Goal: Task Accomplishment & Management: Manage account settings

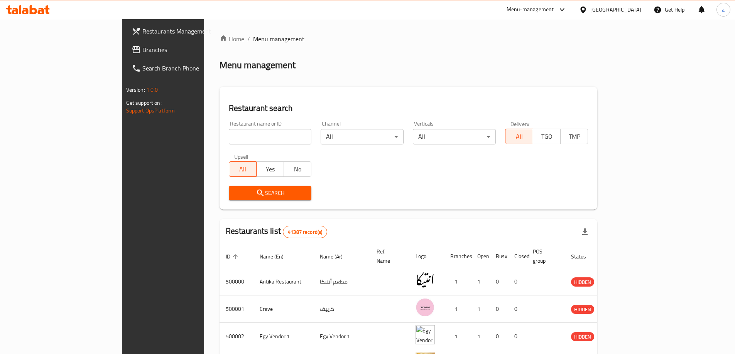
click at [567, 11] on div at bounding box center [562, 9] width 10 height 9
click at [496, 121] on div "Verticals All ​" at bounding box center [454, 133] width 83 height 24
click at [613, 22] on div "Home / Menu management Menu management Restaurant search Restaurant name or ID …" at bounding box center [408, 295] width 409 height 553
click at [630, 14] on div "Egypt" at bounding box center [615, 9] width 51 height 8
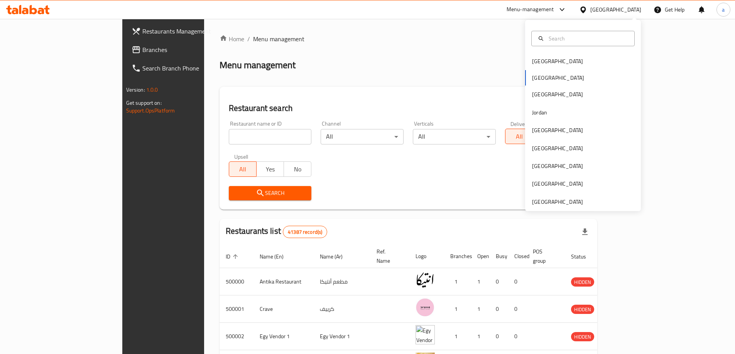
click at [549, 207] on div "Bahrain Egypt Iraq Jordan Kuwait Oman Qatar Saudi Arabia United Arab Emirates" at bounding box center [583, 115] width 116 height 191
click at [526, 202] on div "[GEOGRAPHIC_DATA]" at bounding box center [557, 202] width 63 height 18
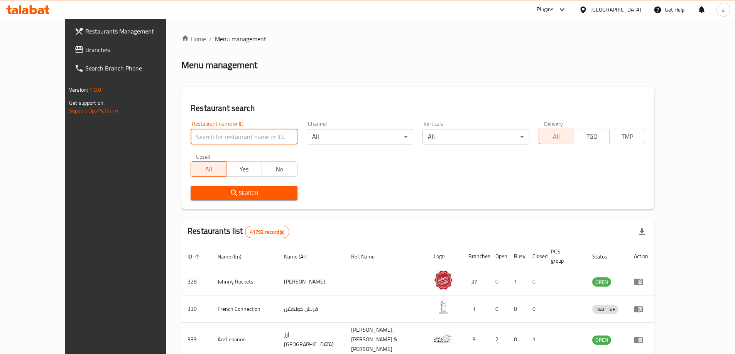
click at [230, 140] on input "search" at bounding box center [244, 136] width 106 height 15
paste input "680761"
type input "680761"
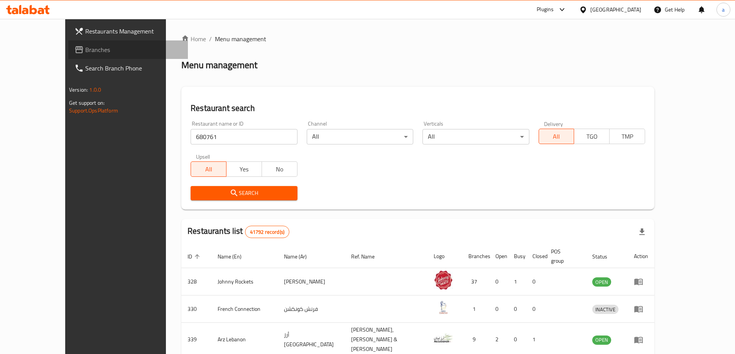
click at [85, 54] on span "Branches" at bounding box center [133, 49] width 96 height 9
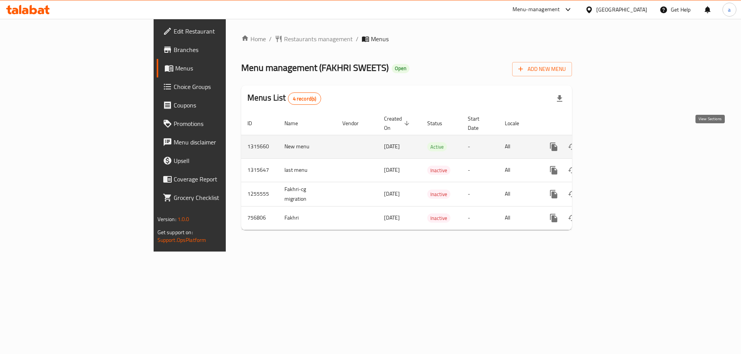
click at [613, 143] on icon "enhanced table" at bounding box center [609, 146] width 7 height 7
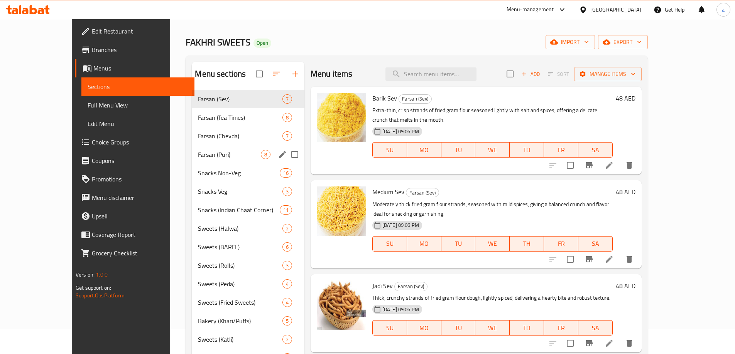
scroll to position [39, 0]
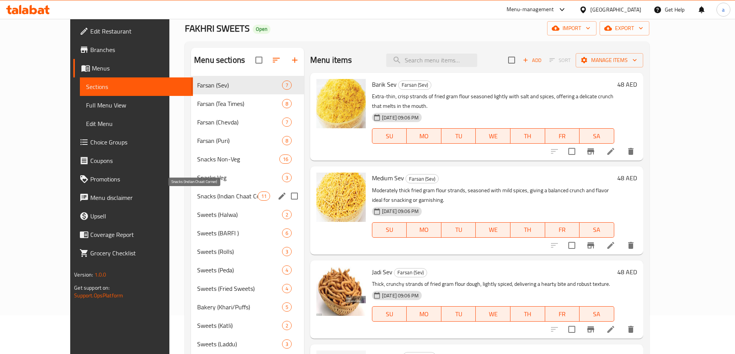
click at [213, 192] on span "Snacks (Indian Chaat Corner)" at bounding box center [227, 196] width 61 height 9
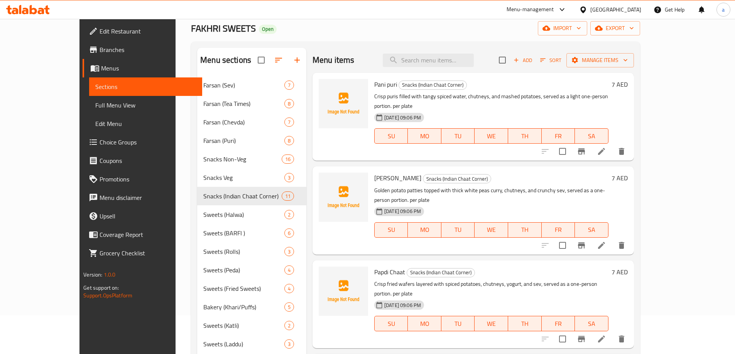
click at [606, 147] on icon at bounding box center [601, 151] width 9 height 9
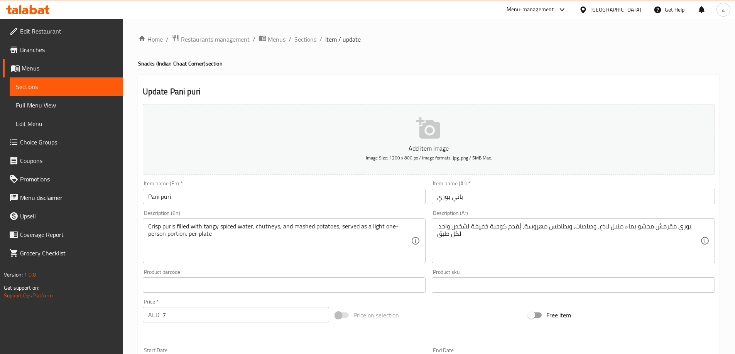
click at [76, 86] on span "Sections" at bounding box center [66, 86] width 101 height 9
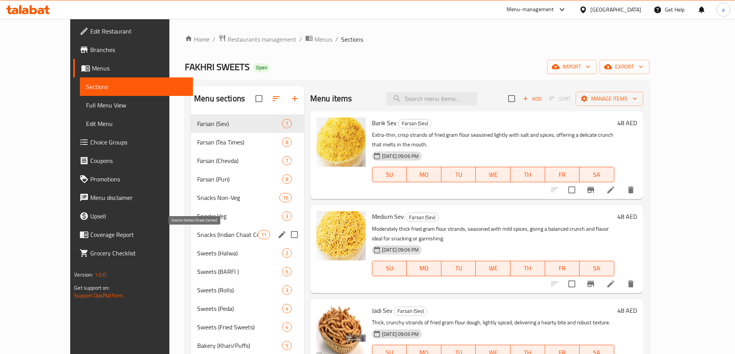
click at [197, 238] on span "Snacks (Indian Chaat Corner)" at bounding box center [227, 234] width 61 height 9
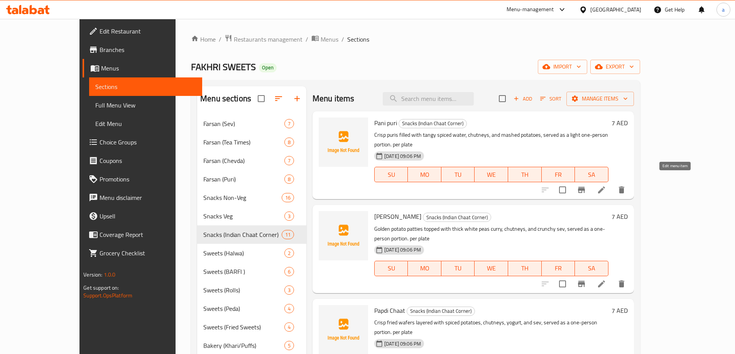
click at [605, 187] on icon at bounding box center [601, 190] width 7 height 7
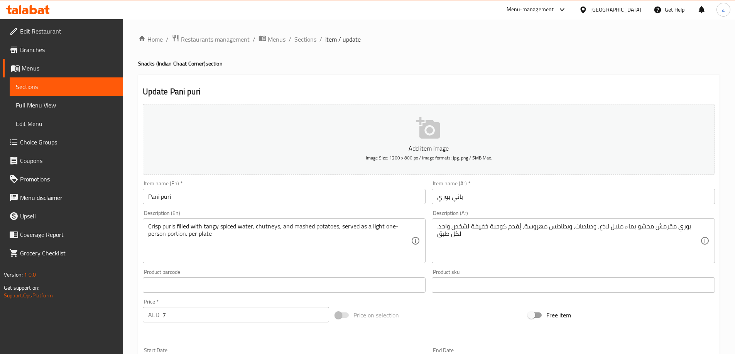
click at [255, 245] on textarea "Crisp puris filled with tangy spiced water, chutneys, and mashed potatoes, serv…" at bounding box center [279, 241] width 263 height 37
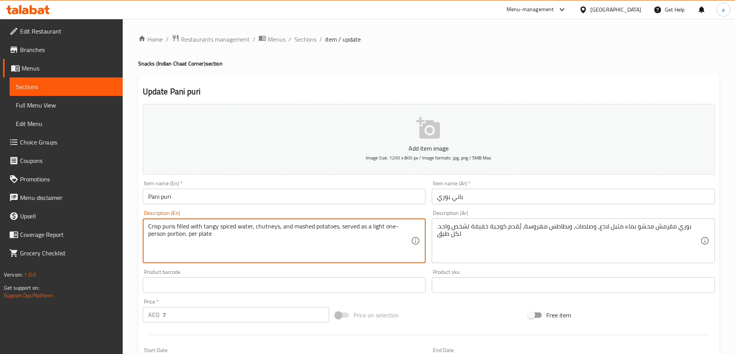
click at [255, 245] on textarea "Crisp puris filled with tangy spiced water, chutneys, and mashed potatoes, serv…" at bounding box center [279, 241] width 263 height 37
paste textarea ", hollow puris filled with a spicy and tangy water made of tamarind and mint, c…"
type textarea "Crisp, hollow puris filled with a spicy and tangy water made of tamarind and mi…"
click at [658, 229] on textarea "بوري مقرمش محشو بماء متبل لاذع، وصلصات، وبطاطس مهروسة، يُقدم كوجبة خفيفة لشخص و…" at bounding box center [568, 241] width 263 height 37
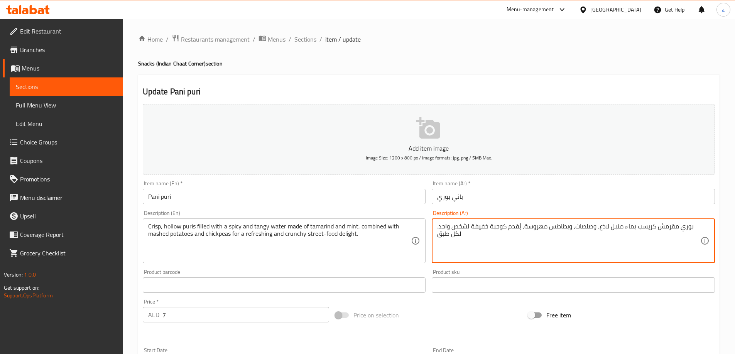
click at [673, 239] on textarea "بوري مقرمش كريسب بماء متبل لاذع، وصلصات، وبطاطس مهروسة، يُقدم كوجبة خفيفة لشخص …" at bounding box center [568, 241] width 263 height 37
click at [631, 231] on textarea "بوري مقرمش كريسب بماء متبل لاذع، وصلصات، وبطاطس مهروسة، يُقدم كوجبة خفيفة لشخص …" at bounding box center [568, 241] width 263 height 37
click at [673, 227] on textarea "بوري مقرمش كريسب بماء متبل لاذع، وصلصات، وبطاطس مهروسة، يُقدم كوجبة خفيفة لشخص …" at bounding box center [568, 241] width 263 height 37
click at [651, 236] on textarea "بوري مقرمش محشو بماء متبل لاذع، وصلصات، وبطاطس مهروسة، يُقدم كوجبة خفيفة لشخص و…" at bounding box center [568, 241] width 263 height 37
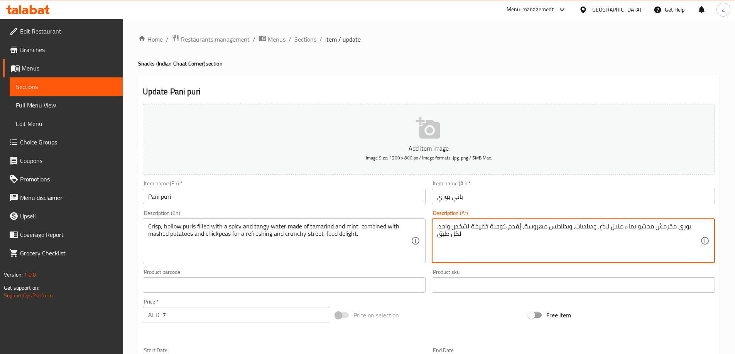
click at [667, 230] on textarea "بوري مقرمش محشو بماء متبل لاذع، وصلصات، وبطاطس مهروسة، يُقدم كوجبة خفيفة لشخص و…" at bounding box center [568, 241] width 263 height 37
click at [674, 229] on textarea "بوري مقرمش محشو بماء متبل لاذع، وصلصات، وبطاطس مهروسة، يُقدم كوجبة خفيفة لشخص و…" at bounding box center [568, 241] width 263 height 37
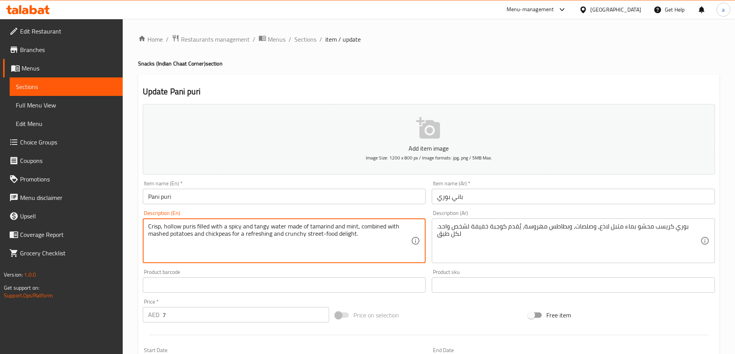
click at [168, 227] on textarea "Crisp, hollow puris filled with a spicy and tangy water made of tamarind and mi…" at bounding box center [279, 241] width 263 height 37
click at [186, 227] on textarea "Crisp, hollow puris filled with a spicy and tangy water made of tamarind and mi…" at bounding box center [279, 241] width 263 height 37
click at [247, 226] on textarea "Crisp, hollow puris filled with a spicy and tangy water made of tamarind and mi…" at bounding box center [279, 241] width 263 height 37
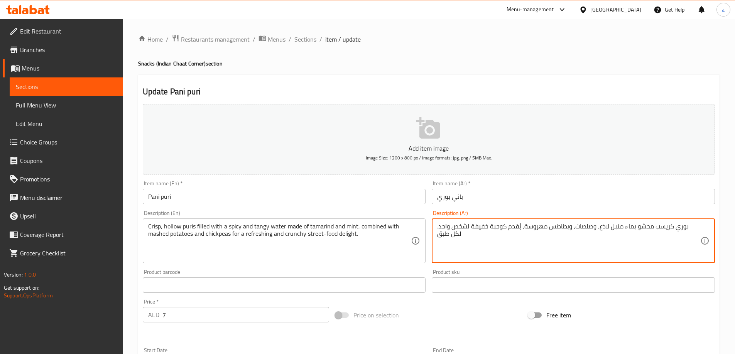
click at [625, 228] on textarea "بوري كريسب محشو بماء متبل لاذع، وصلصات، وبطاطس مهروسة، يُقدم كوجبة خفيفة لشخص و…" at bounding box center [568, 241] width 263 height 37
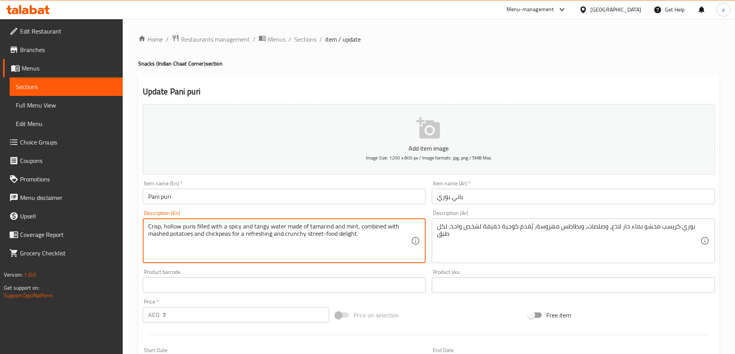
click at [260, 226] on textarea "Crisp, hollow puris filled with a spicy and tangy water made of tamarind and mi…" at bounding box center [279, 241] width 263 height 37
click at [592, 226] on textarea "بوري كريسب محشو بماء حار لاذع، وصلصات، وبطاطس مهروسة، يُقدم كوجبة خفيفة لشخص وا…" at bounding box center [568, 241] width 263 height 37
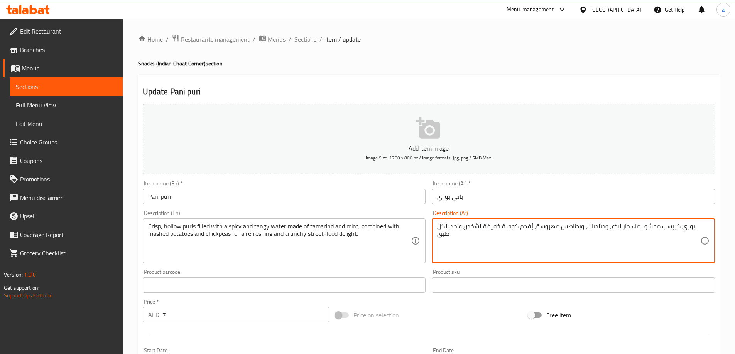
click at [611, 226] on textarea "بوري كريسب محشو بماء حار لاذع، وصلصات، وبطاطس مهروسة، يُقدم كوجبة خفيفة لشخص وا…" at bounding box center [568, 241] width 263 height 37
click at [680, 231] on textarea "بوري كريسب محشو بماء حار لذيذ، وصلصات، وبطاطس مهروسة، يُقدم كوجبة خفيفة لشخص وا…" at bounding box center [568, 241] width 263 height 37
click at [645, 226] on textarea "بوريس كريسب محشو بماء حار لذيذ، وصلصات، وبطاطس مهروسة، يُقدم كوجبة خفيفة لشخص و…" at bounding box center [568, 241] width 263 height 37
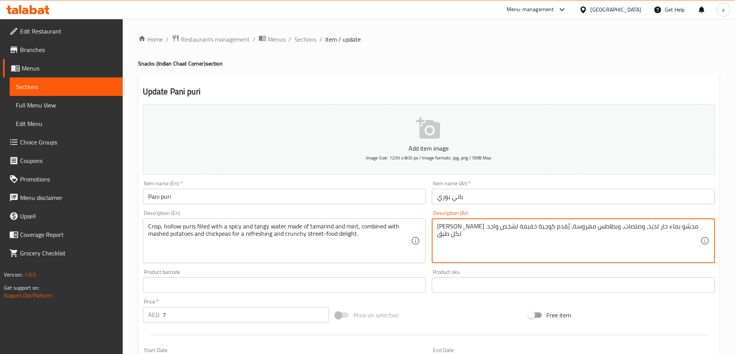
click at [655, 232] on textarea "بوريس كريسب محشو بماء حار لذيذ، وصلصات، وبطاطس مهروسة، يُقدم كوجبة خفيفة لشخص و…" at bounding box center [568, 241] width 263 height 37
click at [658, 228] on textarea "بوريس كريسب محشو بماء حار لذيذ، وصلصات، وبطاطس مهروسة، يُقدم كوجبة خفيفة لشخص و…" at bounding box center [568, 241] width 263 height 37
click at [577, 227] on textarea "بوريس كريسب مجوف محشو بماء حار لذيذ، وصلصات، وبطاطس مهروسة، يُقدم كوجبة خفيفة ل…" at bounding box center [568, 241] width 263 height 37
click at [583, 228] on textarea "بوريس كريسب مجوف محشو بماء حار لذيذ، وصلصات، وبطاطس مهروسة، يُقدم كوجبة خفيفة ل…" at bounding box center [568, 241] width 263 height 37
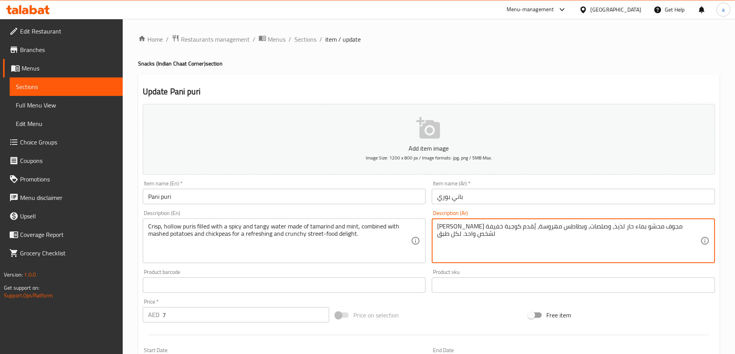
click at [580, 227] on textarea "بوريس كريسب مجوف محشو بماء حار لذيذ، وصلصات، وبطاطس مهروسة، يُقدم كوجبة خفيفة ل…" at bounding box center [568, 241] width 263 height 37
click at [571, 227] on textarea "بوريس كريسب مجوف محشو بماء حار لذيذ، وصلصات، وبطاطس مهروسة، يُقدم كوجبة خفيفة ل…" at bounding box center [568, 241] width 263 height 37
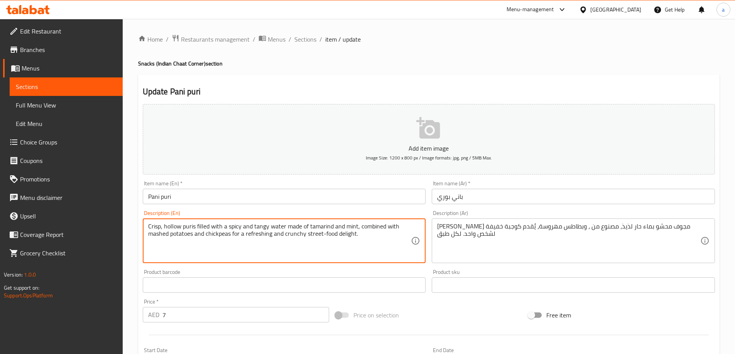
click at [222, 228] on textarea "Crisp, hollow puris filled with a spicy and tangy water made of tamarind and mi…" at bounding box center [279, 241] width 263 height 37
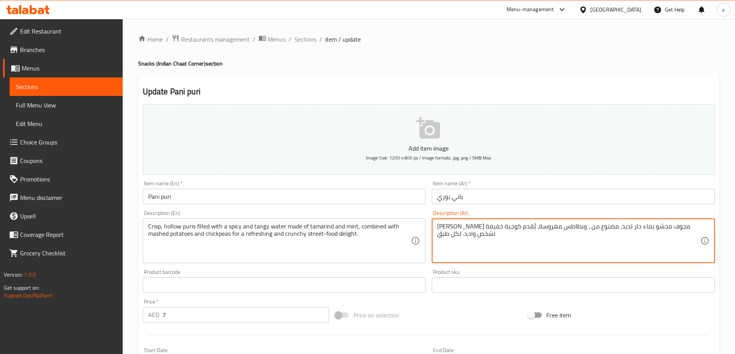
click at [482, 230] on textarea "بوريس كريسب مجوف محشو بماء حار لذيذ، مصنوع من ، وبطاطس مهروسة، يُقدم كوجبة خفيف…" at bounding box center [568, 241] width 263 height 37
paste textarea "مجوف مقرمش مملوء بماء حار ومنعش مصنوع من التمر الهندي والنعناع، ممزوجًا بالبطاط…"
click at [674, 227] on textarea "بوري مجوف مقرمش مملوء بماء حار ومنعش مصنوع من التمر الهندي والنعناع، ممزوجًا با…" at bounding box center [568, 241] width 263 height 37
click at [647, 225] on textarea "بوري مجوف مقرمش مملوء بماء حار ومنعش مصنوع من التمر الهندي والنعناع، ممزوجًا با…" at bounding box center [568, 241] width 263 height 37
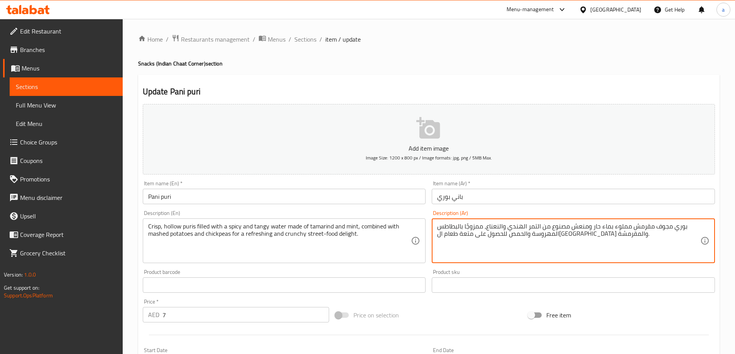
click at [647, 225] on textarea "بوري مجوف مقرمش مملوء بماء حار ومنعش مصنوع من التمر الهندي والنعناع، ممزوجًا با…" at bounding box center [568, 241] width 263 height 37
click at [577, 228] on textarea "بوري مجوف كريسب مملوء بماء حار ومنعش مصنوع من التمر الهندي والنعناع، ممزوجًا با…" at bounding box center [568, 241] width 263 height 37
click at [571, 226] on textarea "بوري مجوف كريسب مملوء بماء حار و لذيذ مصنوع من التمر الهندي والنعناع، ممزوجًا ب…" at bounding box center [568, 241] width 263 height 37
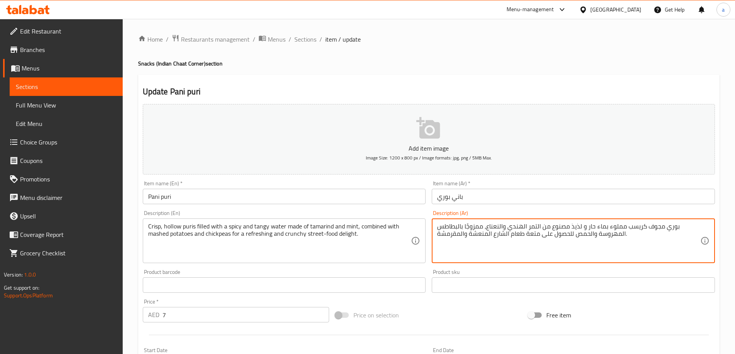
click at [574, 230] on textarea "بوري مجوف كريسب مملوء بماء حار و لذيذ مصنوع من التمر الهندي والنعناع، ممزوجًا ب…" at bounding box center [568, 241] width 263 height 37
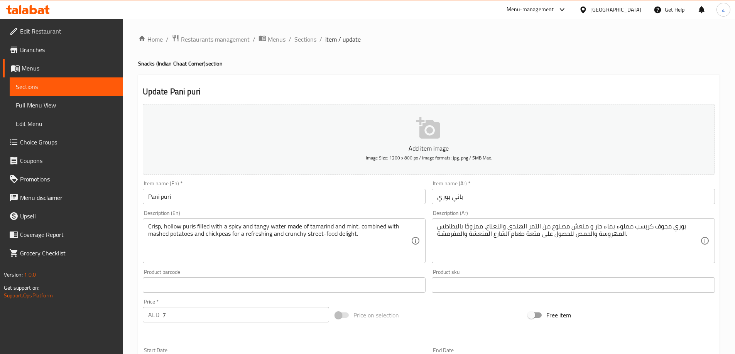
click at [604, 232] on textarea "بوري مجوف كريسب مملوء بماء حار و منعش مصنوع من التمر الهندي والنعناع، ممزوجًا ب…" at bounding box center [568, 241] width 263 height 37
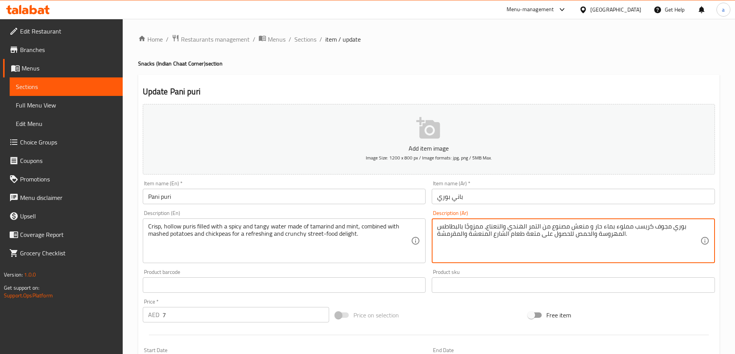
click at [604, 232] on textarea "بوري مجوف كريسب مملوء بماء حار و منعش مصنوع من التمر الهندي والنعناع، ممزوجًا ب…" at bounding box center [568, 241] width 263 height 37
click at [606, 236] on textarea "بوري مجوف كريسب مملوء بماء حار و منعش مصنوع من التمر الهندي والنعناع، ممزوجًا ب…" at bounding box center [568, 241] width 263 height 37
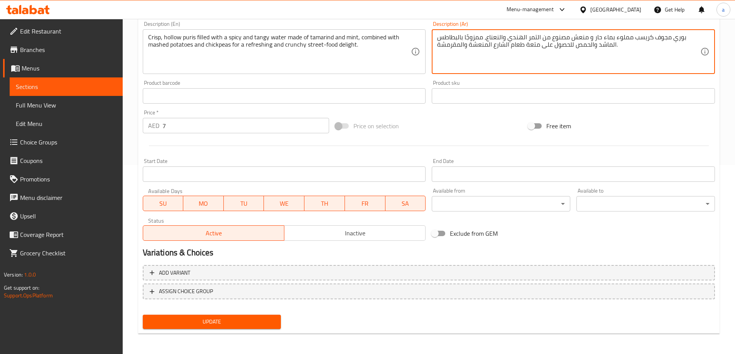
scroll to position [191, 0]
type textarea "بوري مجوف كريسب مملوء بماء حار و منعش مصنوع من التمر الهندي والنعناع، ممزوجًا ب…"
click at [238, 320] on span "Update" at bounding box center [212, 321] width 126 height 10
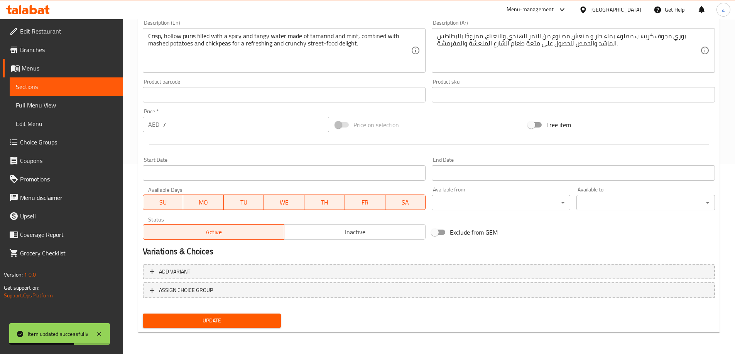
click at [69, 93] on link "Sections" at bounding box center [66, 87] width 113 height 19
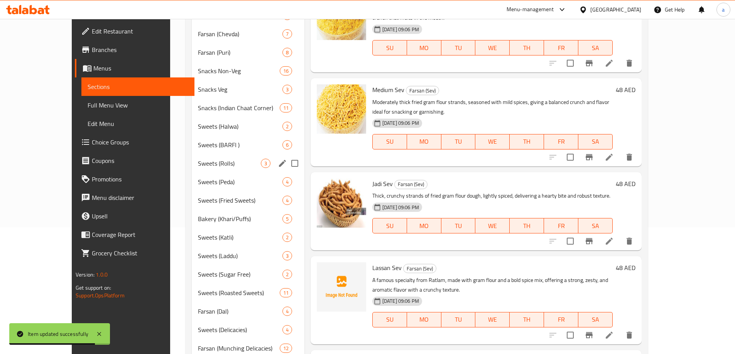
scroll to position [75, 0]
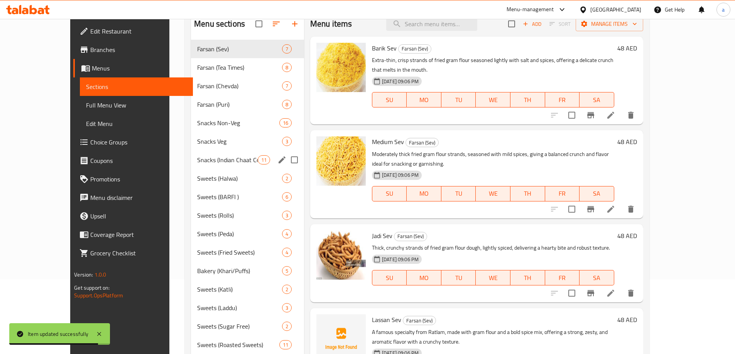
click at [191, 165] on div "Snacks (Indian Chaat Corner) 11" at bounding box center [247, 160] width 113 height 19
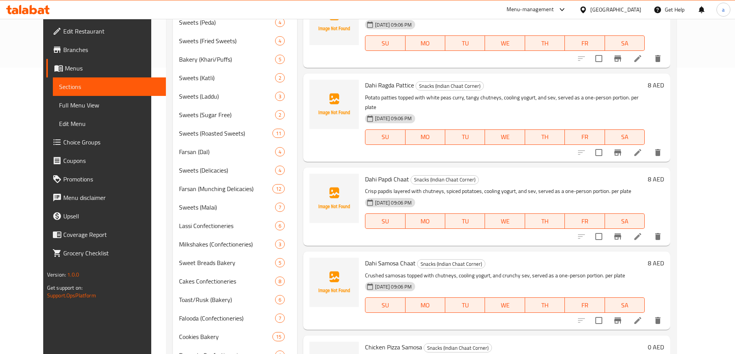
scroll to position [359, 0]
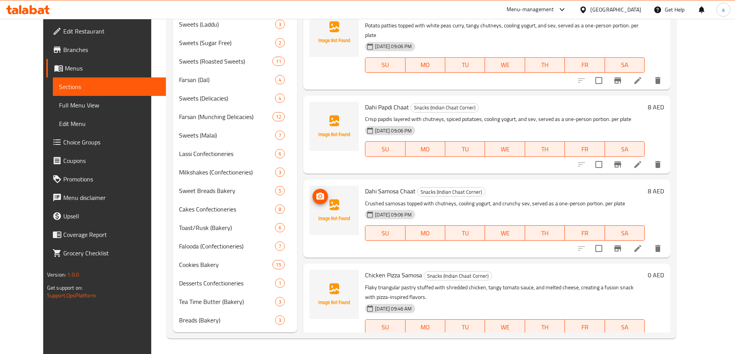
click at [333, 186] on img at bounding box center [333, 210] width 49 height 49
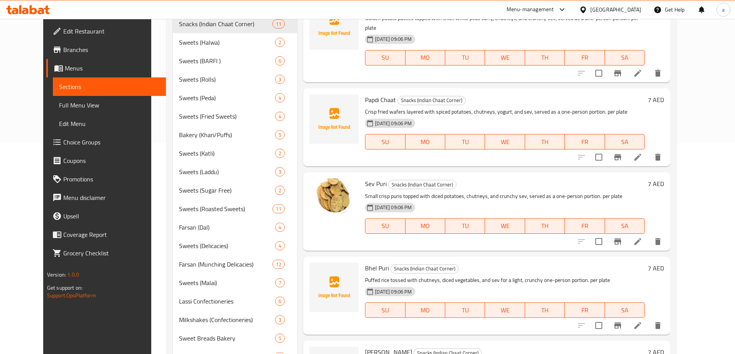
scroll to position [0, 0]
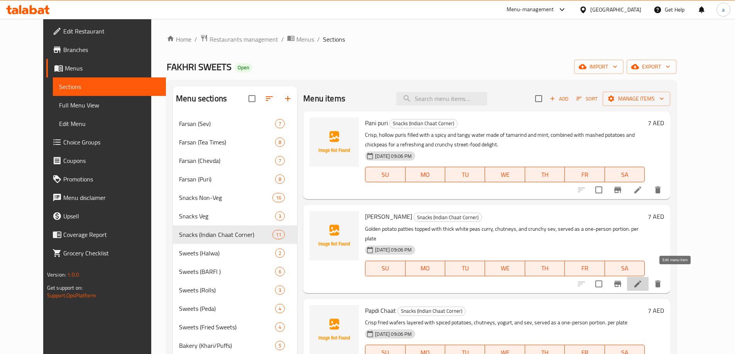
click at [641, 281] on icon at bounding box center [637, 284] width 7 height 7
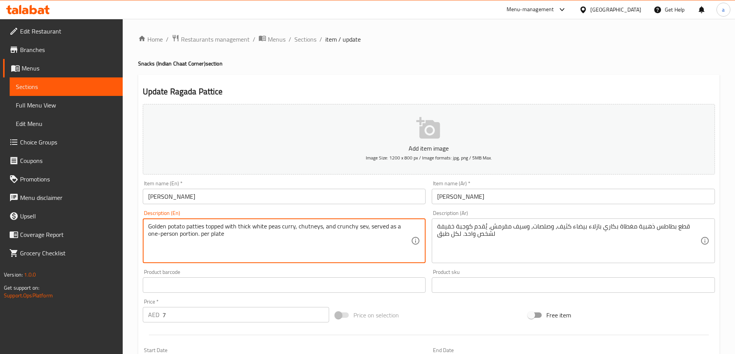
click at [237, 231] on textarea "Golden potato patties topped with thick white peas curry, chutneys, and crunchy…" at bounding box center [279, 241] width 263 height 37
click at [255, 250] on textarea "Golden potato patties topped with thick white peas curry, chutneys, and crunchy…" at bounding box center [279, 241] width 263 height 37
click at [246, 235] on textarea "Golden potato patties topped with thick white peas curry, chutneys, and crunchy…" at bounding box center [279, 241] width 263 height 37
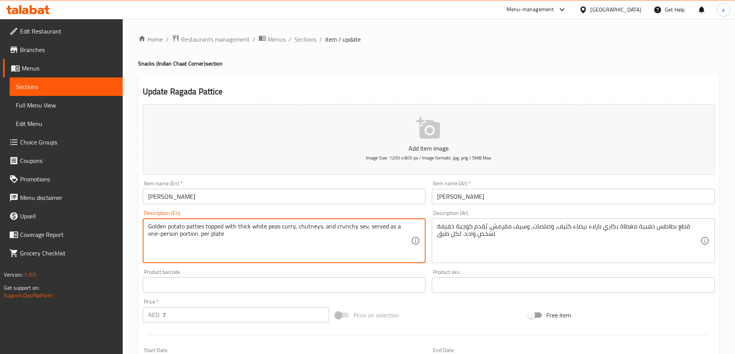
click at [245, 226] on textarea "Golden potato patties topped with thick white peas curry, chutneys, and crunchy…" at bounding box center [279, 241] width 263 height 37
paste textarea "tang"
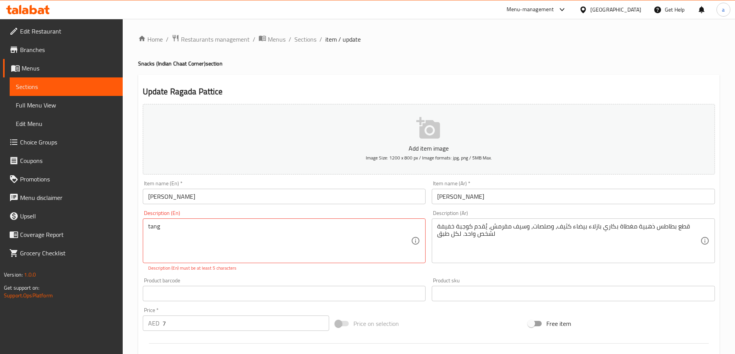
click at [251, 227] on textarea "tang" at bounding box center [279, 241] width 263 height 37
drag, startPoint x: 297, startPoint y: 212, endPoint x: 289, endPoint y: 226, distance: 16.0
click at [297, 212] on div "Description (En) tang Description (En) Description (En) must be at least 5 char…" at bounding box center [284, 241] width 283 height 61
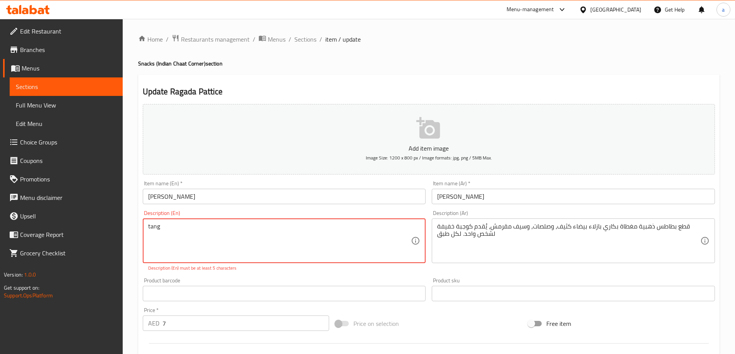
click at [288, 230] on textarea "tang" at bounding box center [279, 241] width 263 height 37
paste textarea "Golden fried potato patties served on a bed of warm white peas curry, topped wi…"
type textarea "Golden fried potato patties served on a bed of warm white peas curry, topped wi…"
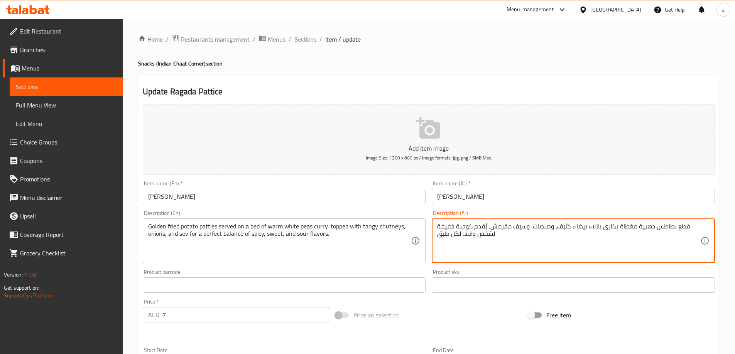
click at [458, 230] on textarea "قطع بطاطس ذهبية مغطاة بكاري بازلاء بيضاء كثيف، وصلصات، وسيف مقرمش، يُقدم كوجبة …" at bounding box center [568, 241] width 263 height 37
paste textarea "تم تقديم فطائر البطاطس المقلية الذهبية على طبقة من كاري البازلاء البيضاء الدافئ…"
drag, startPoint x: 679, startPoint y: 226, endPoint x: 667, endPoint y: 227, distance: 12.8
click at [667, 227] on textarea "يتم تقديم فطائر البطاطس المقلية الذهبية على طبقة من كاري البازلاء البيضاء الداف…" at bounding box center [568, 241] width 263 height 37
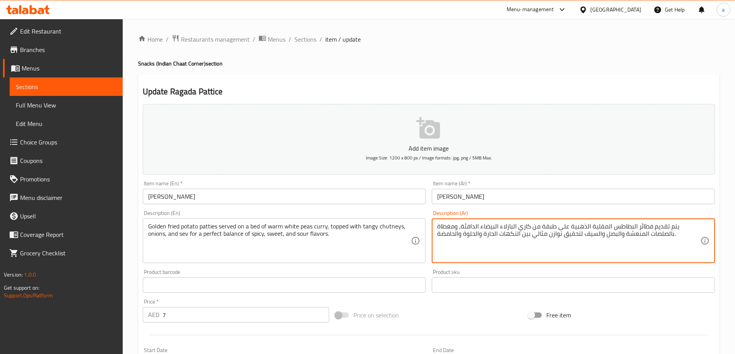
click at [658, 227] on textarea "يتم تقديم فطائر البطاطس المقلية الذهبية على طبقة من كاري البازلاء البيضاء الداف…" at bounding box center [568, 241] width 263 height 37
drag, startPoint x: 636, startPoint y: 228, endPoint x: 675, endPoint y: 222, distance: 39.8
click at [675, 222] on div "يتم تقديم فطائر البطاطس المقلية الذهبية على طبقة من كاري البازلاء البيضاء الداف…" at bounding box center [573, 241] width 283 height 45
click at [654, 226] on textarea "البطاطس المقلية الذهبية على طبقة من كاري البازلاء البيضاء الدافئة، ومغطاة بالصل…" at bounding box center [568, 241] width 263 height 37
click at [625, 225] on textarea "البطاطس المقلية الذهبية على طبقة من كاري البازلاء البيضاء الدافئة، ومغطاة بالصل…" at bounding box center [568, 241] width 263 height 37
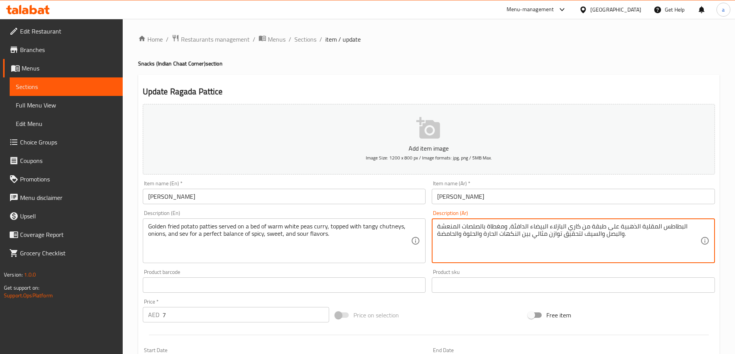
click at [625, 225] on textarea "البطاطس المقلية الذهبية على طبقة من كاري البازلاء البيضاء الدافئة، ومغطاة بالصل…" at bounding box center [568, 241] width 263 height 37
type textarea "البطاطس المقلية الجولدن مقدمة على طبقة من كاري البازلاء البيضاء الدافئة، ومغطاة…"
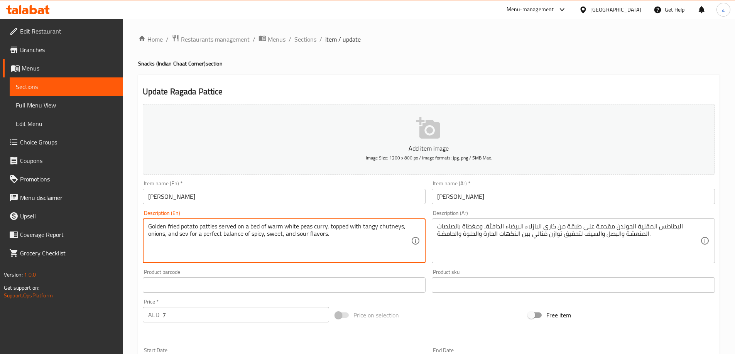
click at [387, 226] on textarea "Golden fried potato patties served on a bed of warm white peas curry, topped wi…" at bounding box center [279, 241] width 263 height 37
click at [339, 240] on textarea "Golden fried potato patties served on a bed of warm white peas curry, topped wi…" at bounding box center [279, 241] width 263 height 37
click at [302, 236] on textarea "Golden fried potato patties served on a bed of warm white peas curry, topped wi…" at bounding box center [279, 241] width 263 height 37
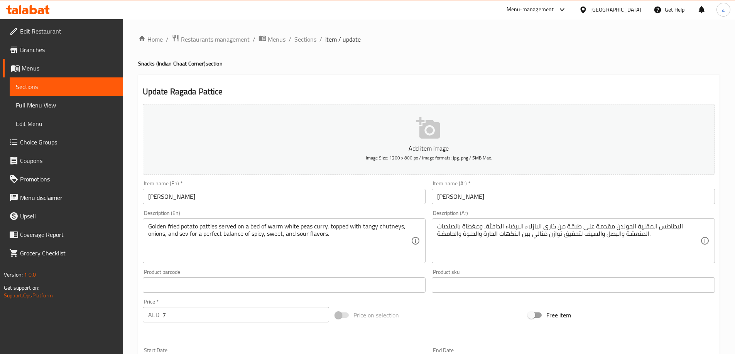
click at [318, 238] on textarea "Golden fried potato patties served on a bed of warm white peas curry, topped wi…" at bounding box center [279, 241] width 263 height 37
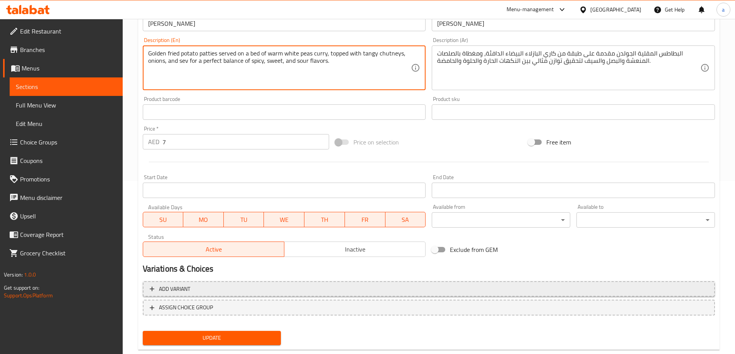
scroll to position [191, 0]
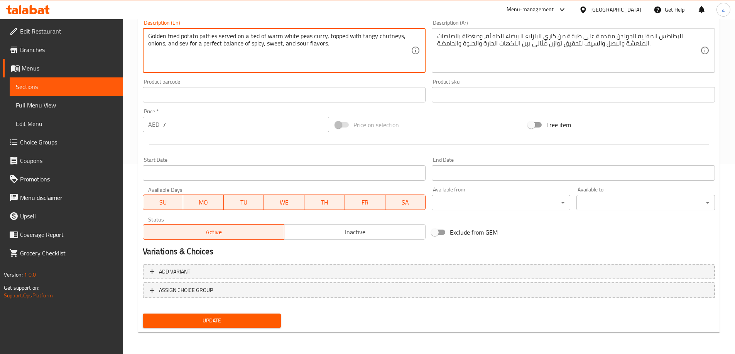
click at [236, 315] on button "Update" at bounding box center [212, 321] width 138 height 14
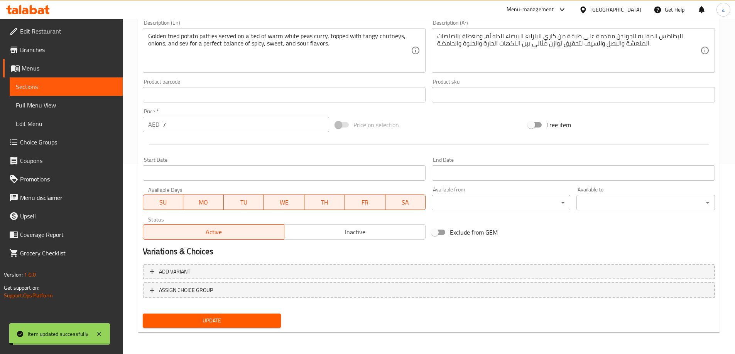
click at [93, 89] on span "Sections" at bounding box center [66, 86] width 101 height 9
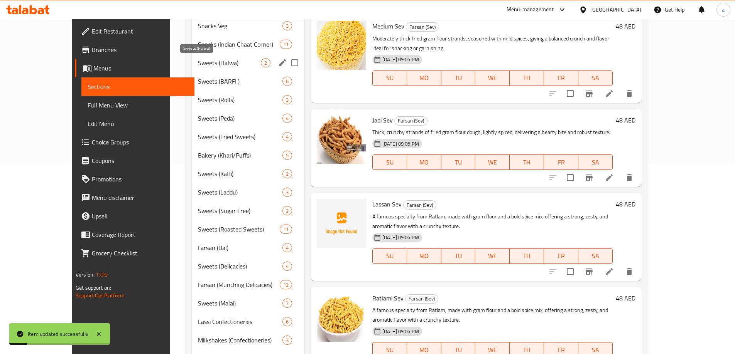
click at [206, 53] on div "Snacks (Indian Chaat Corner) 11" at bounding box center [248, 44] width 112 height 19
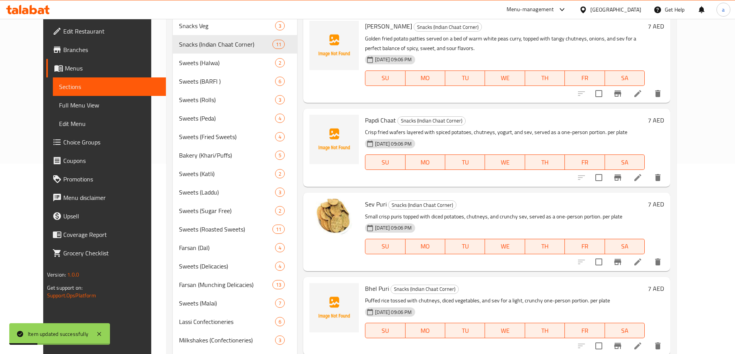
scroll to position [75, 0]
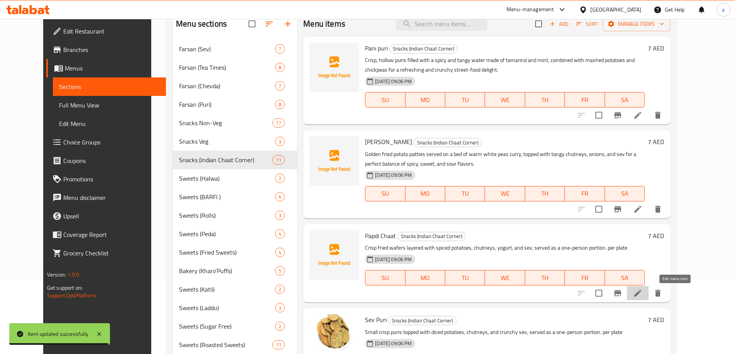
click at [642, 295] on icon at bounding box center [637, 293] width 9 height 9
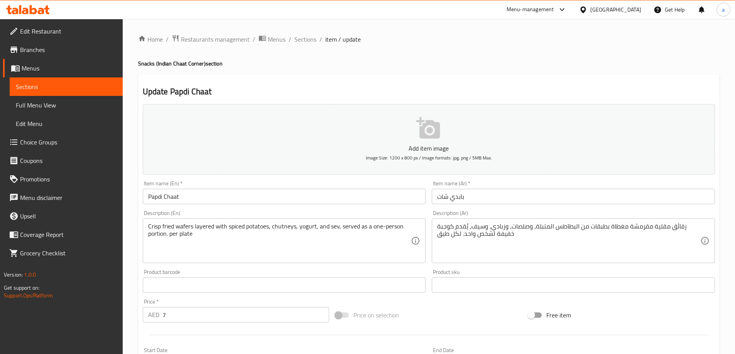
click at [302, 253] on textarea "Crisp fried wafers layered with spiced potatoes, chutneys, yogurt, and sev, ser…" at bounding box center [279, 241] width 263 height 37
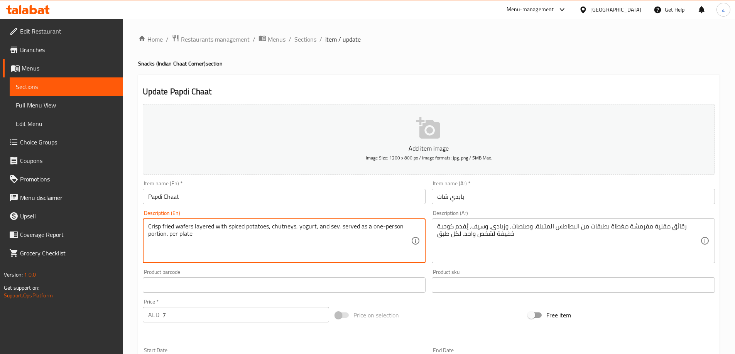
click at [302, 253] on textarea "Crisp fried wafers layered with spiced potatoes, chutneys, yogurt, and sev, ser…" at bounding box center [279, 241] width 263 height 37
paste textarea "wafers layered with boiled potatoes, chickpeas, yogurt, and chutneys, finished …"
type textarea "Crisp wafers layered with boiled potatoes, chickpeas, yogurt, and chutneys, fin…"
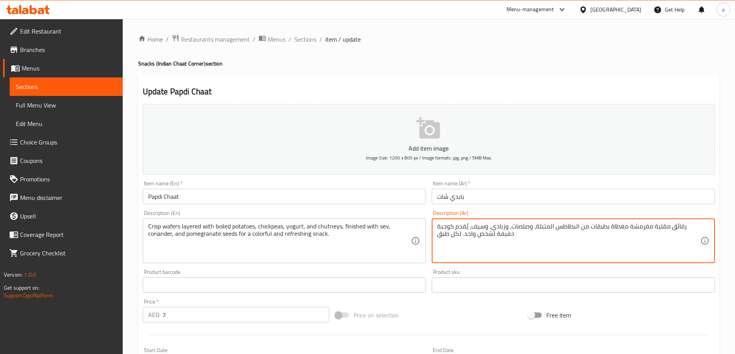
drag, startPoint x: 629, startPoint y: 226, endPoint x: 685, endPoint y: 226, distance: 56.7
click at [685, 226] on textarea "رقائق مقلية مقرمشة مغطاة بطبقات من البطاطس المتبلة، وصلصات، وزبادي، وسيف، يُقدم…" at bounding box center [568, 241] width 263 height 37
click at [538, 224] on textarea "رقائق مقلية مقرمشةبسكو خفيفة لشخص واحد. لكل طبق" at bounding box center [568, 241] width 263 height 37
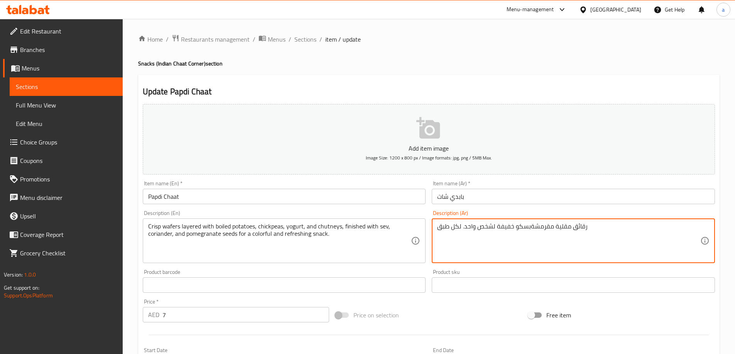
paste textarea "رمشة مغطاة بالبطاطس المسلوقة والحمص والزبادي والصلصات، ومزينة بالسيف والكزبرة و…"
click at [672, 224] on textarea "رقائق مقرمشة مغطاة بالبطاطس المسلوقة والحمص والزبادي والصلصات، ومزينة بالسيف وا…" at bounding box center [568, 241] width 263 height 37
drag, startPoint x: 660, startPoint y: 225, endPoint x: 698, endPoint y: 223, distance: 38.3
click at [698, 223] on textarea "رقائق مقرمشة مغطاة بالبطاطس المسلوقة والحمص والزبادي والصلصات، ومزينة بالسيف وا…" at bounding box center [568, 241] width 263 height 37
click at [606, 229] on textarea "بسكويت محشو كريسب مغطاة بالبطاطس المسلوقة والحمص والزبادي والصلصات، ومزينة بالس…" at bounding box center [568, 241] width 263 height 37
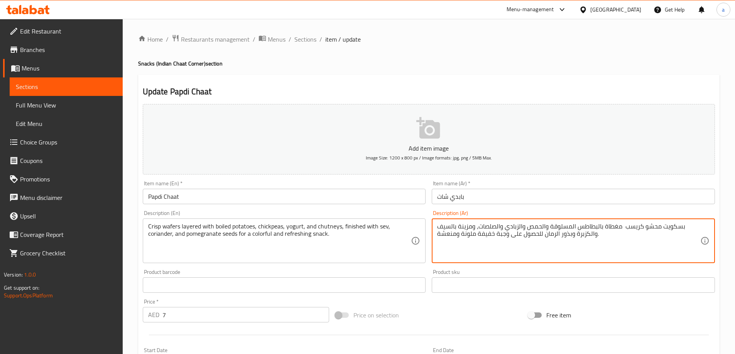
click at [608, 227] on textarea "بسكويت محشو كريسب مغطاة بالبطاطس المسلوقة والحمص والزبادي والصلصات، ومزينة بالس…" at bounding box center [568, 241] width 263 height 37
click at [618, 230] on textarea "بسكويت محشو كريسب مغطي بالبطاطس المسلوقة والحمص والزبادي والصلصات، ومزينة بالسي…" at bounding box center [568, 241] width 263 height 37
click at [599, 229] on textarea "بسكويت محشو كريسب بطبقات بالبطاطس المسلوقة والحمص والزبادي والصلصات، ومزينة بال…" at bounding box center [568, 241] width 263 height 37
click at [599, 227] on textarea "بسكويت محشو كريسب بطبقات بالبطاطس المسلوقة والحمص والزبادي والصلصات، ومزينة بال…" at bounding box center [568, 241] width 263 height 37
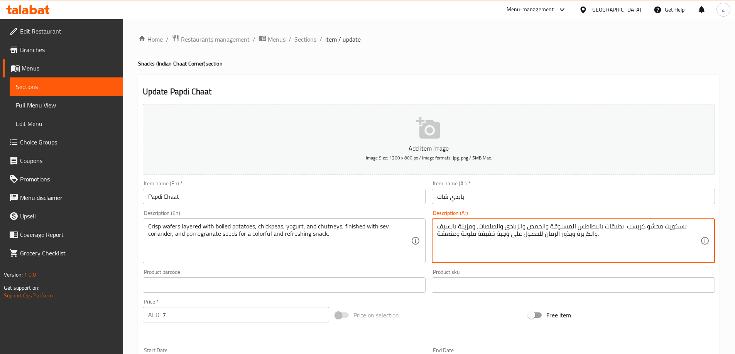
click at [601, 227] on textarea "بسكويت محشو كريسب بطبقات بالبطاطس المسلوقة والحمص والزبادي والصلصات، ومزينة بال…" at bounding box center [568, 241] width 263 height 37
click at [483, 227] on textarea "بسكويت محشو كريسب بطبقات البطاطس المسلوقة والحمص والزبادي والصلصات، ومزينة بالس…" at bounding box center [568, 241] width 263 height 37
click at [464, 229] on textarea "بسكويت محشو كريسب بطبقات البطاطس المسلوقة والحمص والزبادي والصلصات، ومزينة بالس…" at bounding box center [568, 241] width 263 height 37
click at [445, 230] on textarea "بسكويت محشو كريسب بطبقات البطاطس المسلوقة والحمص والزبادي والصلصات، ومزينة بالس…" at bounding box center [568, 241] width 263 height 37
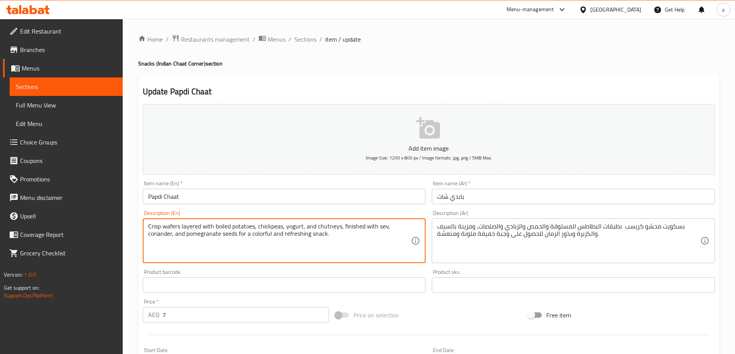
click at [380, 229] on textarea "Crisp wafers layered with boiled potatoes, chickpeas, yogurt, and chutneys, fin…" at bounding box center [279, 241] width 263 height 37
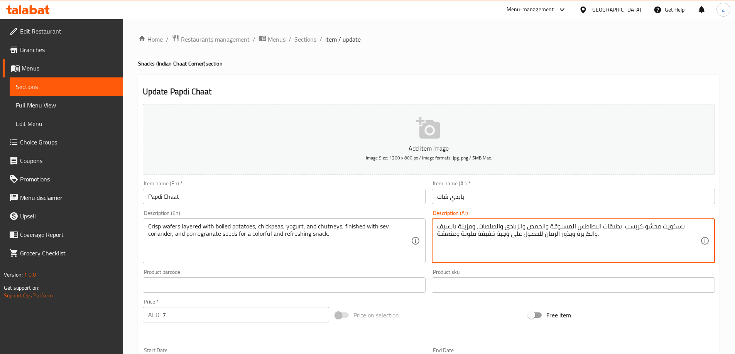
click at [461, 226] on textarea "بسكويت محشو كريسب بطبقات البطاطس المسلوقة والحمص والزبادي والصلصات، ومزينة بالس…" at bounding box center [568, 241] width 263 height 37
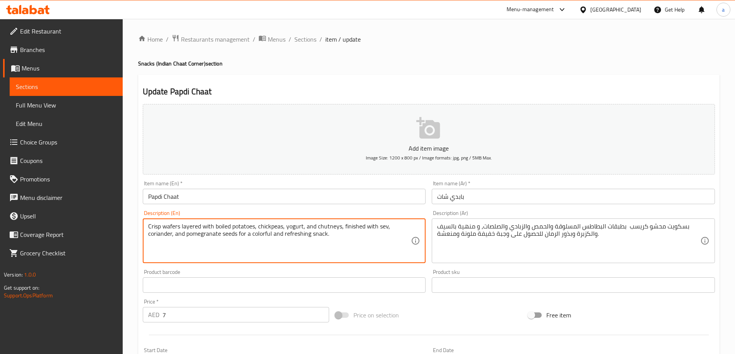
click at [230, 235] on textarea "Crisp wafers layered with boiled potatoes, chickpeas, yogurt, and chutneys, fin…" at bounding box center [279, 241] width 263 height 37
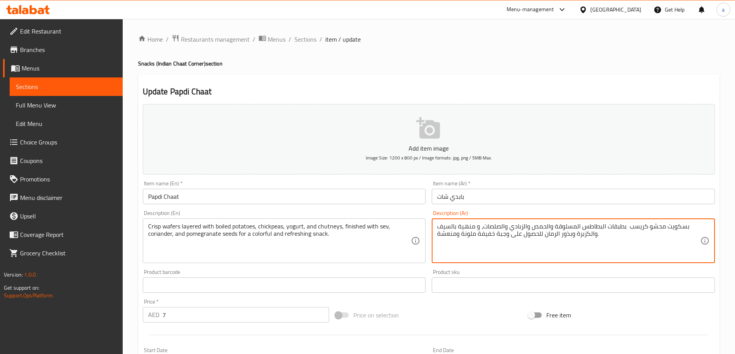
click at [562, 235] on textarea "بسكويت محشو كريسب بطبقات البطاطس المسلوقة والحمص والزبادي والصلصات، و منهية بال…" at bounding box center [568, 241] width 263 height 37
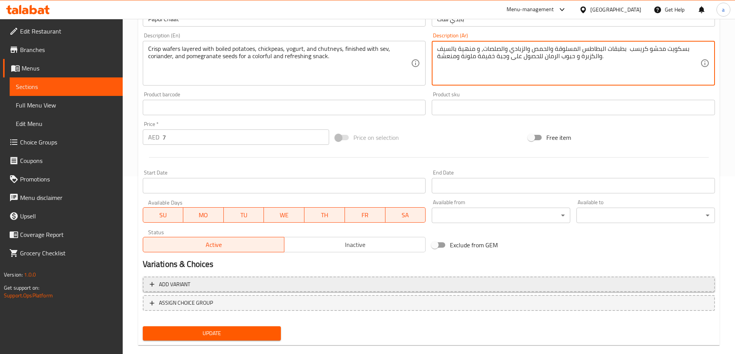
scroll to position [191, 0]
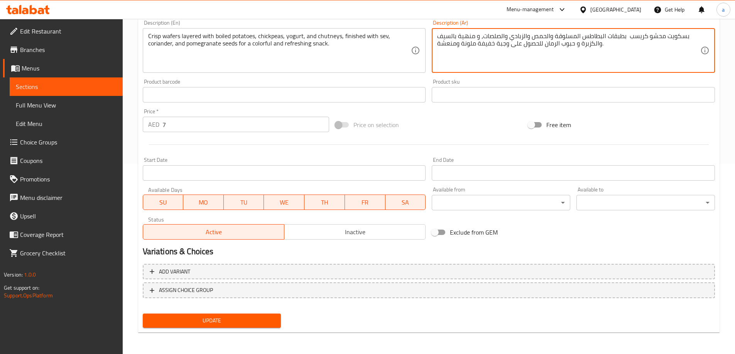
type textarea "بسكويت محشو كريسب بطبقات البطاطس المسلوقة والحمص والزبادي والصلصات، و منهية بال…"
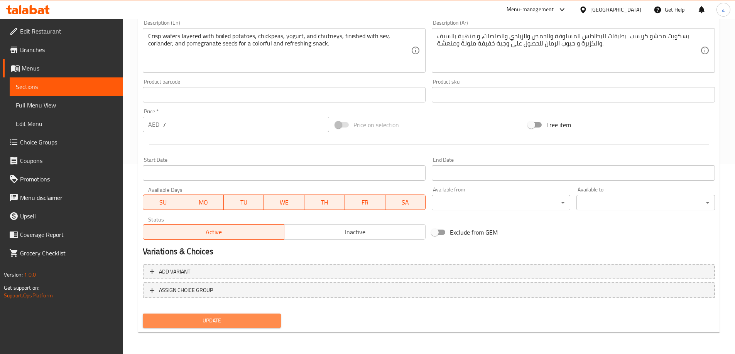
click at [212, 322] on span "Update" at bounding box center [212, 321] width 126 height 10
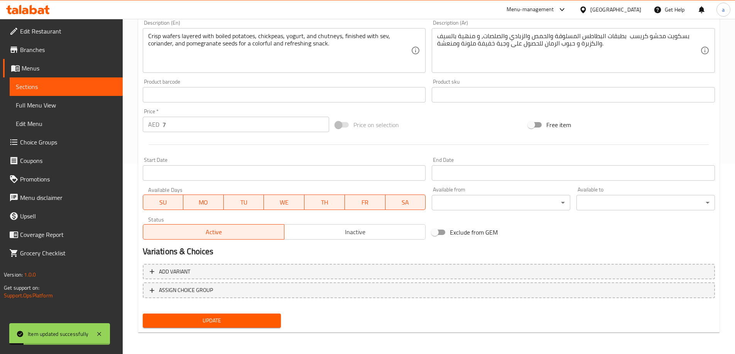
click at [210, 317] on span "Update" at bounding box center [212, 321] width 126 height 10
click at [83, 91] on span "Sections" at bounding box center [66, 86] width 101 height 9
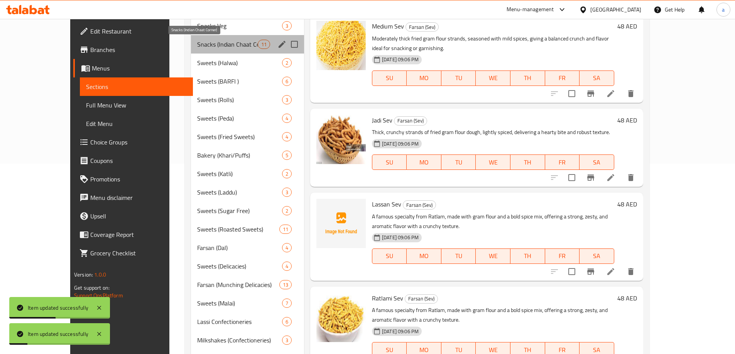
click at [197, 45] on span "Snacks (Indian Chaat Corner)" at bounding box center [227, 44] width 61 height 9
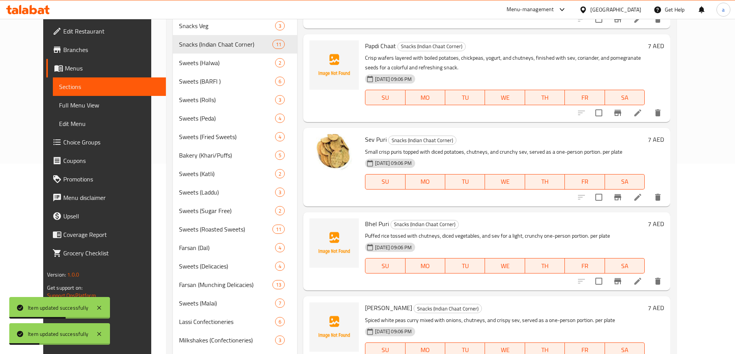
scroll to position [77, 0]
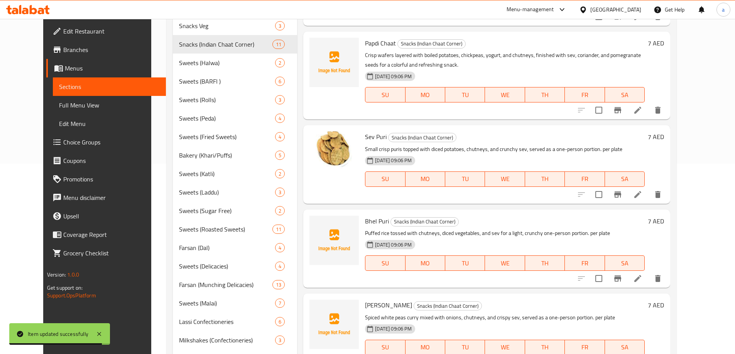
click at [642, 195] on icon at bounding box center [637, 194] width 9 height 9
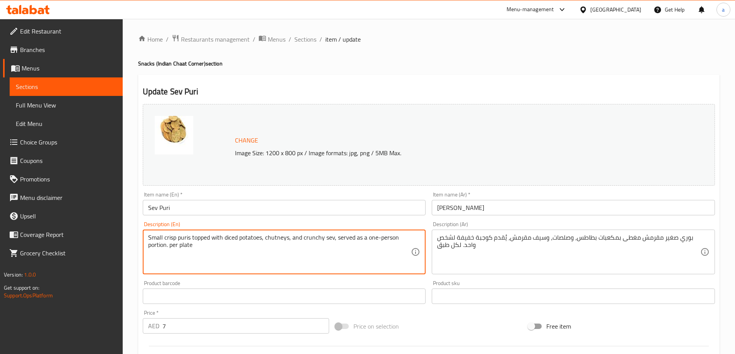
click at [265, 241] on textarea "Small crisp puris topped with diced potatoes, chutneys, and crunchy sev, served…" at bounding box center [279, 252] width 263 height 37
paste textarea "Bite-sized crispy puris generously filled with diced potatoes, onions, tangy ta…"
type textarea "Bite-sized crispy puris generously filled with diced potatoes, onions, tangy ta…"
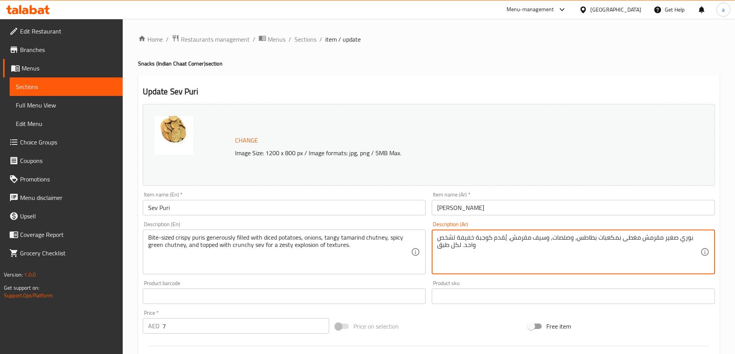
click at [462, 234] on textarea "بوري صغير مقرمش مغطى بمكعبات بطاطس، وصلصات، وسيف مقرمش، يُقدم كوجبة خفيفة لشخص …" at bounding box center [568, 252] width 263 height 37
paste textarea "مقرمش بحجم اللقمة مملوء بسخاء بمكعبات البطاطس والبصل وصلصة التمر الهندي المنعشة…"
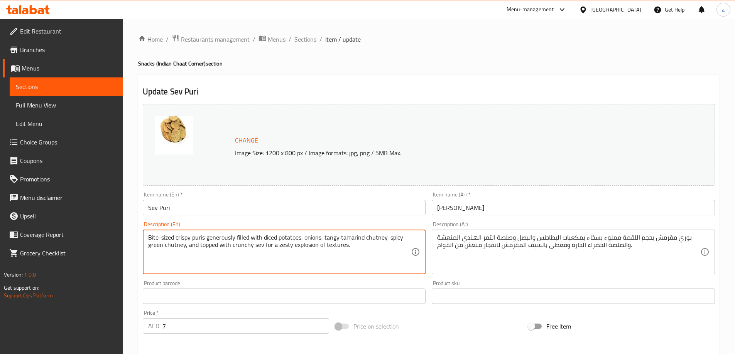
click at [155, 235] on textarea "Bite-sized crispy puris generously filled with diced potatoes, onions, tangy ta…" at bounding box center [279, 252] width 263 height 37
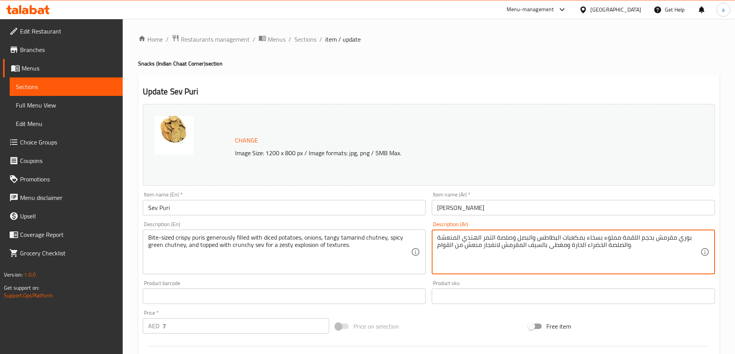
click at [625, 235] on textarea "بوري مقرمش بحجم اللقمة مملوء بسخاء بمكعبات البطاطس والبصل وصلصة التمر الهندي ال…" at bounding box center [568, 252] width 263 height 37
click at [679, 244] on textarea "بوري مقرمش بحجم اللقيمة مملوء بسخاء بمكعبات البطاطس والبصل وصلصة التمر الهندي ا…" at bounding box center [568, 252] width 263 height 37
click at [679, 239] on textarea "بوري مقرمش بحجم اللقيمة مملوء بسخاء بمكعبات البطاطس والبصل وصلصة التمر الهندي ا…" at bounding box center [568, 252] width 263 height 37
click at [672, 235] on textarea "بوريس مقرمش بحجم اللقيمة مملوء بسخاء بمكعبات البطاطس والبصل وصلصة التمر الهندي …" at bounding box center [568, 252] width 263 height 37
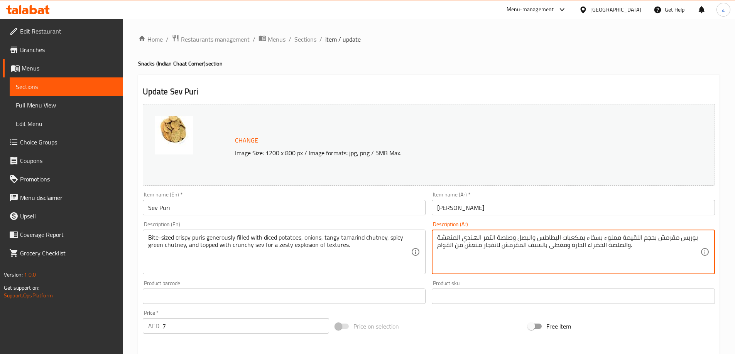
click at [664, 250] on textarea "بوريس مقرمش بحجم اللقيمة مملوء بسخاء بمكعبات البطاطس والبصل وصلصة التمر الهندي …" at bounding box center [568, 252] width 263 height 37
click at [645, 239] on textarea "بوريس مقرمش بحجم اللقيمة مملوء بسخاء بمكعبات البطاطس والبصل وصلصة التمر الهندي …" at bounding box center [568, 252] width 263 height 37
click at [590, 237] on textarea "بوريس مقرمش بحجم اللقيمة مملوء بسخاء بمكعبات البطاطس والبصل وصلصة التمر الهندي …" at bounding box center [568, 252] width 263 height 37
click at [571, 240] on textarea "بوريس مقرمش بحجم اللقيمة مملوء بسخاء بمكعبات البطاطس والبصل وصلصة التمر الهندي …" at bounding box center [568, 252] width 263 height 37
click at [261, 236] on textarea "Bite-sized crispy puris generously filled with diced potatoes, onions, tangy ta…" at bounding box center [279, 252] width 263 height 37
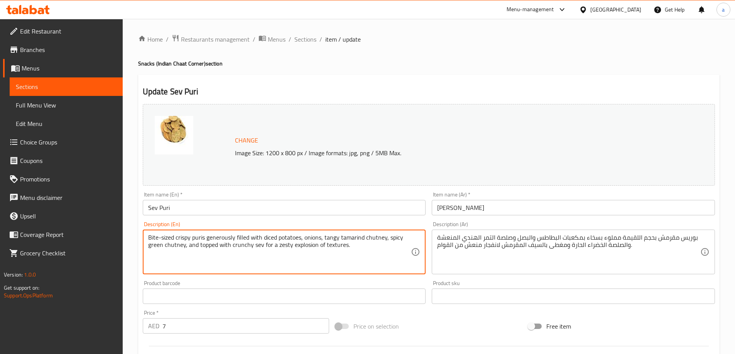
click at [271, 238] on textarea "Bite-sized crispy puris generously filled with diced potatoes, onions, tangy ta…" at bounding box center [279, 252] width 263 height 37
click at [310, 237] on textarea "Bite-sized crispy puris generously filled with diced potatoes, onions, tangy ta…" at bounding box center [279, 252] width 263 height 37
click at [346, 238] on textarea "Bite-sized crispy puris generously filled with diced potatoes, onions, tangy ta…" at bounding box center [279, 252] width 263 height 37
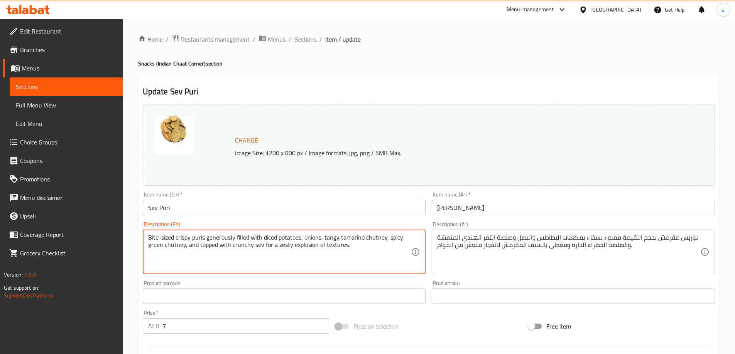
click at [374, 234] on textarea "Bite-sized crispy puris generously filled with diced potatoes, onions, tangy ta…" at bounding box center [279, 252] width 263 height 37
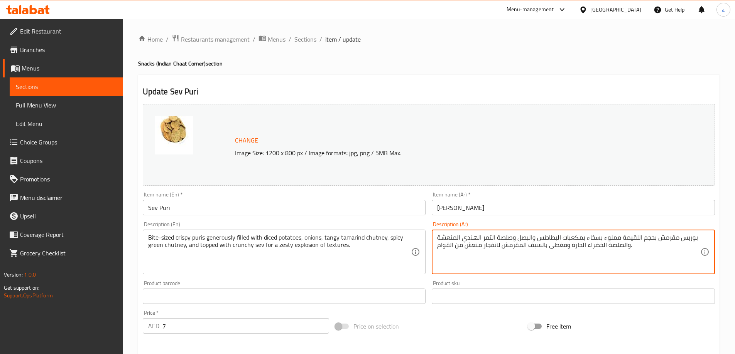
click at [472, 245] on textarea "بوريس مقرمش بحجم اللقيمة مملوء بسخاء بمكعبات البطاطس والبصل وصلصة التمر الهندي …" at bounding box center [568, 252] width 263 height 37
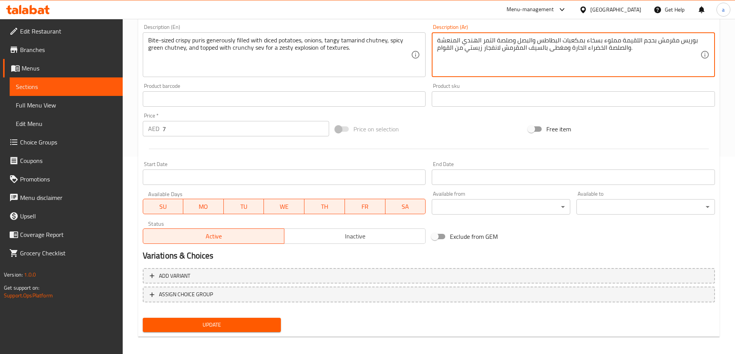
scroll to position [202, 0]
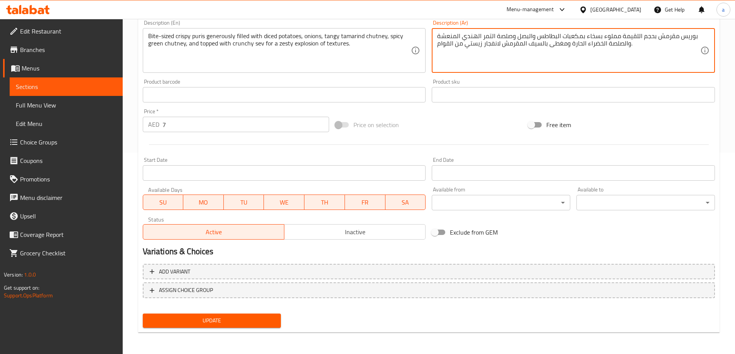
type textarea "بوريس مقرمش بحجم اللقيمة مملوء بسخاء بمكعبات البطاطس والبصل وصلصة التمر الهندي …"
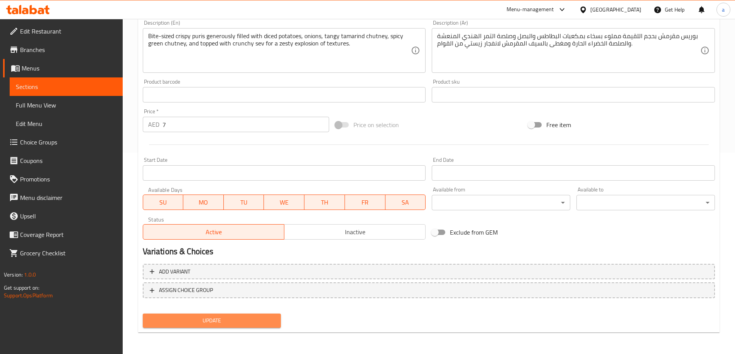
click at [189, 324] on span "Update" at bounding box center [212, 321] width 126 height 10
click at [79, 79] on link "Sections" at bounding box center [66, 87] width 113 height 19
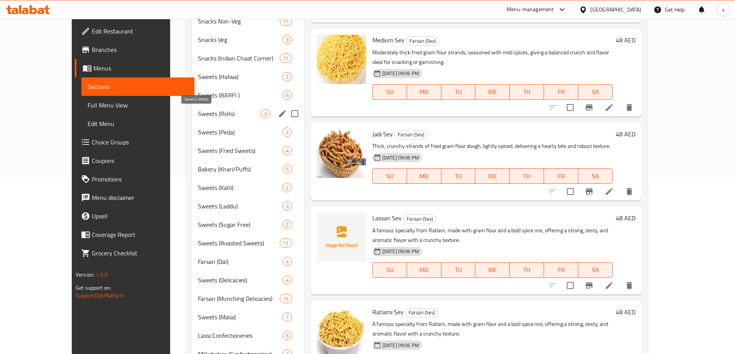
scroll to position [163, 0]
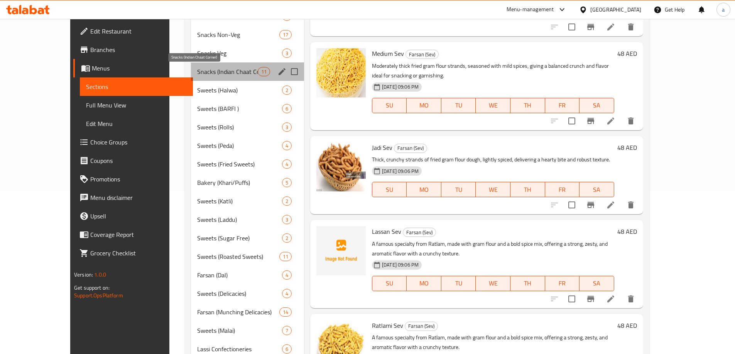
click at [197, 75] on span "Snacks (Indian Chaat Corner)" at bounding box center [227, 71] width 61 height 9
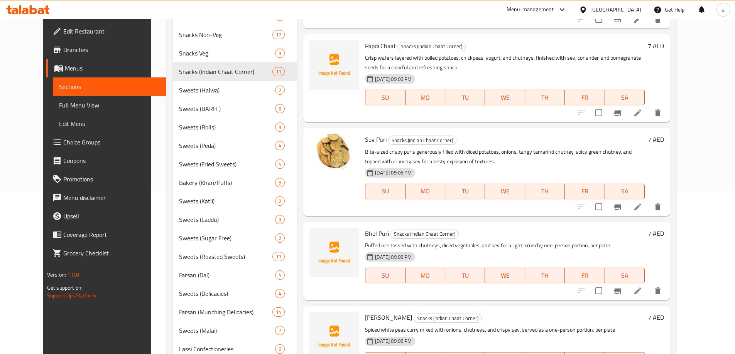
scroll to position [116, 0]
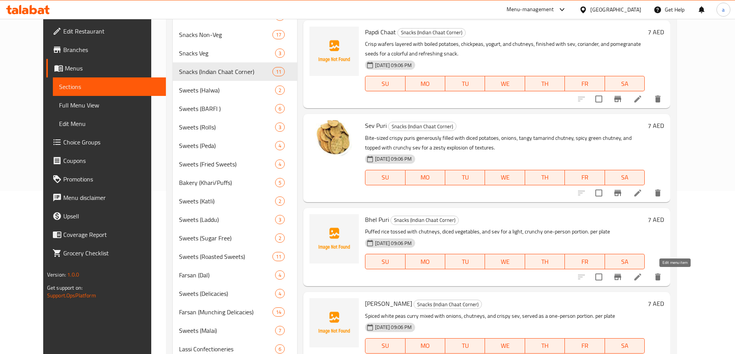
click at [642, 274] on icon at bounding box center [637, 277] width 9 height 9
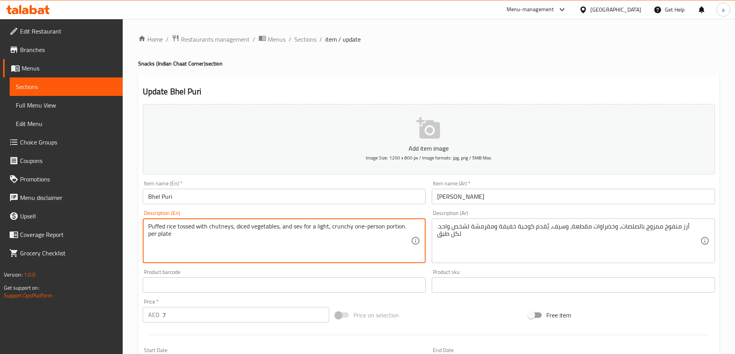
click at [288, 227] on textarea "Puffed rice tossed with chutneys, diced vegetables, and sev for a light, crunch…" at bounding box center [279, 241] width 263 height 37
paste textarea "A mixture of puffed rice, sev, chopped onions, tomatoes, and boiled potatoes to…"
type textarea "A mixture of puffed rice, sev, chopped onions, tomatoes, and boiled potatoes to…"
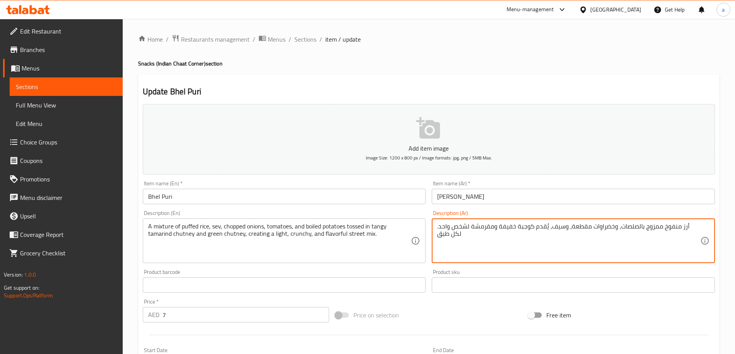
click at [535, 238] on textarea "أرز منفوخ ممزوج بالصلصات، وخضراوات مقطعة، وسيف، يُقدم كوجبة خفيفة ومقرمشة لشخص …" at bounding box center [568, 241] width 263 height 37
paste textarea "مزيج من الأرز المنفوخ والسيف والبصل المفروم والطماطم والبطاطس المسلوقة في صلصة …"
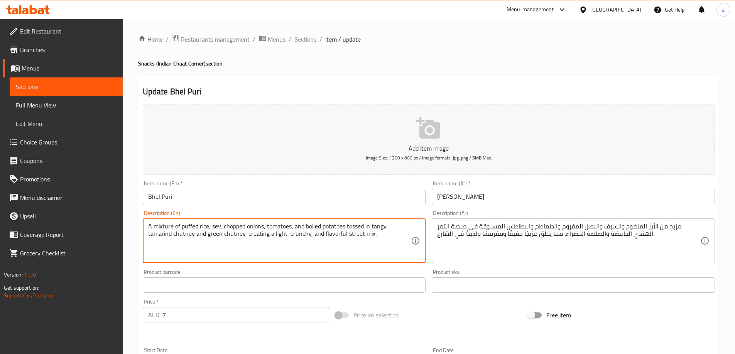
click at [185, 226] on textarea "A mixture of puffed rice, sev, chopped onions, tomatoes, and boiled potatoes to…" at bounding box center [279, 241] width 263 height 37
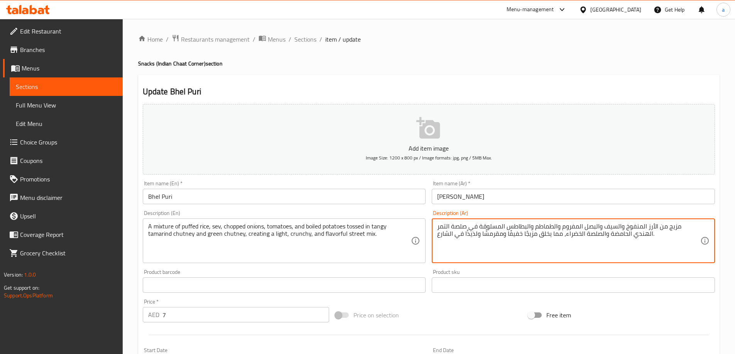
click at [658, 228] on textarea "مزيج من الأرز المنفوخ والسيف والبصل المفروم والطماطم والبطاطس المسلوقة في صلصة …" at bounding box center [568, 241] width 263 height 37
click at [640, 228] on textarea "مزيج من الأرز البافد والسيف والبصل المفروم والطماطم والبطاطس المسلوقة في صلصة ا…" at bounding box center [568, 241] width 263 height 37
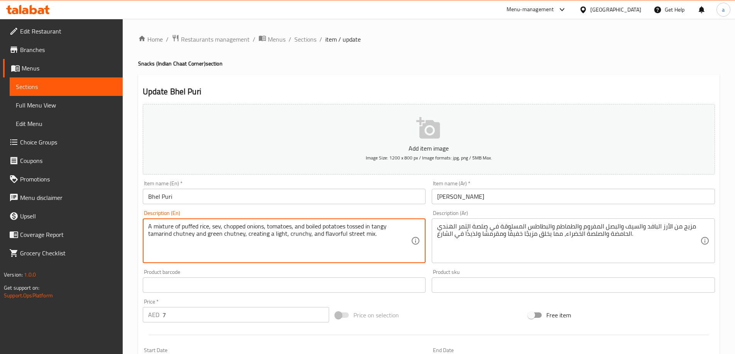
click at [236, 226] on textarea "A mixture of puffed rice, sev, chopped onions, tomatoes, and boiled potatoes to…" at bounding box center [279, 241] width 263 height 37
click at [279, 230] on textarea "A mixture of puffed rice, sev, chopped onions, tomatoes, and boiled potatoes to…" at bounding box center [279, 241] width 263 height 37
click at [233, 228] on textarea "A mixture of puffed rice, sev, chopped onions, tomatoes, and boiled potatoes to…" at bounding box center [279, 241] width 263 height 37
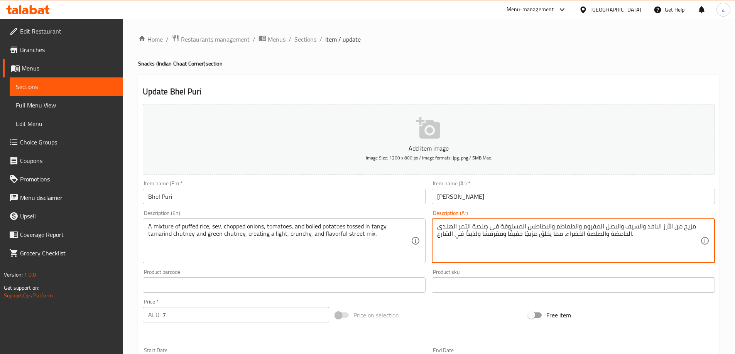
click at [588, 227] on textarea "مزيج من الأرز البافد والسيف والبصل المفروم والطماطم والبطاطس المسلوقة في صلصة ا…" at bounding box center [568, 241] width 263 height 37
click at [493, 226] on textarea "مزيج من الأرز البافد والسيف والبصل المخروط والطماطم والبطاطس المسلوقة في صلصة ا…" at bounding box center [568, 241] width 263 height 37
click at [610, 231] on textarea "مزيج من الأرز البافد والسيف والبصل المخروط والطماطم والبطاطس المسلوقة مغموص في …" at bounding box center [568, 241] width 263 height 37
click at [619, 235] on textarea "مزيج من الأرز البافد والسيف والبصل المخروط والطماطم والبطاطس المسلوقة مغموص في …" at bounding box center [568, 241] width 263 height 37
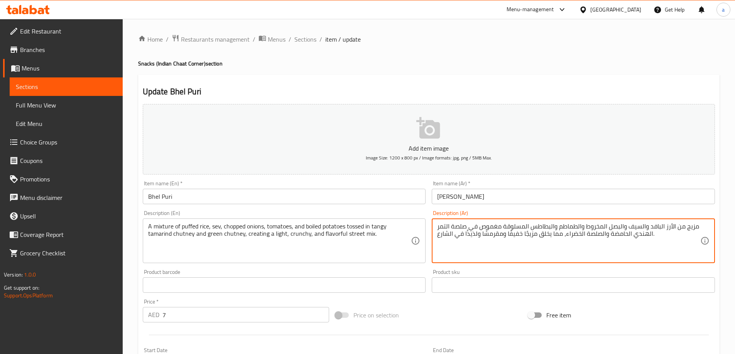
click at [619, 235] on textarea "مزيج من الأرز البافد والسيف والبصل المخروط والطماطم والبطاطس المسلوقة مغموص في …" at bounding box center [568, 241] width 263 height 37
click at [557, 235] on textarea "مزيج من الأرز البافد والسيف والبصل المخروط والطماطم والبطاطس المسلوقة مغموص في …" at bounding box center [568, 241] width 263 height 37
click at [540, 238] on textarea "مزيج من الأرز البافد والسيف والبصل المخروط والطماطم والبطاطس المسلوقة مغموص في …" at bounding box center [568, 241] width 263 height 37
click at [515, 235] on textarea "مزيج من الأرز البافد والسيف والبصل المخروط والطماطم والبطاطس المسلوقة مغموص في …" at bounding box center [568, 241] width 263 height 37
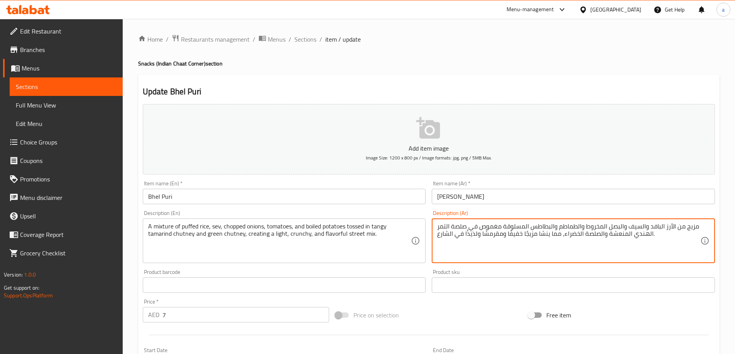
click at [515, 235] on textarea "مزيج من الأرز البافد والسيف والبصل المخروط والطماطم والبطاطس المسلوقة مغموص في …" at bounding box center [568, 241] width 263 height 37
click at [484, 236] on textarea "مزيج من الأرز البافد والسيف والبصل المخروط والطماطم والبطاطس المسلوقة مغموص في …" at bounding box center [568, 241] width 263 height 37
click at [492, 237] on textarea "مزيج من الأرز البافد والسيف والبصل المخروط والطماطم والبطاطس المسلوقة مغموص في …" at bounding box center [568, 241] width 263 height 37
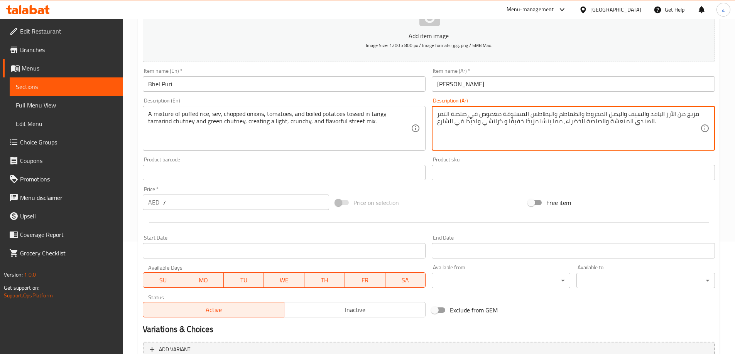
scroll to position [191, 0]
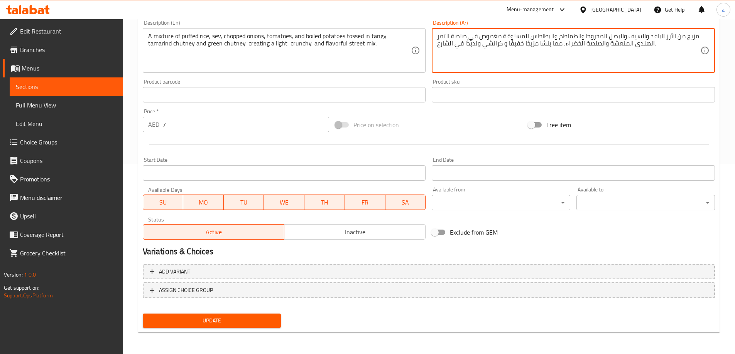
type textarea "مزيج من الأرز البافد والسيف والبصل المخروط والطماطم والبطاطس المسلوقة مغموص في …"
click at [234, 316] on span "Update" at bounding box center [212, 321] width 126 height 10
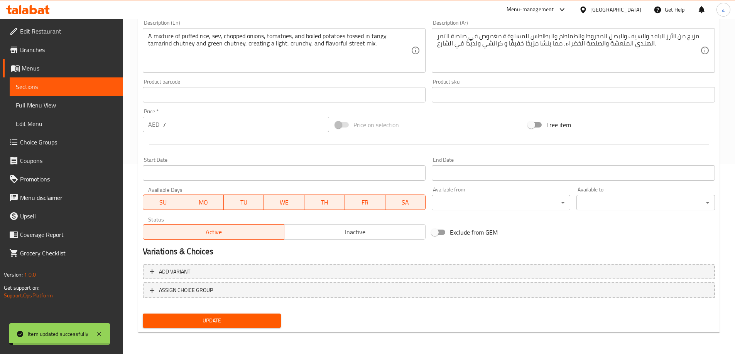
click at [97, 89] on span "Sections" at bounding box center [66, 86] width 101 height 9
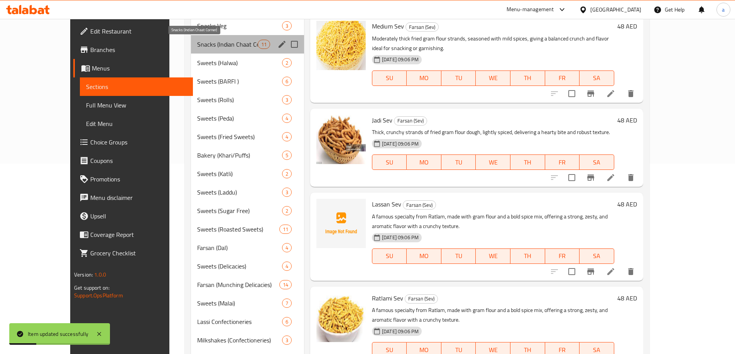
click at [208, 44] on span "Snacks (Indian Chaat Corner)" at bounding box center [227, 44] width 61 height 9
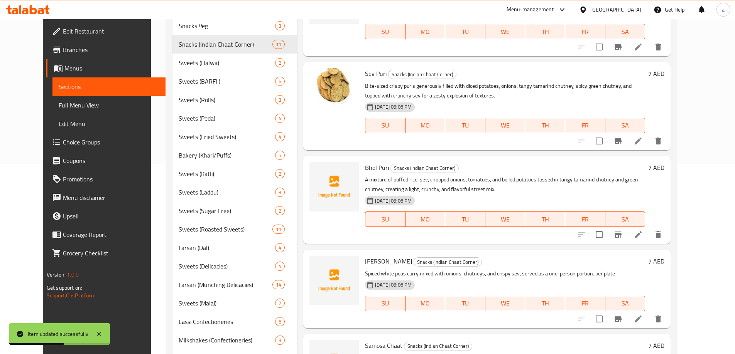
scroll to position [154, 0]
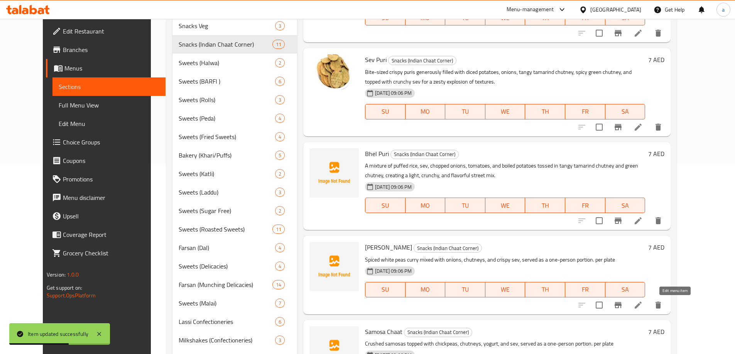
click at [643, 305] on icon at bounding box center [637, 305] width 9 height 9
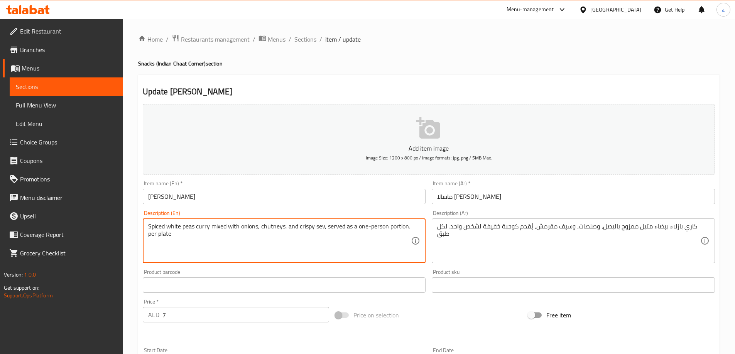
click at [271, 236] on textarea "Spiced white peas curry mixed with onions, chutneys, and crispy sev, served as …" at bounding box center [279, 241] width 263 height 37
paste textarea "simmered with aromatic masala, garnished with onions, coriander, and chutneys, …"
type textarea "Spiced white peas curry simmered with aromatic masala, garnished with onions, c…"
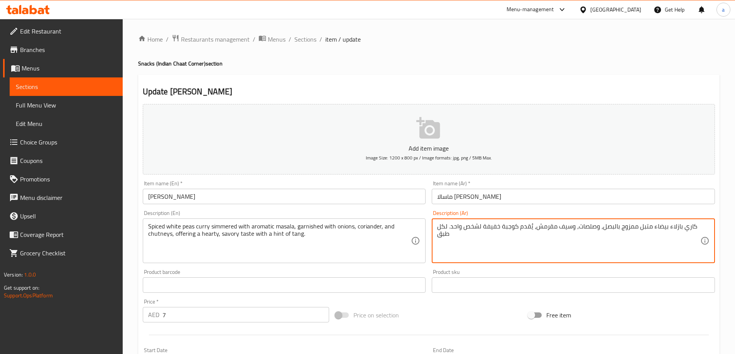
click at [468, 224] on textarea "كاري بازلاء بيضاء متبل ممزوج بالبصل، وصلصات، وسيف مقرمش، يُقدم كوجبة خفيفة لشخص…" at bounding box center [568, 241] width 263 height 37
paste textarea "لبازلاء البيضاء المتبل المطهو على نار هادئة مع بهارات عطرية، ومزين بالبصل والكز…"
click at [547, 228] on textarea "كاري البازلاء البيضاء المتبل المطهو على نار هادئة مع بهارات عطرية، ومزين بالبصل…" at bounding box center [568, 241] width 263 height 37
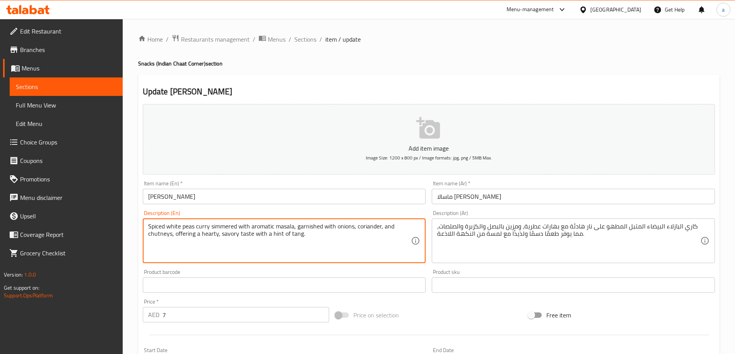
click at [216, 228] on textarea "Spiced white peas curry simmered with aromatic masala, garnished with onions, c…" at bounding box center [279, 241] width 263 height 37
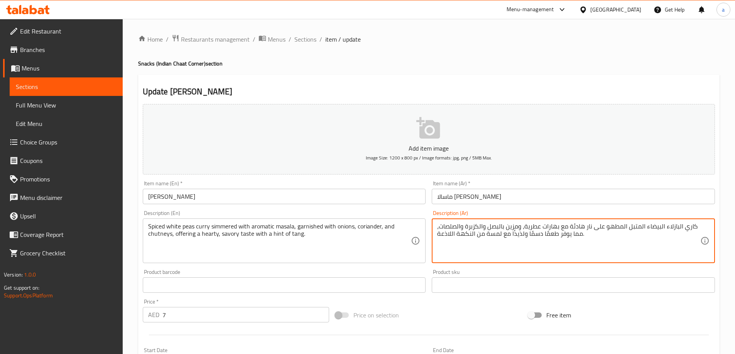
click at [628, 229] on textarea "كاري البازلاء البيضاء المتبل المطهو على نار هادئة مع بهارات عطرية، ومزين بالبصل…" at bounding box center [568, 241] width 263 height 37
drag, startPoint x: 627, startPoint y: 228, endPoint x: 570, endPoint y: 228, distance: 56.7
click at [570, 228] on textarea "كاري البازلاء البيضاء المتبل المطهو على نار هادئة مع بهارات عطرية، ومزين بالبصل…" at bounding box center [568, 241] width 263 height 37
click at [587, 227] on textarea "كاري البازلاء البيضاء المتبل المغلي مع بهارات عطرية، ومزين بالبصل والكزبرة والص…" at bounding box center [568, 241] width 263 height 37
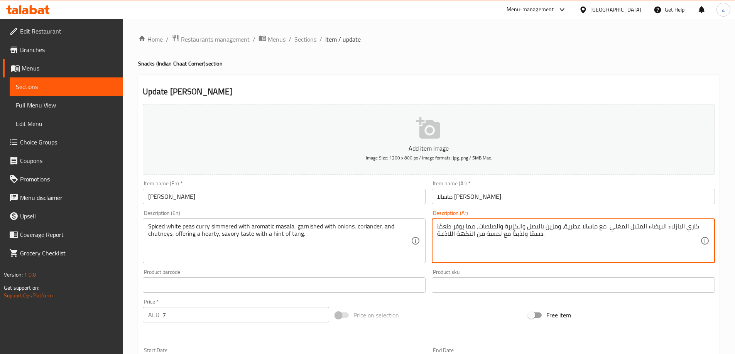
click at [530, 237] on textarea "كاري البازلاء البيضاء المتبل المغلي مع ماسالا عطرية، ومزين بالبصل والكزبرة والص…" at bounding box center [568, 241] width 263 height 37
click at [521, 233] on textarea "كاري البازلاء البيضاء المتبل المغلي مع ماسالا عطرية، ومزين بالبصل والكزبرة والص…" at bounding box center [568, 241] width 263 height 37
click at [528, 230] on textarea "كاري البازلاء البيضاء المتبل المغلي مع ماسالا عطرية، ومزين بالبصل والكزبرة والص…" at bounding box center [568, 241] width 263 height 37
click at [530, 236] on textarea "كاري البازلاء البيضاء المتبل المغلي مع ماسالا عطرية، ومزين بالبصل والكزبرة والص…" at bounding box center [568, 241] width 263 height 37
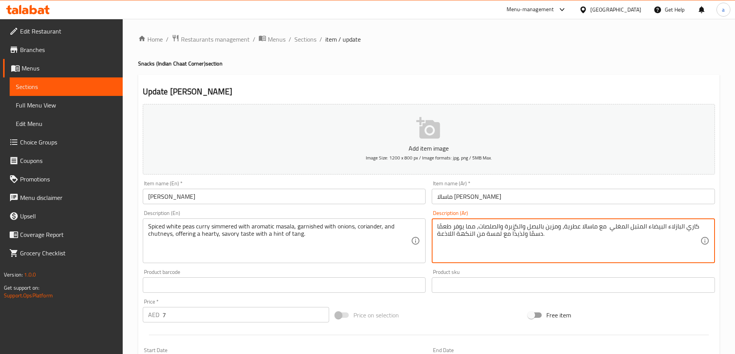
click at [530, 236] on textarea "كاري البازلاء البيضاء المتبل المغلي مع ماسالا عطرية، ومزين بالبصل والكزبرة والص…" at bounding box center [568, 241] width 263 height 37
click at [518, 235] on textarea "كاري البازلاء البيضاء المتبل المغلي مع ماسالا عطرية، ومزين بالبصل والكزبرة والص…" at bounding box center [568, 241] width 263 height 37
click at [444, 238] on textarea "كاري البازلاء البيضاء المتبل المغلي مع ماسالا عطرية، ومزين بالبصل والكزبرة والص…" at bounding box center [568, 241] width 263 height 37
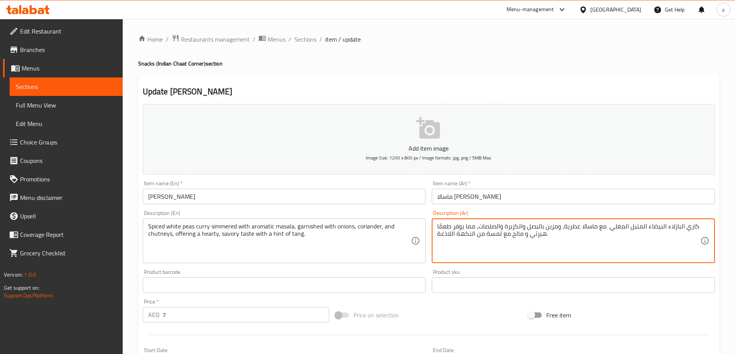
type textarea "كاري البازلاء البيضاء المتبل المغلي مع ماسالا عطرية، ومزين بالبصل والكزبرة والص…"
click at [578, 250] on textarea "كاري البازلاء البيضاء المتبل المغلي مع ماسالا عطرية، ومزين بالبصل والكزبرة والص…" at bounding box center [568, 241] width 263 height 37
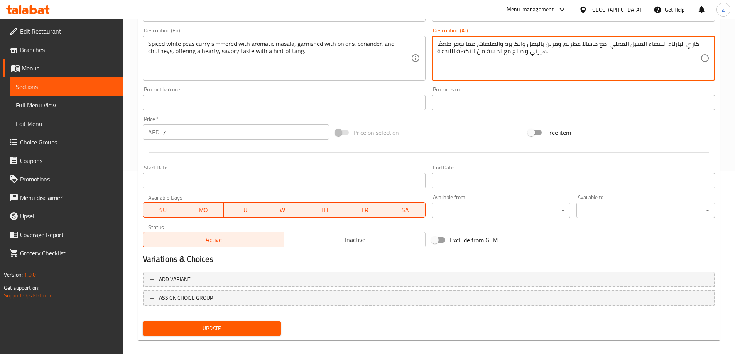
scroll to position [191, 0]
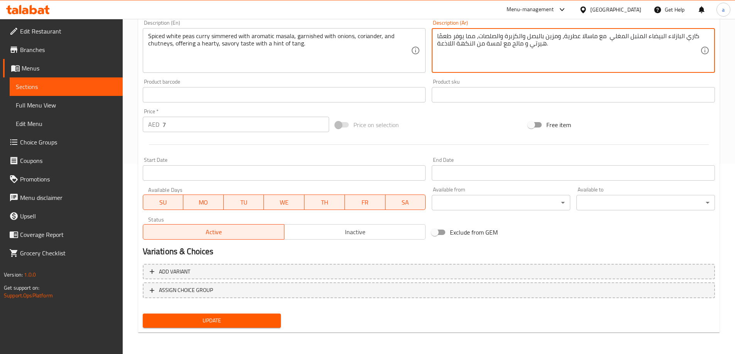
click at [231, 319] on span "Update" at bounding box center [212, 321] width 126 height 10
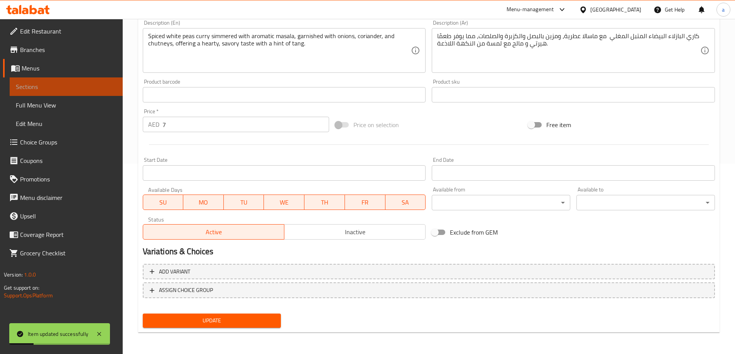
click at [98, 87] on span "Sections" at bounding box center [66, 86] width 101 height 9
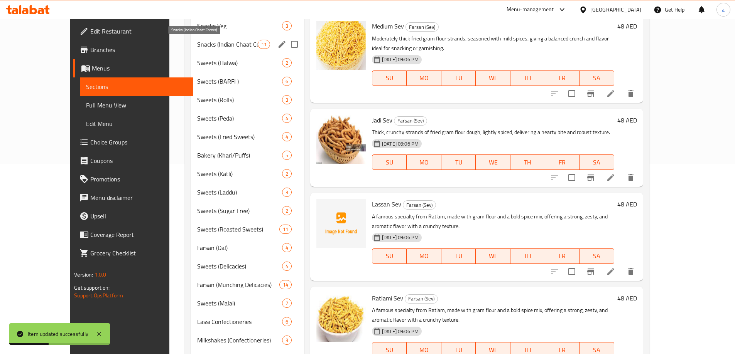
click at [200, 45] on span "Snacks (Indian Chaat Corner)" at bounding box center [227, 44] width 61 height 9
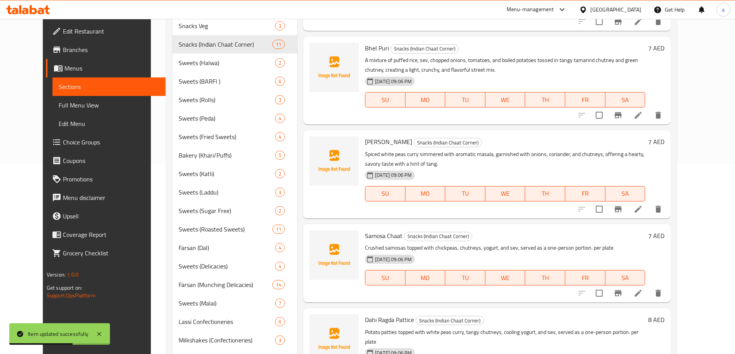
scroll to position [270, 0]
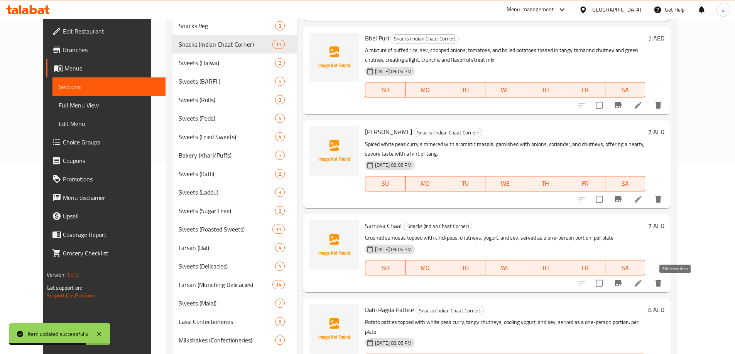
click at [641, 286] on icon at bounding box center [638, 283] width 7 height 7
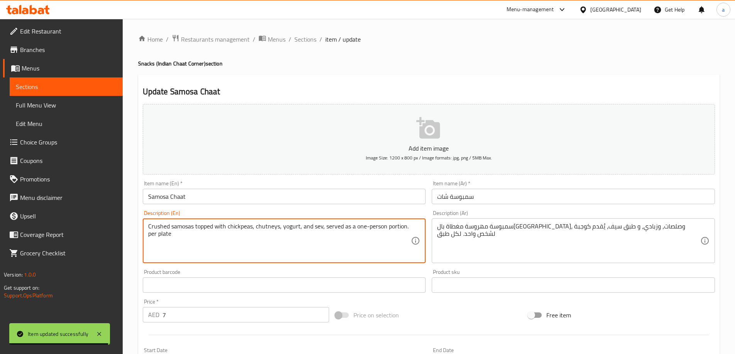
click at [290, 224] on textarea "Crushed samosas topped with chickpeas, chutneys, yogurt, and sev, served as a o…" at bounding box center [279, 241] width 263 height 37
paste textarea "A crisp fried pastry stuffed with spiced potatoes, broken into pieces and toppe…"
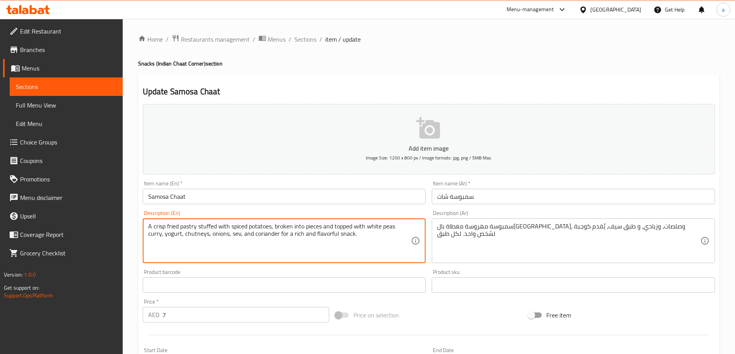
type textarea "A crisp fried pastry stuffed with spiced potatoes, broken into pieces and toppe…"
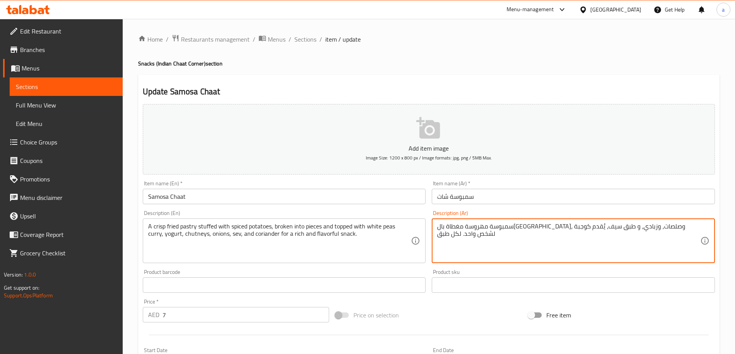
click at [520, 231] on textarea "سمبوسة مهروسة مغطاة بالحمص، وصلصات، وزبادي، و طبق سيف، يُقدم كوجبة لشخص واحد. ل…" at bounding box center [568, 241] width 263 height 37
paste textarea "معجنات مقلية مقرمشة محشوة بالبطاطس المتبلة، مقطعة إلى قطع ومغطاة بكاري البازلاء…"
click at [646, 227] on textarea "معجنات مقلية مقرمشة محشوة بالبطاطس المتبلة، مقطعة إلى قطع ومغطاة بكاري البازلاء…" at bounding box center [568, 241] width 263 height 37
click at [629, 238] on textarea "معجنات مقلية كريسب محشوة بالبطاطس المتبلة، مقطعة إلى قطع ومغطاة بكاري البازلاء …" at bounding box center [568, 241] width 263 height 37
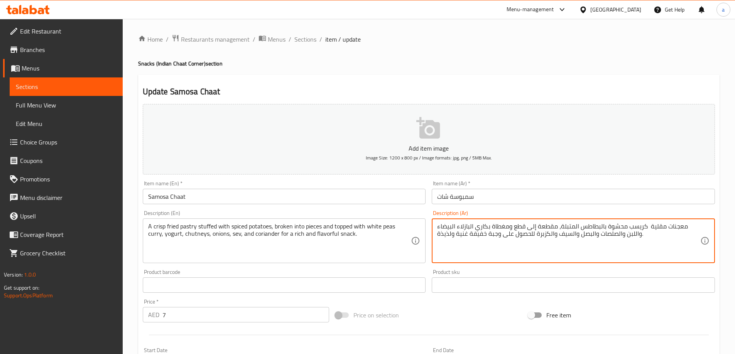
click at [629, 238] on textarea "معجنات مقلية كريسب محشوة بالبطاطس المتبلة، مقطعة إلى قطع ومغطاة بكاري البازلاء …" at bounding box center [568, 241] width 263 height 37
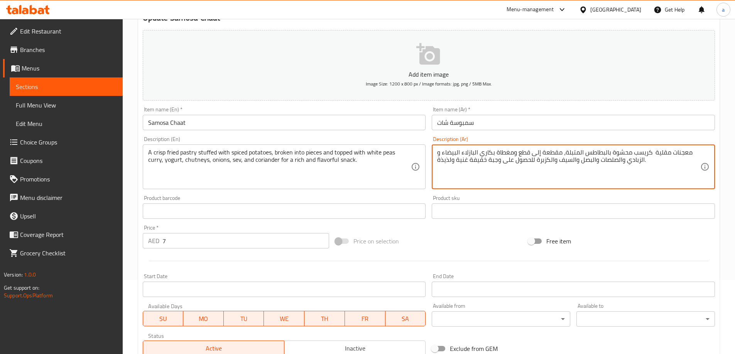
scroll to position [191, 0]
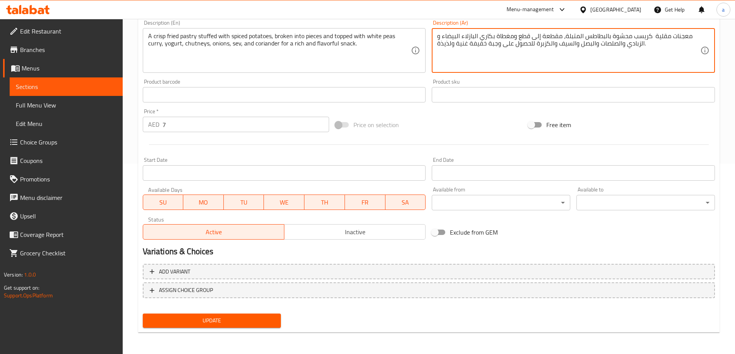
type textarea "معجنات مقلية كريسب محشوة بالبطاطس المتبلة، مقطعة إلى قطع ومغطاة بكاري البازلاء …"
click at [206, 322] on span "Update" at bounding box center [212, 321] width 126 height 10
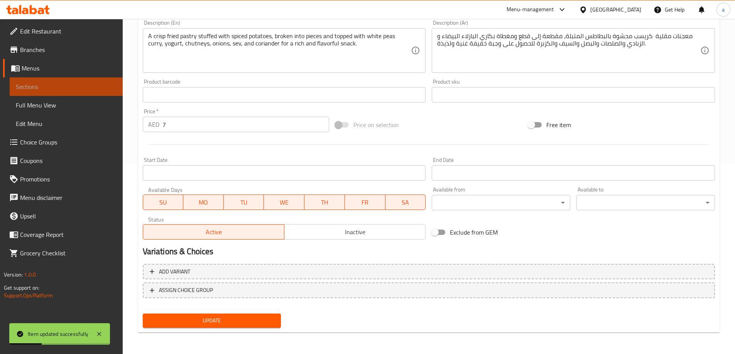
click at [98, 85] on span "Sections" at bounding box center [66, 86] width 101 height 9
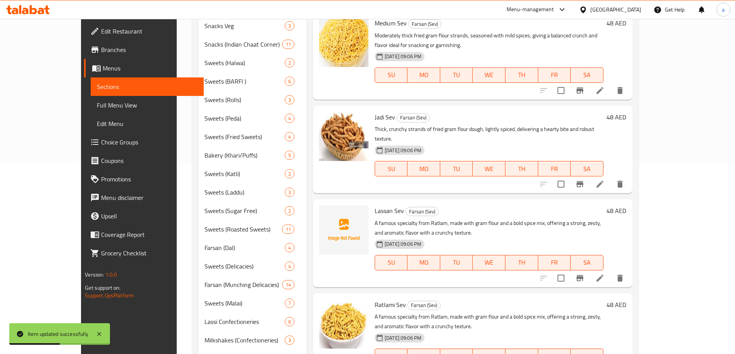
scroll to position [4, 0]
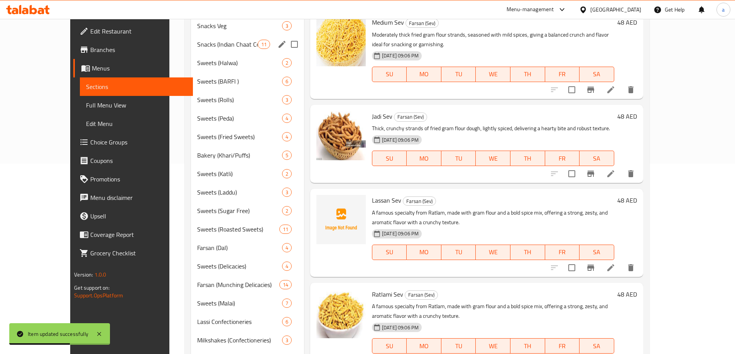
click at [194, 49] on div "Snacks (Indian Chaat Corner) 11" at bounding box center [247, 44] width 113 height 19
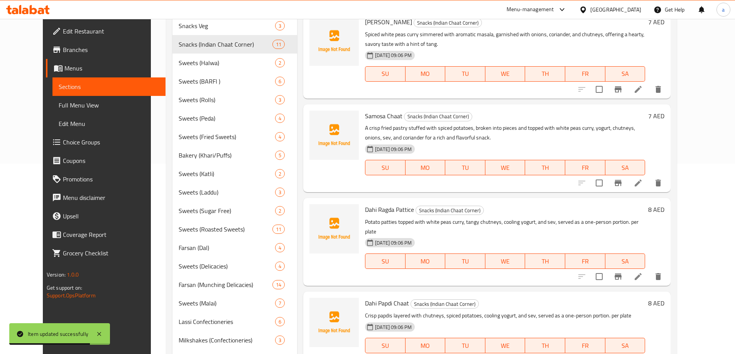
scroll to position [390, 0]
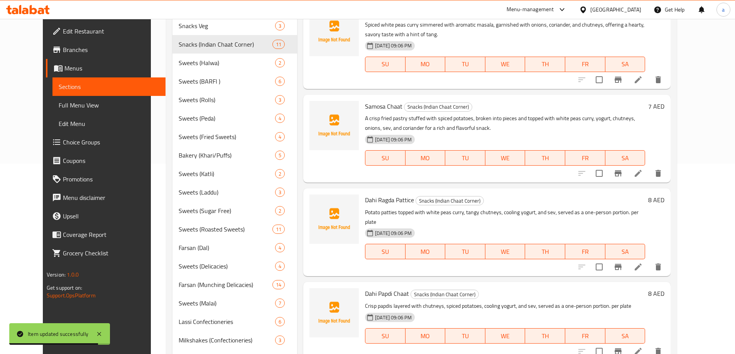
click at [643, 263] on icon at bounding box center [637, 267] width 9 height 9
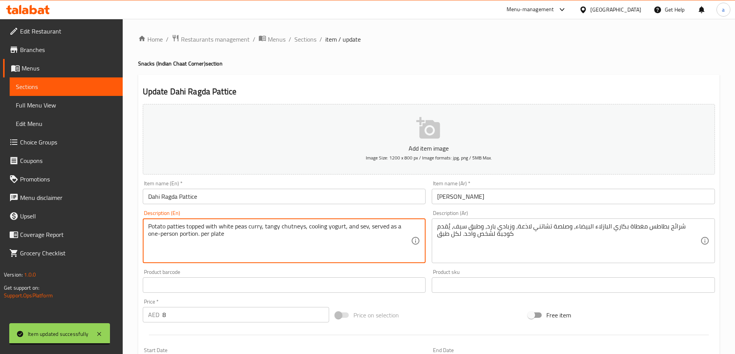
click at [302, 224] on textarea "Potato patties topped with white peas curry, tangy chutneys, cooling yogurt, an…" at bounding box center [279, 241] width 263 height 37
paste textarea "Crispy potato patties paired with warm white peas curry, smothered in smooth yo…"
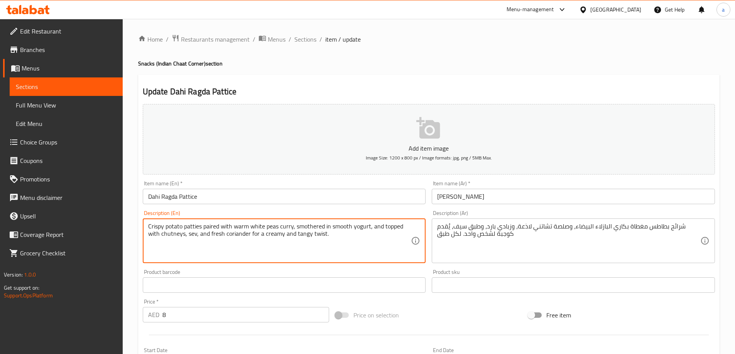
type textarea "Crispy potato patties paired with warm white peas curry, smothered in smooth yo…"
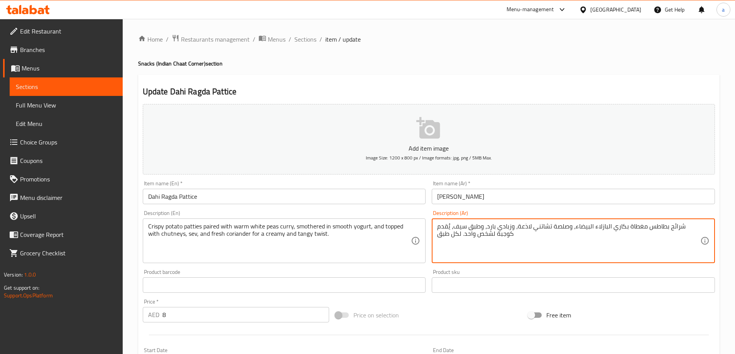
click at [488, 238] on textarea "شرائح بطاطس مغطاة بكاري البازلاء البيضاء، وصلصة تشاتني لاذعة، وزبادي بارد، وطبق…" at bounding box center [568, 241] width 263 height 37
paste textarea "فطائر البطاطس المقرمشة مع كاري البازلاء البيضاء الدافئة، مغطاة بالزبادي الناعم،…"
click at [684, 226] on textarea "فطائر البطاطس المقرمشة مع كاري البازلاء البيضاء الدافئة، مغطاة بالزبادي الناعم،…" at bounding box center [568, 241] width 263 height 37
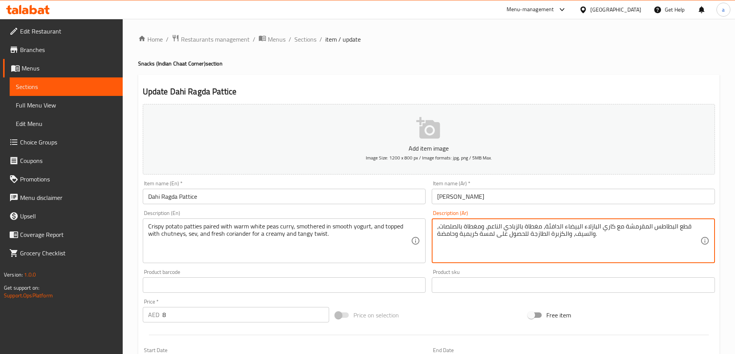
type textarea "قطع البطاطس المقرمشة مع كاري البازلاء البيضاء الدافئة، مغطاة بالزبادي الناعم، و…"
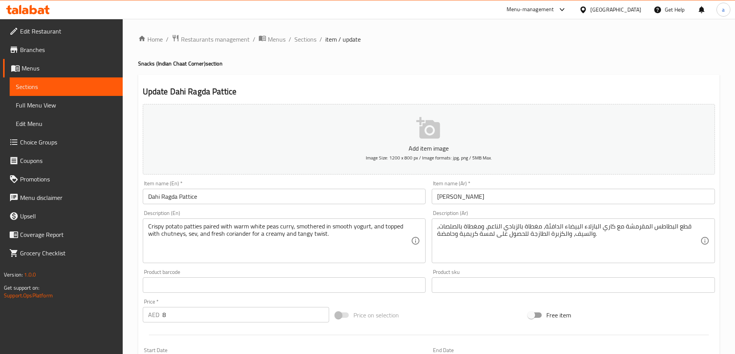
click at [675, 231] on textarea "قطع البطاطس المقرمشة مع كاري البازلاء البيضاء الدافئة، مغطاة بالزبادي الناعم، و…" at bounding box center [568, 241] width 263 height 37
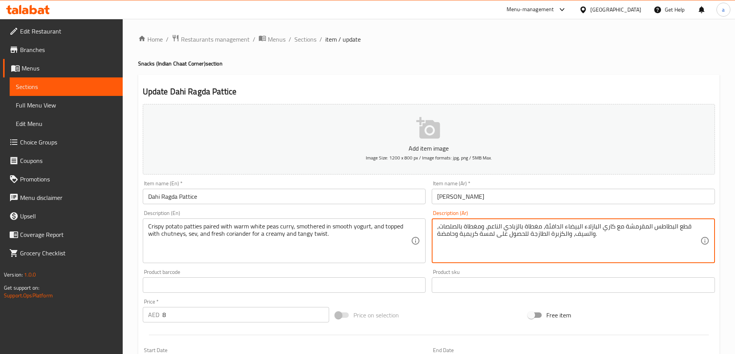
click at [630, 232] on textarea "قطع البطاطس المقرمشة مع كاري البازلاء البيضاء الدافئة، مغطاة بالزبادي الناعم، و…" at bounding box center [568, 241] width 263 height 37
click at [607, 231] on textarea "قطع البطاطس المقرمشة مع كاري البازلاء البيضاء الدافئة، مغطاة بالزبادي الناعم، و…" at bounding box center [568, 241] width 263 height 37
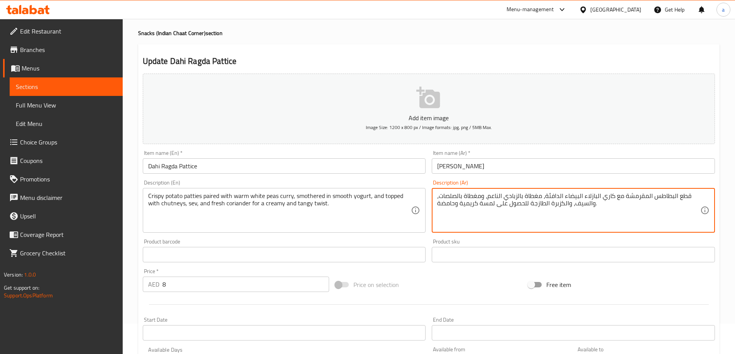
scroll to position [191, 0]
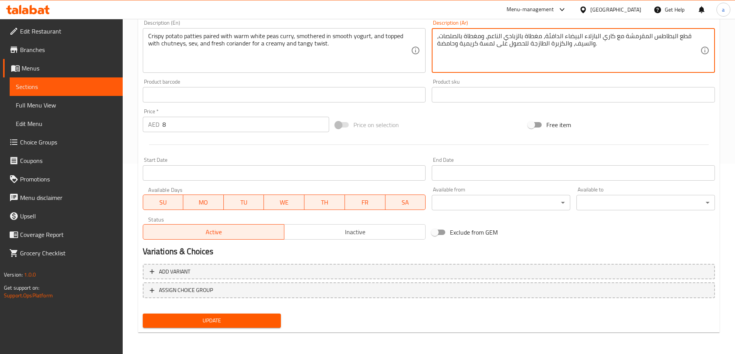
click at [255, 317] on span "Update" at bounding box center [212, 321] width 126 height 10
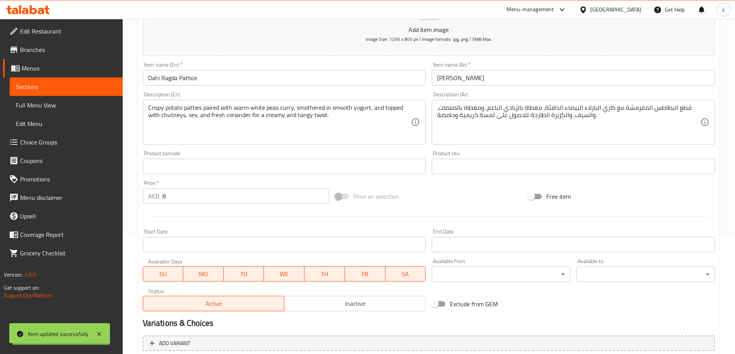
scroll to position [75, 0]
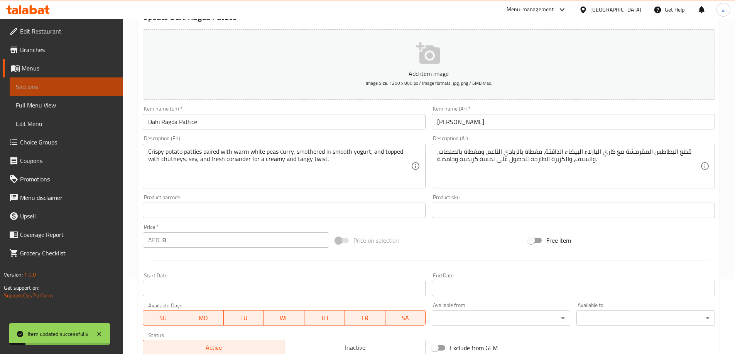
click at [51, 79] on link "Sections" at bounding box center [66, 87] width 113 height 19
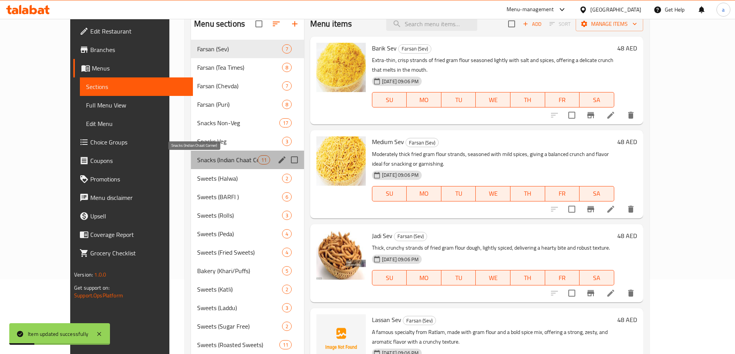
click at [197, 159] on span "Snacks (Indian Chaat Corner)" at bounding box center [227, 159] width 61 height 9
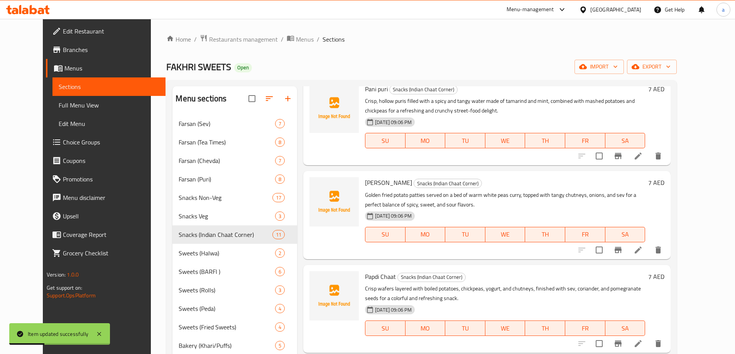
scroll to position [77, 0]
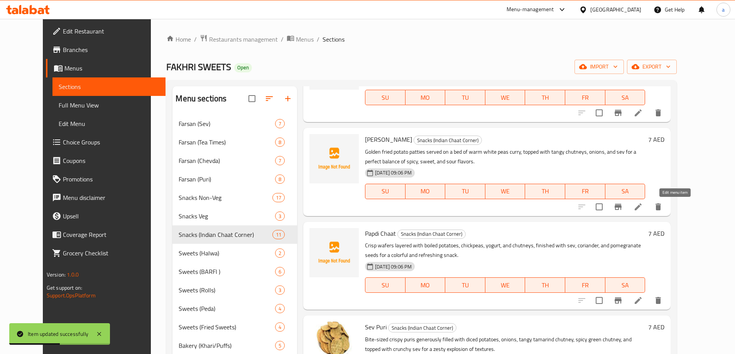
click at [643, 207] on icon at bounding box center [637, 207] width 9 height 9
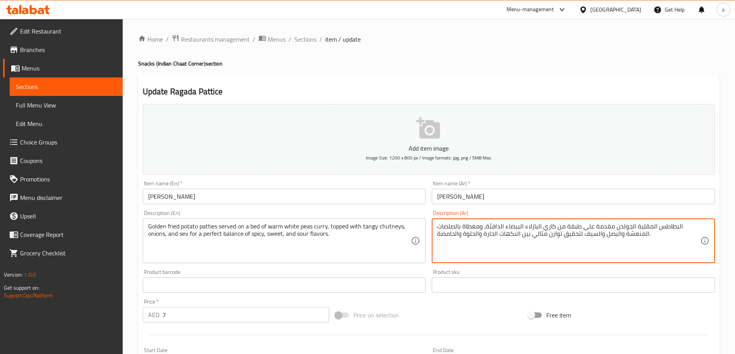
click at [688, 226] on textarea "البطاطس المقلية الجولدن مقدمة على طبقة من كاري البازلاء البيضاء الدافئة، ومغطاة…" at bounding box center [568, 241] width 263 height 37
drag, startPoint x: 688, startPoint y: 226, endPoint x: 656, endPoint y: 227, distance: 31.6
click at [657, 234] on textarea "البطاطس المقلية الجولدن مقدمة على طبقة من كاري البازلاء البيضاء الدافئة، ومغطاة…" at bounding box center [568, 241] width 263 height 37
click at [684, 226] on textarea "البطاطس المقلية الجولدن مقدمة على طبقة من كاري البازلاء البيضاء الدافئة، ومغطاة…" at bounding box center [568, 241] width 263 height 37
click at [439, 226] on textarea "البطاطس المقلية الجولدن مقدمة على طبقة من كاري البازلاء البيضاء الدافئة، ومغطاة…" at bounding box center [568, 241] width 263 height 37
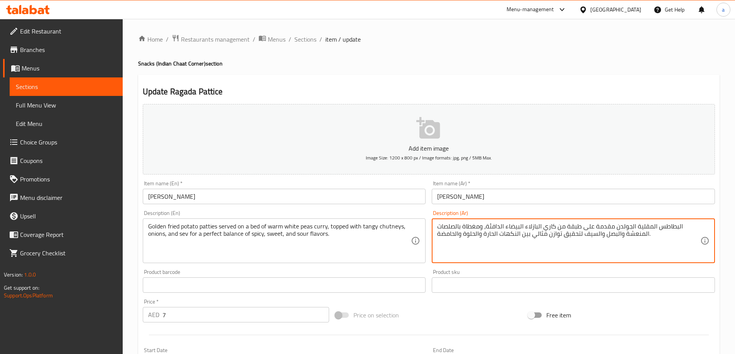
click at [436, 231] on div "البطاطس المقلية الجولدن مقدمة على طبقة من كاري البازلاء البيضاء الدافئة، ومغطاة…" at bounding box center [573, 241] width 283 height 45
click at [437, 226] on textarea "البطاطس المقلية الجولدن مقدمة على طبقة من كاري البازلاء البيضاء الدافئة، ومغطاة…" at bounding box center [568, 241] width 263 height 37
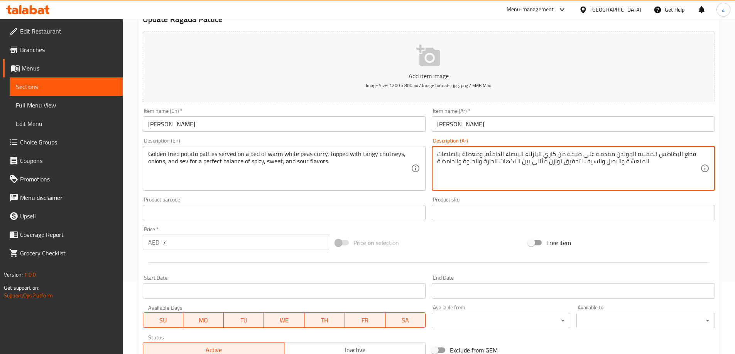
scroll to position [191, 0]
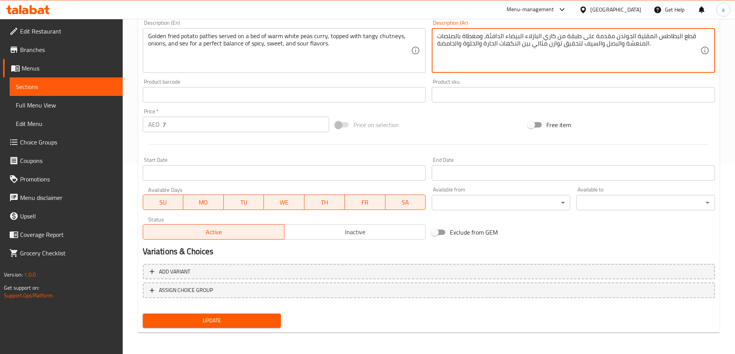
type textarea "قطع البطاطس المقلية الجولدن مقدمة على طبقة من كاري البازلاء البيضاء الدافئة، وم…"
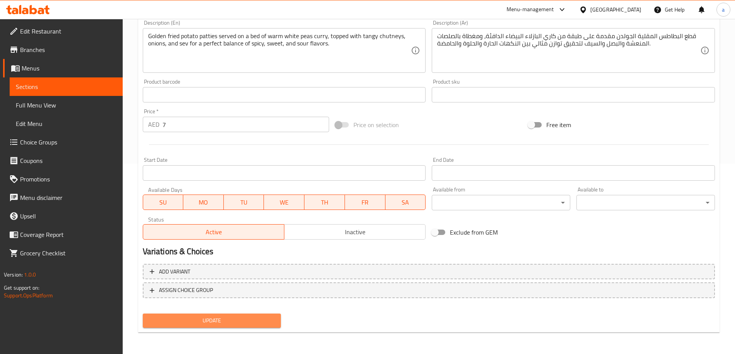
click at [225, 319] on span "Update" at bounding box center [212, 321] width 126 height 10
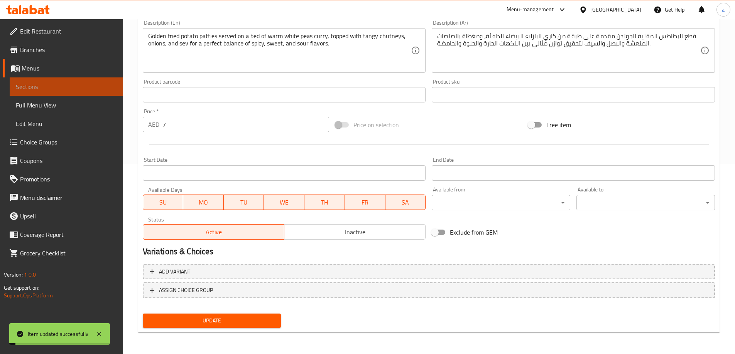
click at [85, 89] on span "Sections" at bounding box center [66, 86] width 101 height 9
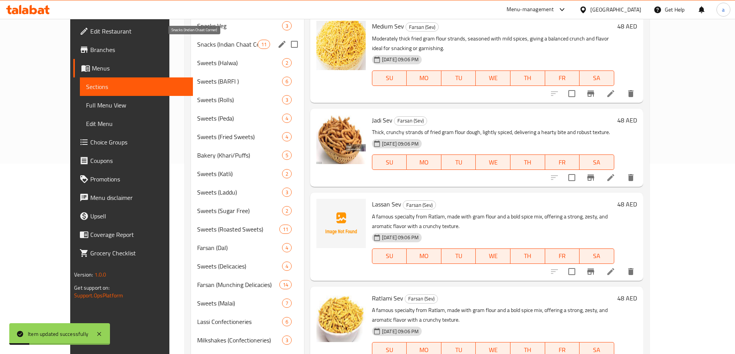
click at [200, 47] on span "Snacks (Indian Chaat Corner)" at bounding box center [227, 44] width 61 height 9
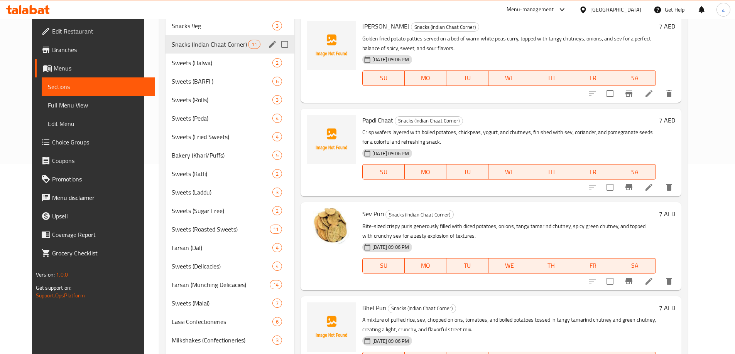
click at [211, 48] on span "Snacks (Indian Chaat Corner)" at bounding box center [210, 44] width 76 height 9
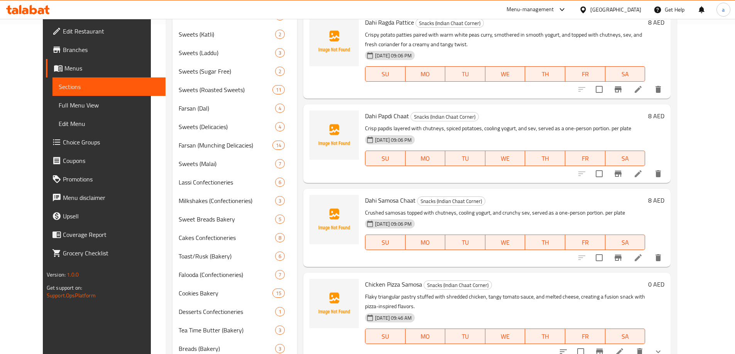
scroll to position [359, 0]
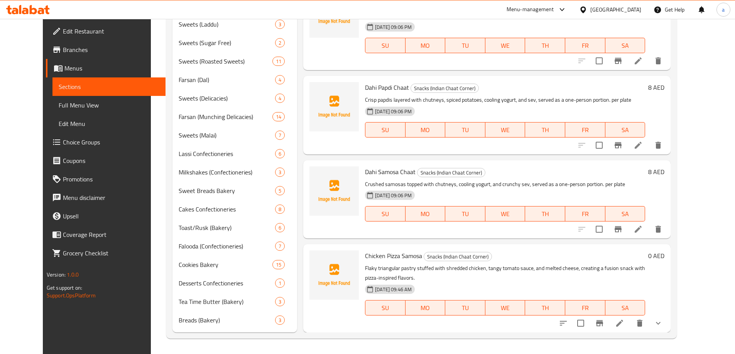
click at [649, 150] on li at bounding box center [638, 145] width 22 height 14
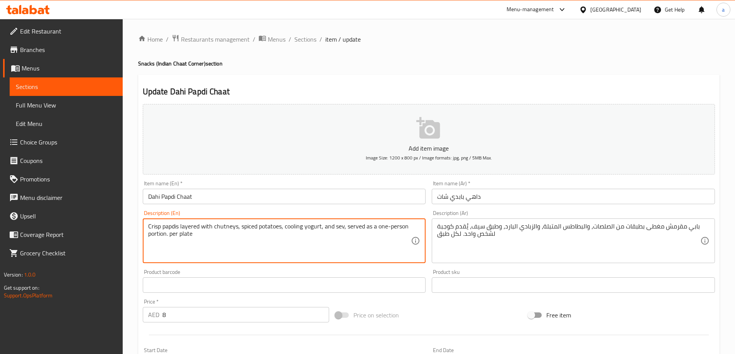
click at [252, 224] on textarea "Crisp papdis layered with chutneys, spiced potatoes, cooling yogurt, and sev, s…" at bounding box center [279, 241] width 263 height 37
paste textarea "wafers topped with yogurt, chickpeas, potatoes, chutneys, and crunchy sev, crea…"
type textarea "Crisp wafers topped with yogurt, chickpeas, potatoes, chutneys, and crunchy sev…"
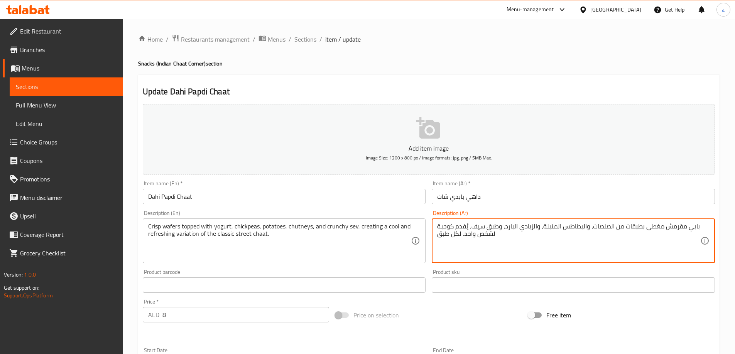
click at [536, 229] on textarea "بابي مقرمش مغطى بطبقات من الصلصات، والبطاطس المتبلة، والزبادي البارد، وطبق سيف،…" at bounding box center [568, 241] width 263 height 37
paste textarea "قائق مقرمشة مغطاة بالزبادي والحمص والبطاطس والصلصات والسيف المقرمش، مما يخلق تن…"
click at [694, 226] on textarea "رقائق مقرمشة مغطاة بالزبادي والحمص والبطاطس والصلصات والسيف المقرمش، مما يخلق ت…" at bounding box center [568, 241] width 263 height 37
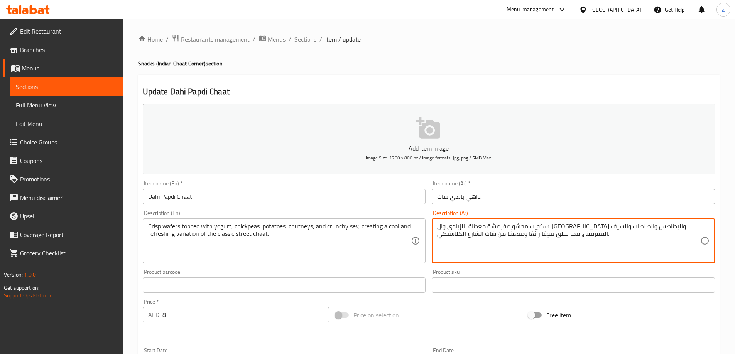
click at [637, 226] on textarea "بسكويت محشو مقرمشة مغطاة بالزبادي والحمص والبطاطس والصلصات والسيف المقرمش، مما …" at bounding box center [568, 241] width 263 height 37
click at [478, 227] on textarea "بسكويت محشو كريسب مغطاة بالزبادي والحمص والبطاطس والصلصات والسيف المقرمش، مما ي…" at bounding box center [568, 241] width 263 height 37
click at [478, 226] on textarea "بسكويت محشو كريسب مغطاة بالزبادي والحمص والبطاطس والصلصات والسيف المقرمش، مما ي…" at bounding box center [568, 241] width 263 height 37
click at [437, 228] on textarea "بسكويت محشو كريسب مغطاة بالزبادي والحمص والبطاطس والصلصات والسيف الكرانشي ، مما…" at bounding box center [568, 241] width 263 height 37
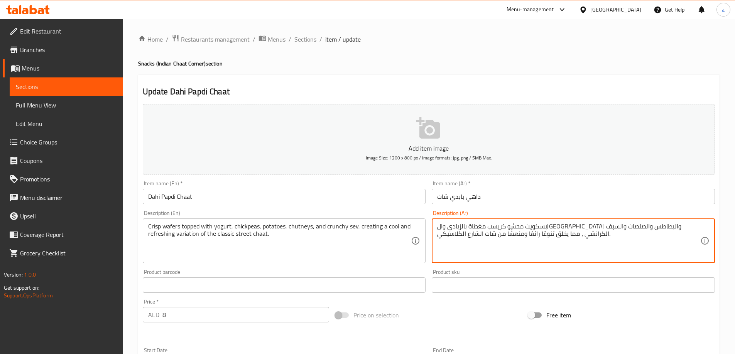
click at [442, 229] on textarea "بسكويت محشو كريسب مغطاة بالزبادي والحمص والبطاطس والصلصات والسيف الكرانشي ، مما…" at bounding box center [568, 241] width 263 height 37
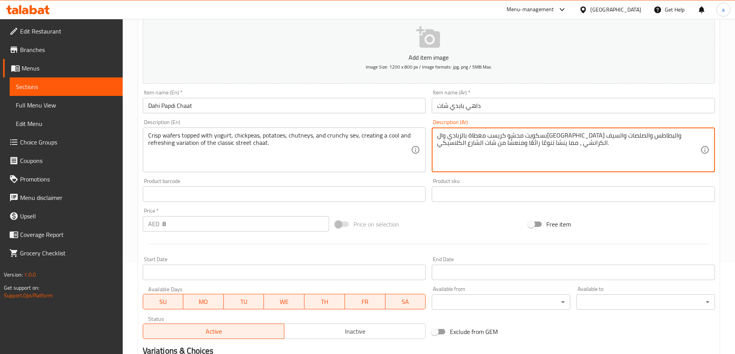
scroll to position [191, 0]
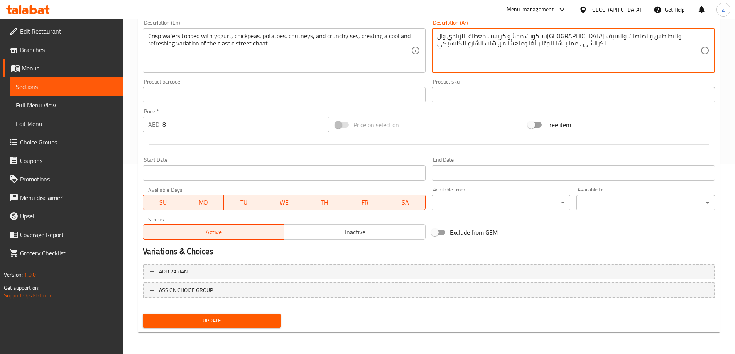
type textarea "بسكويت محشو كريسب مغطاة بالزبادي وال[GEOGRAPHIC_DATA] والبطاطس والصلصات والسيف …"
click at [235, 316] on span "Update" at bounding box center [212, 321] width 126 height 10
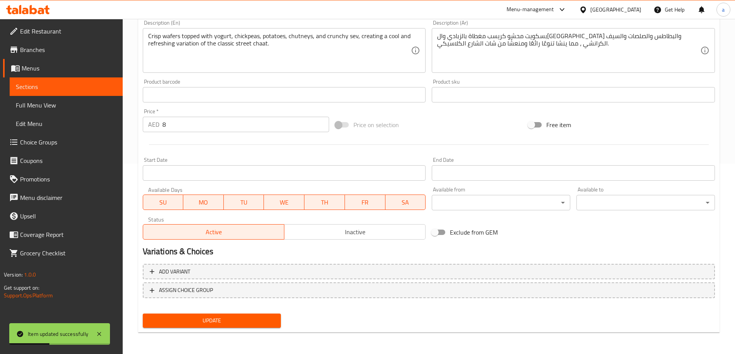
click at [97, 89] on span "Sections" at bounding box center [66, 86] width 101 height 9
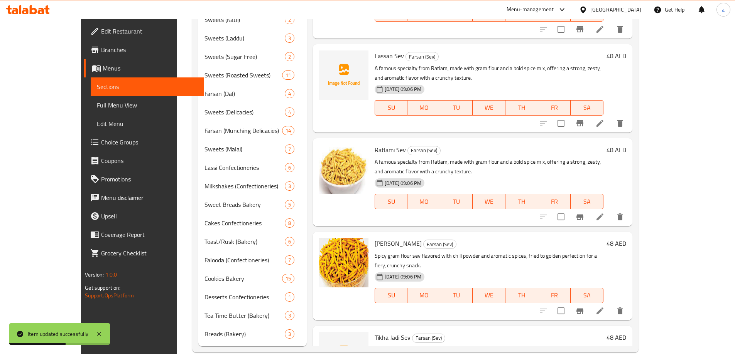
scroll to position [359, 0]
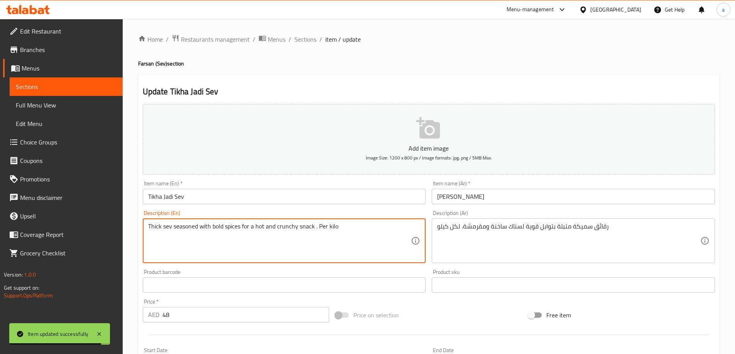
click at [342, 226] on textarea "Thick sev seasoned with bold spices for a hot and crunchy snack . Per kilo" at bounding box center [279, 241] width 263 height 37
paste textarea "Golden fried pastry filled with spiced potato, broken into chunks, layered with…"
type textarea "Golden fried pastry filled with spiced potato, broken into chunks, layered with…"
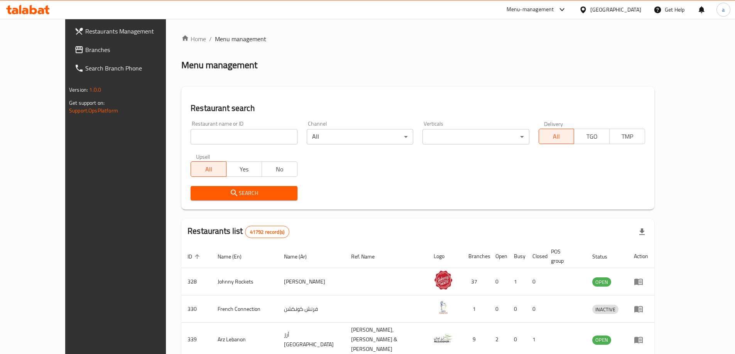
click at [85, 51] on span "Branches" at bounding box center [133, 49] width 96 height 9
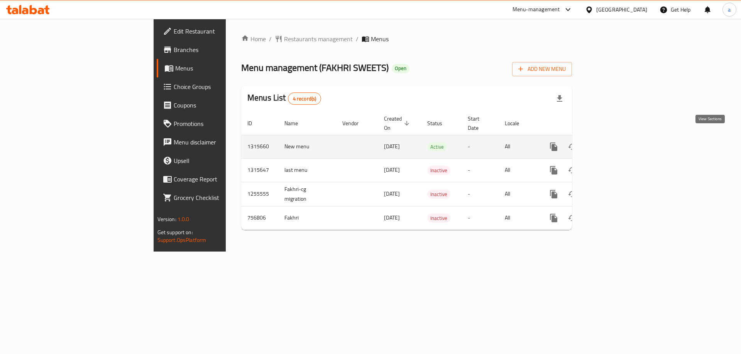
click at [618, 143] on link "enhanced table" at bounding box center [609, 147] width 19 height 19
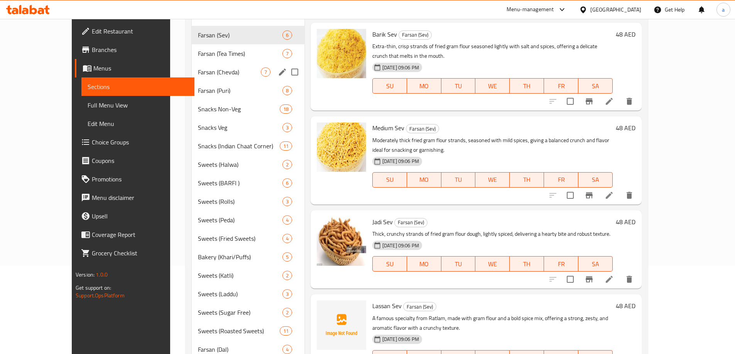
scroll to position [39, 0]
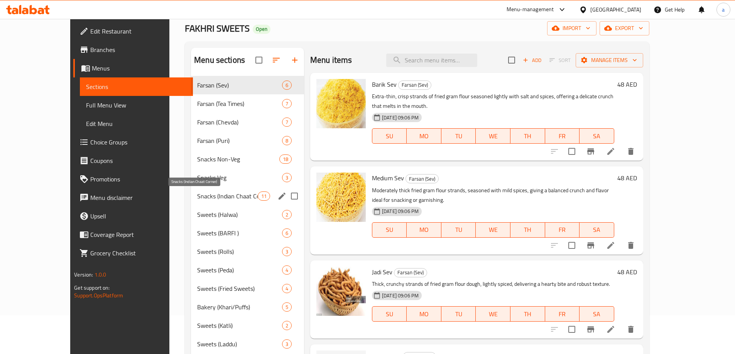
click at [204, 192] on span "Snacks (Indian Chaat Corner)" at bounding box center [227, 196] width 61 height 9
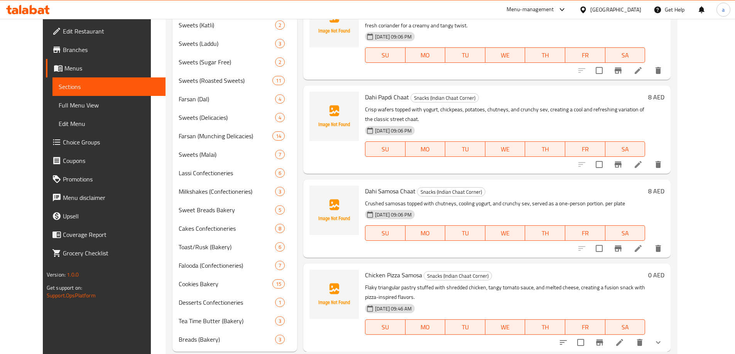
scroll to position [359, 0]
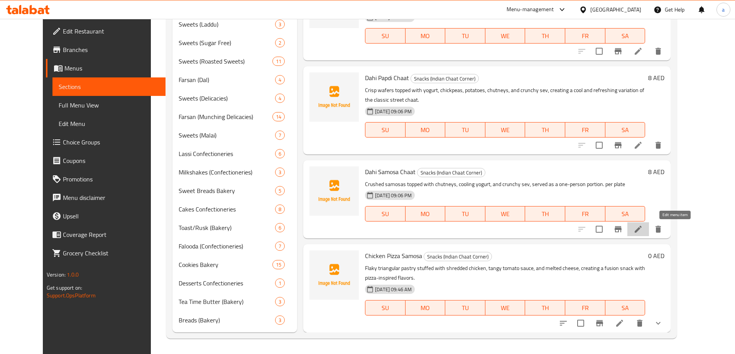
click at [643, 228] on icon at bounding box center [637, 229] width 9 height 9
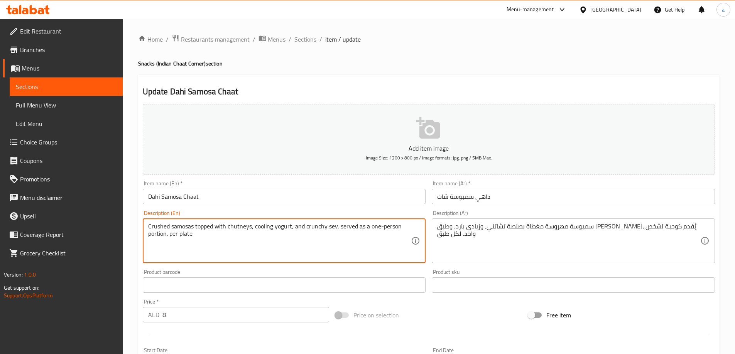
click at [249, 229] on textarea "Crushed samosas topped with chutneys, cooling yogurt, and crunchy sev, served a…" at bounding box center [279, 241] width 263 height 37
paste textarea "Golden fried pastry filled with spiced potato, broken into chunks, layered with…"
type textarea "Golden fried pastry filled with spiced potato, broken into chunks, layered with…"
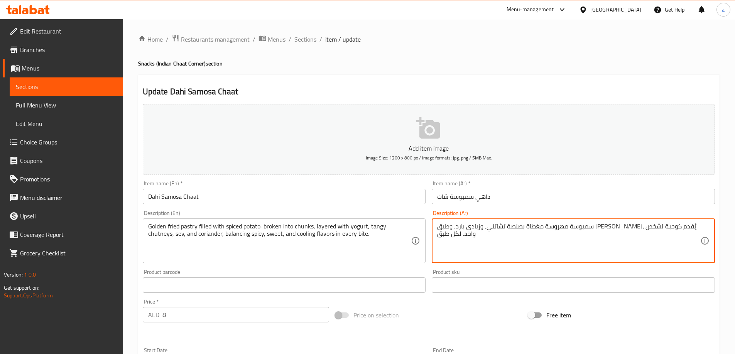
click at [495, 225] on textarea "سمبوسة مهروسة مغطاة بصلصة تشاتني، وزبادي بارد، وطبق [PERSON_NAME]، يُقدم كوجبة …" at bounding box center [568, 241] width 263 height 37
paste textarea "معجنات ذهبية مقلية مليئة بالبطاطس المتبلة، مقسمة إلى قطع، ومغطاة بالزبادي والصل…"
click at [652, 230] on textarea "معجنات ذهبية مقلية مليئة بالبطاطس المتبلة، مقسمة إلى قطع، ومغطاة بالزبادي والصل…" at bounding box center [568, 241] width 263 height 37
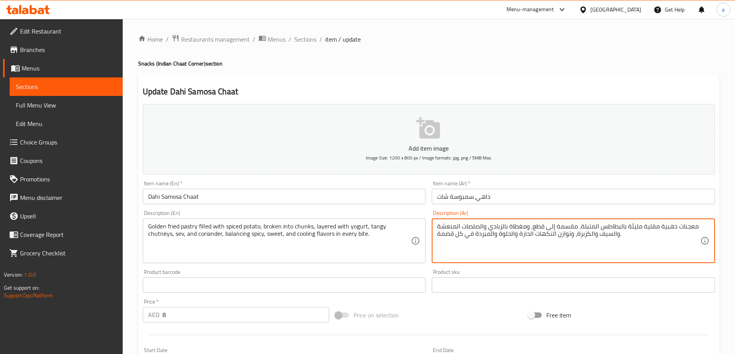
click at [663, 229] on textarea "معجنات ذهبية مقلية مليئة بالبطاطس المتبلة، مقسمة إلى قطع، ومغطاة بالزبادي والصل…" at bounding box center [568, 241] width 263 height 37
click at [520, 221] on div "معجنات جولدن مقلية مليئة بالبطاطس المتبلة، مقسمة إلى قطع، ومغطاة بالزبادي والصل…" at bounding box center [573, 241] width 283 height 45
click at [519, 230] on textarea "معجنات جولدن مقلية مليئة بالبطاطس المتبلة، مقسمة إلى قطع، ومغطاة بالزبادي والصل…" at bounding box center [568, 241] width 263 height 37
click at [517, 223] on textarea "معجنات جولدن مقلية مليئة بالبطاطس المتبلة، مقسمة إلى قطع، ومغطاة بالزبادي والصل…" at bounding box center [568, 241] width 263 height 37
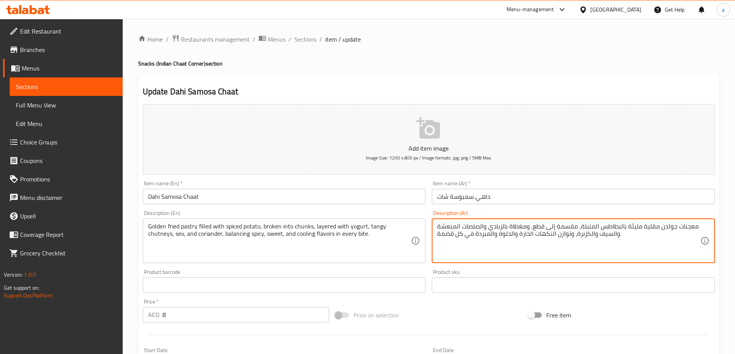
click at [517, 223] on textarea "معجنات جولدن مقلية مليئة بالبطاطس المتبلة، مقسمة إلى قطع، ومغطاة بالزبادي والصل…" at bounding box center [568, 241] width 263 height 37
click at [505, 228] on textarea "معجنات جولدن مقلية مليئة بالبطاطس المتبلة، مقسمة إلى قطع، بطبقات بالزبادي والصل…" at bounding box center [568, 241] width 263 height 37
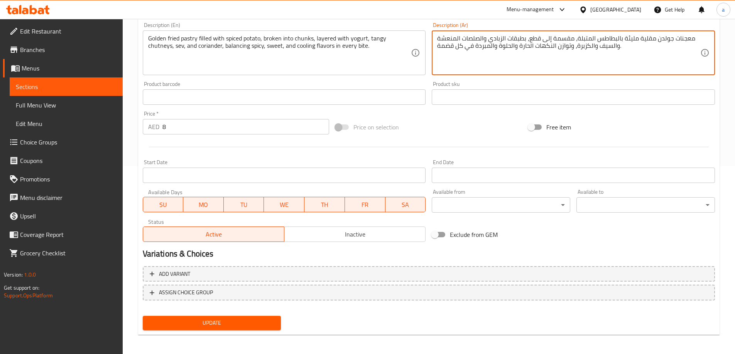
scroll to position [191, 0]
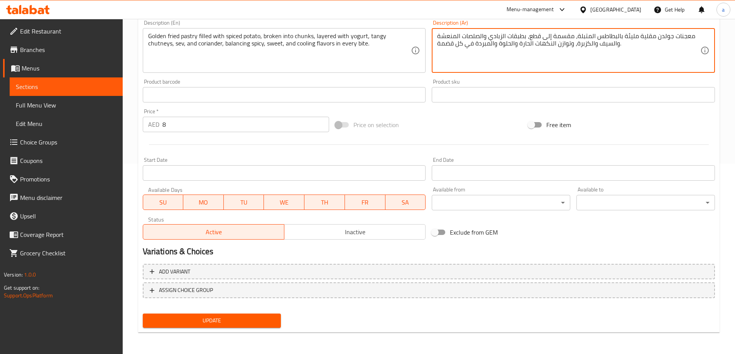
type textarea "معجنات جولدن مقلية مليئة بالبطاطس المتبلة، مقسمة إلى قطع، بطبقات الزبادي والصلص…"
click at [230, 317] on span "Update" at bounding box center [212, 321] width 126 height 10
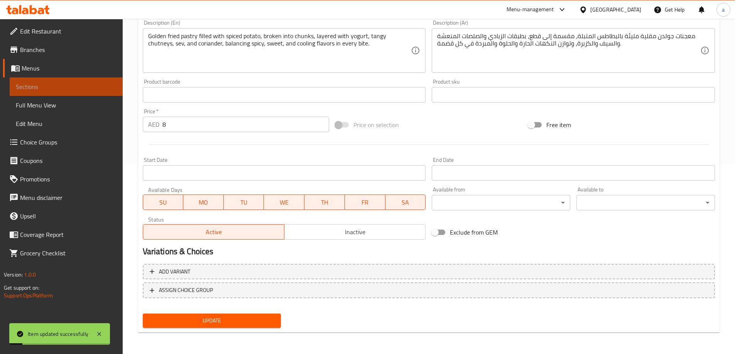
click at [96, 93] on link "Sections" at bounding box center [66, 87] width 113 height 19
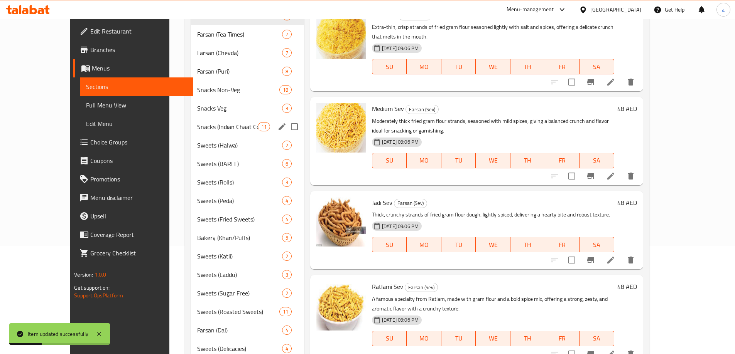
click at [191, 132] on div "Snacks (Indian Chaat Corner) 11" at bounding box center [247, 127] width 113 height 19
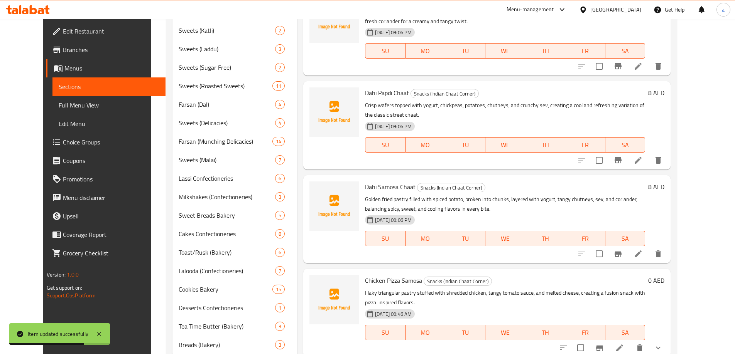
scroll to position [359, 0]
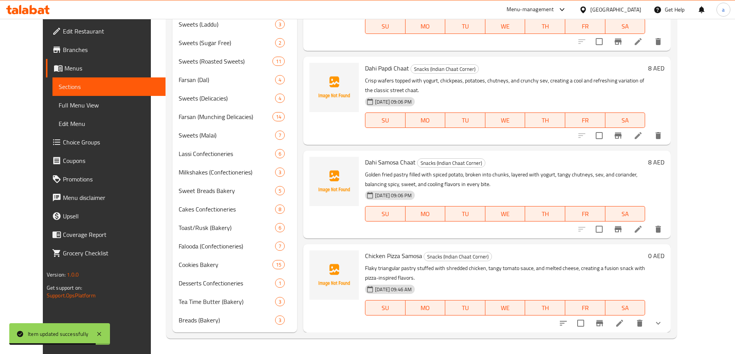
click at [384, 258] on span "Chicken Pizza Samosa" at bounding box center [393, 256] width 57 height 12
copy h6 "Chicken Pizza Samosa"
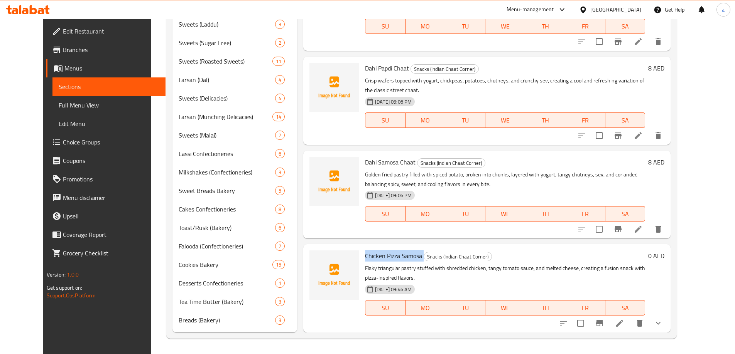
click at [642, 321] on icon "delete" at bounding box center [639, 323] width 5 height 7
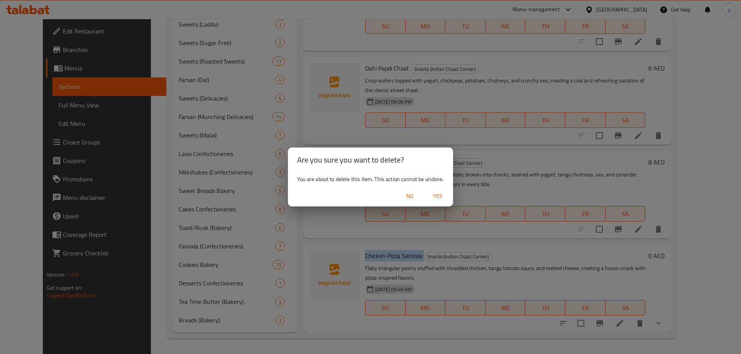
click at [437, 196] on span "Yes" at bounding box center [437, 197] width 19 height 10
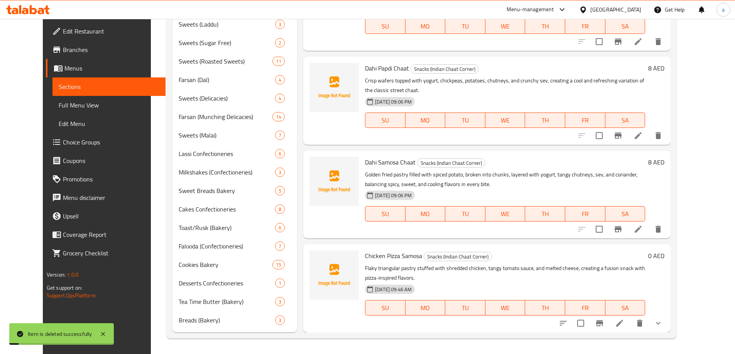
click at [454, 282] on div "[DATE] 09:46 AM SU MO TU WE TH FR SA" at bounding box center [505, 303] width 286 height 42
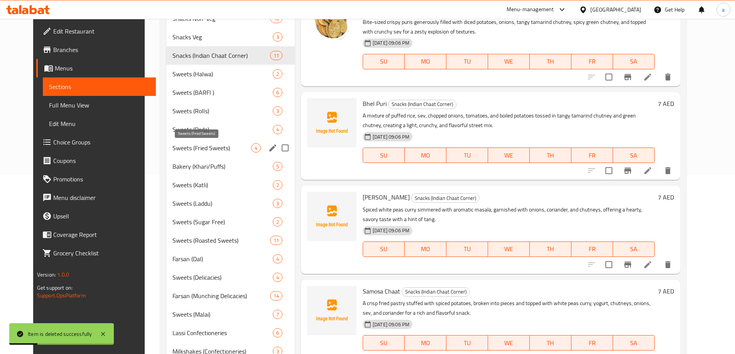
scroll to position [166, 0]
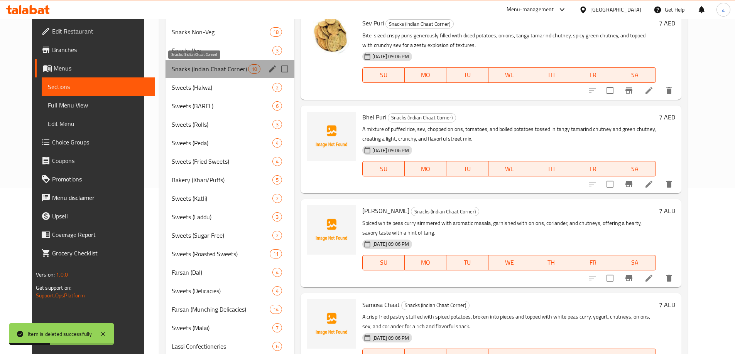
click at [205, 70] on span "Snacks (Indian Chaat Corner)" at bounding box center [210, 68] width 76 height 9
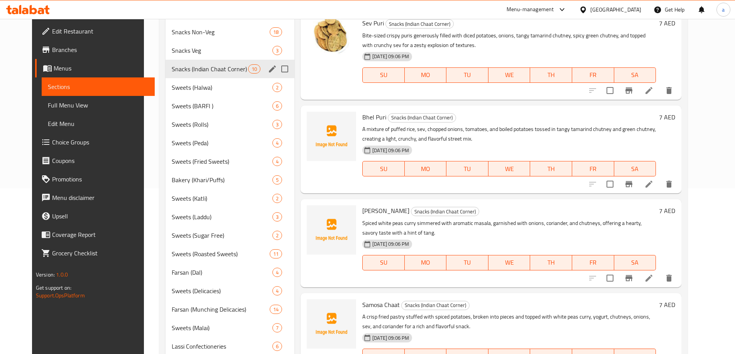
click at [229, 76] on div "Snacks (Indian Chaat Corner) 10" at bounding box center [229, 69] width 129 height 19
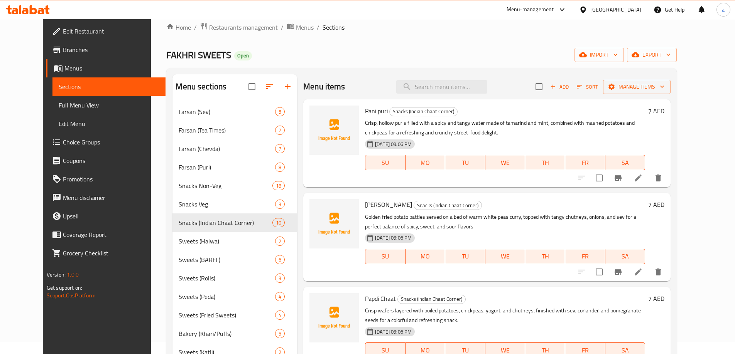
scroll to position [12, 0]
click at [641, 274] on icon at bounding box center [638, 272] width 7 height 7
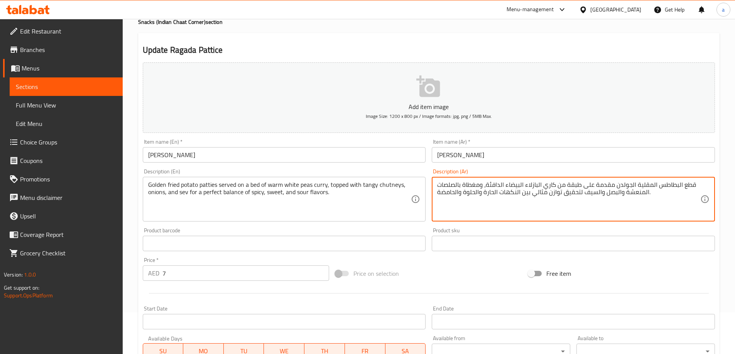
scroll to position [191, 0]
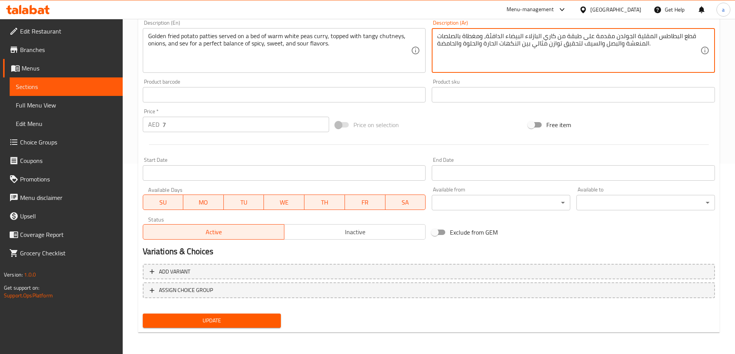
click at [211, 321] on span "Update" at bounding box center [212, 321] width 126 height 10
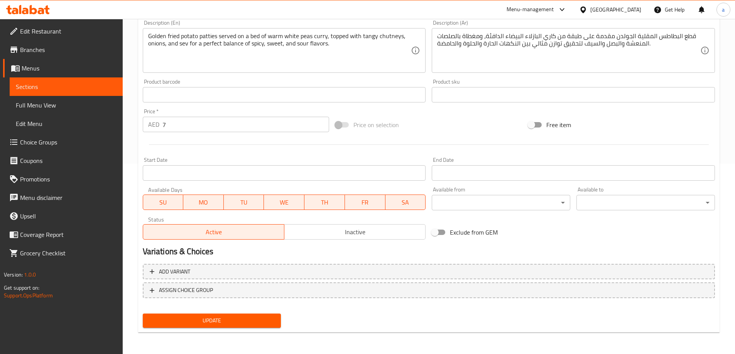
click at [82, 88] on span "Sections" at bounding box center [66, 86] width 101 height 9
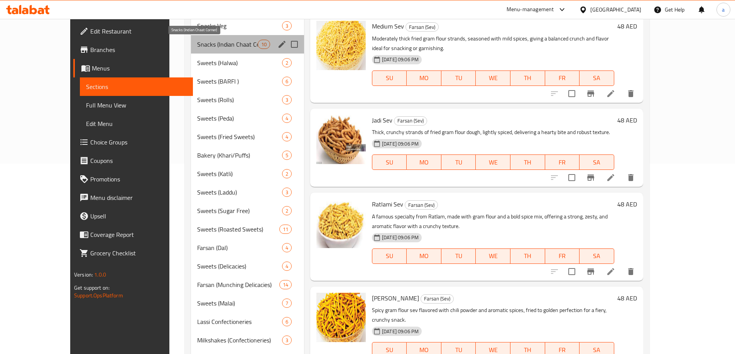
click at [203, 47] on span "Snacks (Indian Chaat Corner)" at bounding box center [227, 44] width 61 height 9
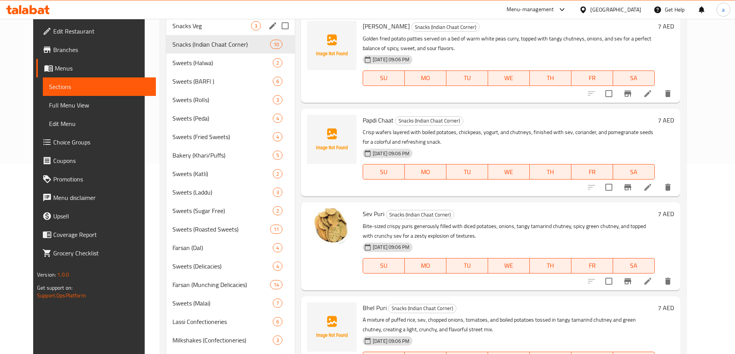
scroll to position [36, 0]
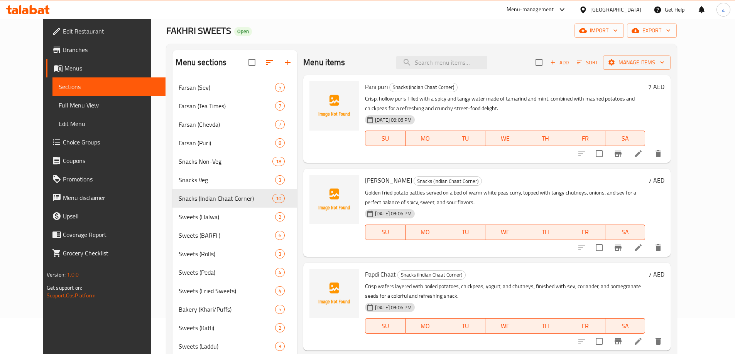
click at [75, 64] on span "Menus" at bounding box center [111, 68] width 95 height 9
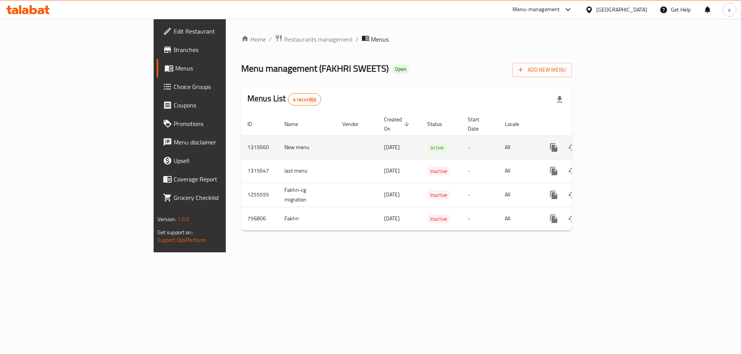
click at [613, 144] on icon "enhanced table" at bounding box center [609, 147] width 7 height 7
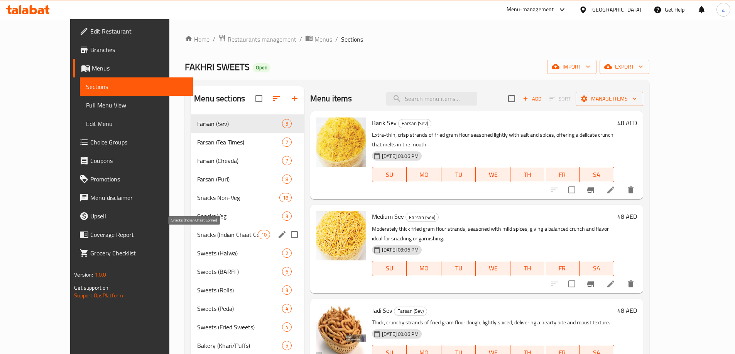
click at [213, 232] on span "Snacks (Indian Chaat Corner)" at bounding box center [227, 234] width 61 height 9
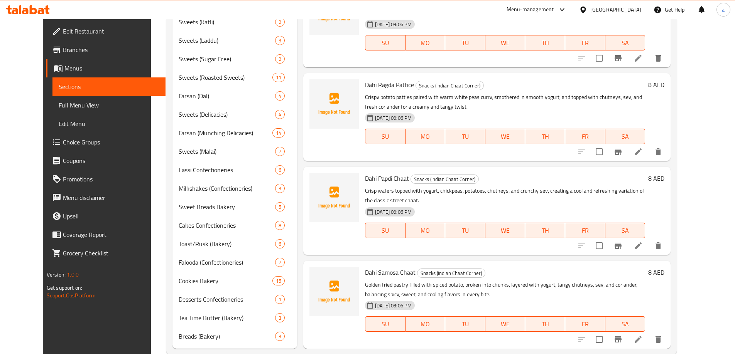
scroll to position [359, 0]
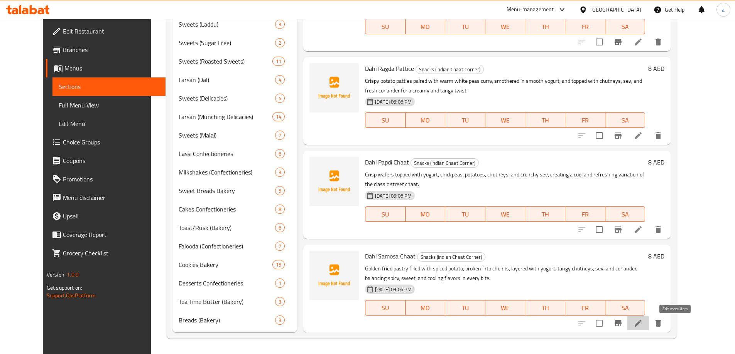
click at [643, 321] on icon at bounding box center [637, 323] width 9 height 9
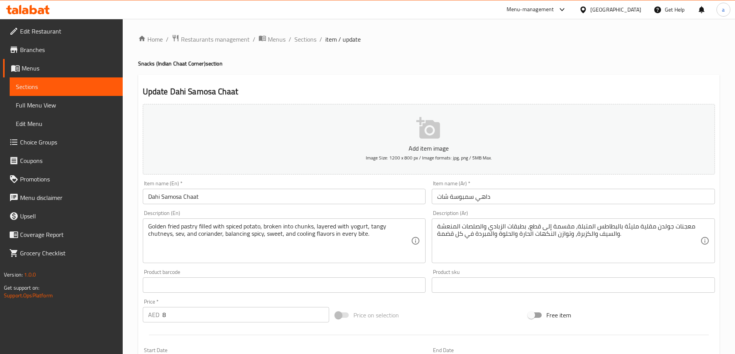
click at [69, 84] on span "Sections" at bounding box center [66, 86] width 101 height 9
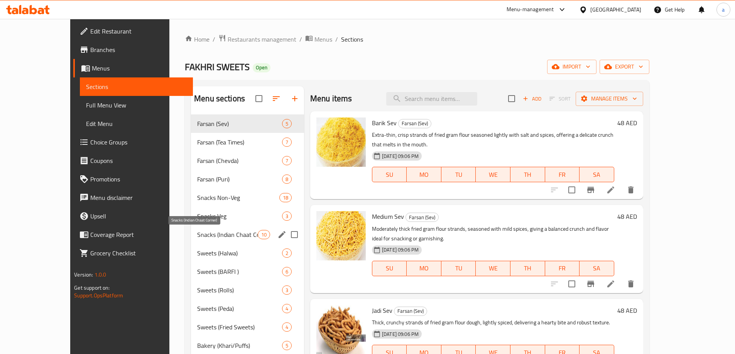
click at [205, 233] on span "Snacks (Indian Chaat Corner)" at bounding box center [227, 234] width 61 height 9
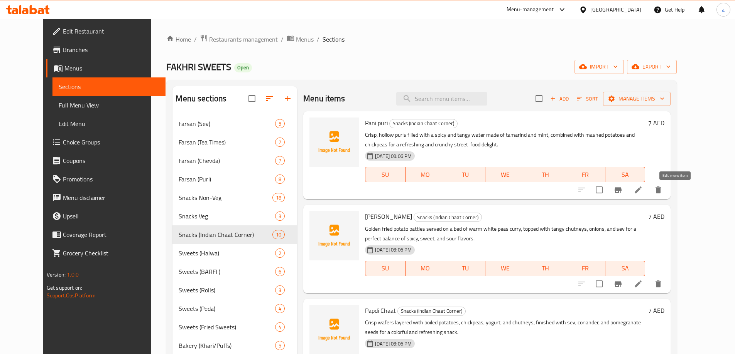
click at [643, 187] on icon at bounding box center [637, 190] width 9 height 9
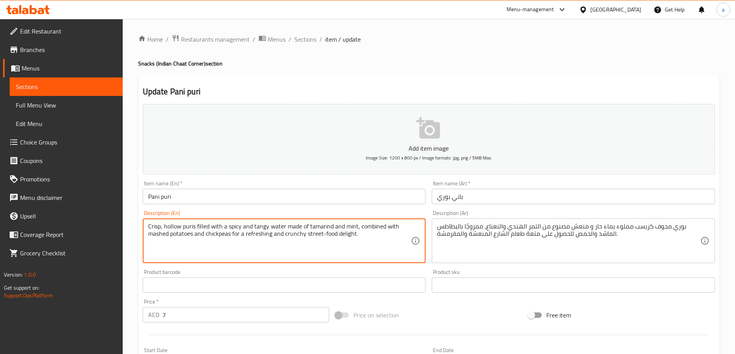
click at [170, 228] on textarea "Crisp, hollow puris filled with a spicy and tangy water made of tamarind and mi…" at bounding box center [279, 241] width 263 height 37
click at [333, 88] on h2 "Update Pani puri" at bounding box center [429, 92] width 572 height 12
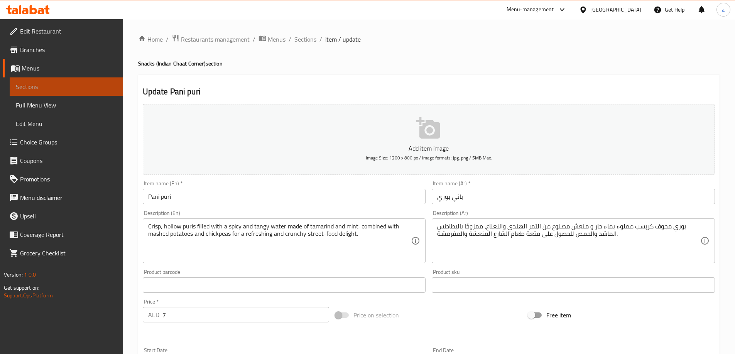
click at [96, 86] on span "Sections" at bounding box center [66, 86] width 101 height 9
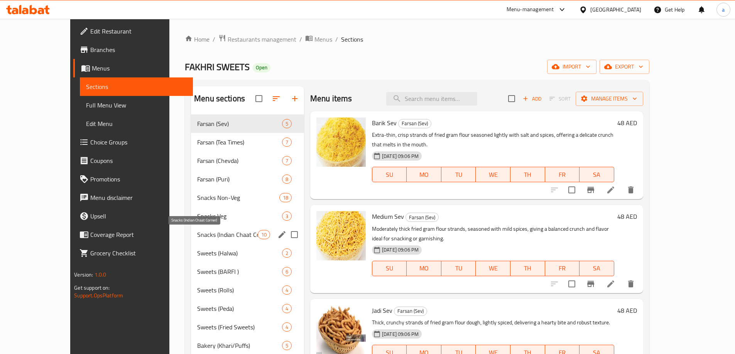
drag, startPoint x: 206, startPoint y: 240, endPoint x: 269, endPoint y: 232, distance: 63.8
click at [206, 240] on div "Snacks (Indian Chaat Corner) 10" at bounding box center [247, 235] width 113 height 19
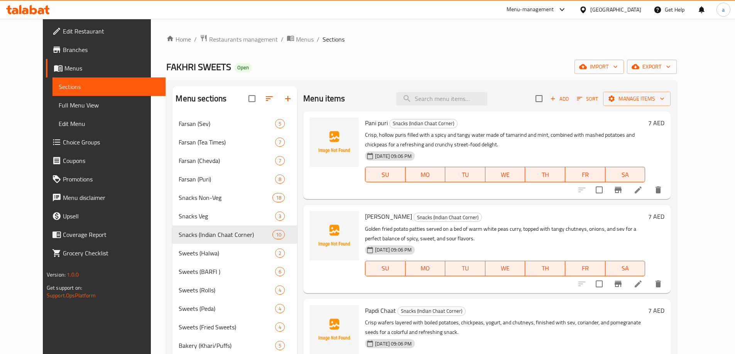
click at [643, 192] on icon at bounding box center [637, 190] width 9 height 9
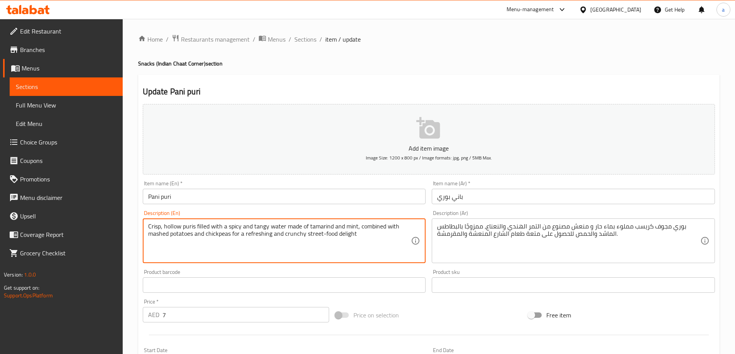
paste textarea "One person serving"
click at [368, 235] on textarea "Crisp, hollow puris filled with a spicy and tangy water made of tamarind and mi…" at bounding box center [279, 241] width 263 height 37
click at [404, 233] on textarea "Crisp, hollow puris filled with a spicy and tangy water made of tamarind and mi…" at bounding box center [279, 241] width 263 height 37
drag, startPoint x: 407, startPoint y: 235, endPoint x: 357, endPoint y: 235, distance: 50.1
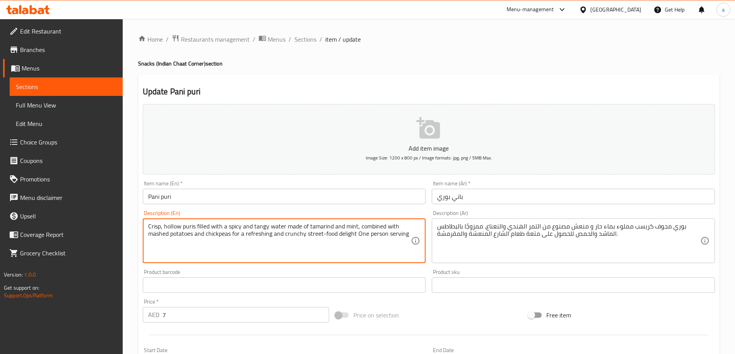
click at [357, 235] on textarea "Crisp, hollow puris filled with a spicy and tangy water made of tamarind and mi…" at bounding box center [279, 241] width 263 height 37
type textarea "Crisp, hollow puris filled with a spicy and tangy water made of tamarind and mi…"
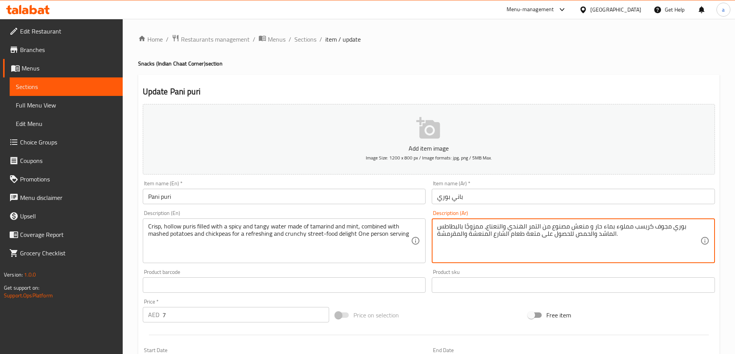
click at [626, 235] on textarea "بوري مجوف كريسب مملوء بماء حار و منعش مصنوع من التمر الهندي والنعناع، ممزوجًا ب…" at bounding box center [568, 241] width 263 height 37
paste textarea "تقدم لشخص واحد"
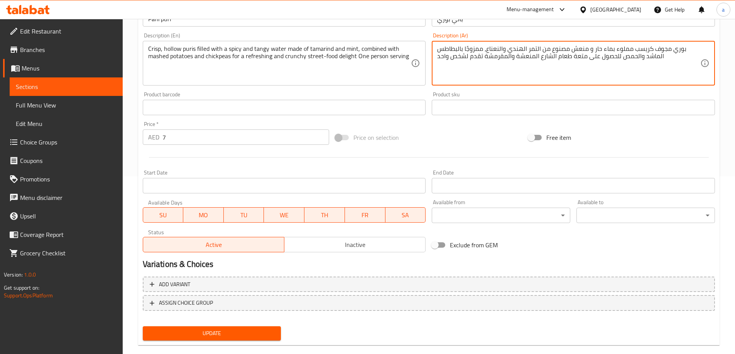
scroll to position [191, 0]
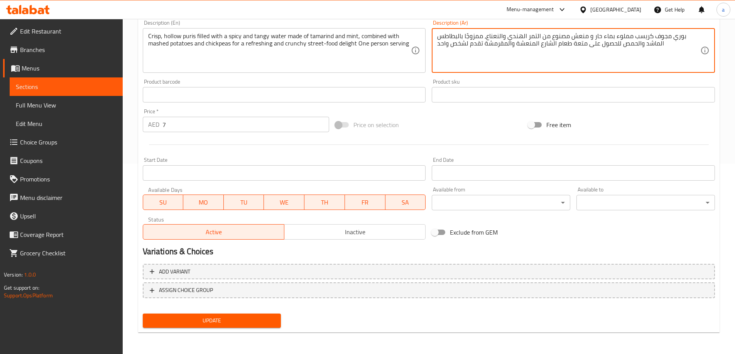
type textarea "بوري مجوف كريسب مملوء بماء حار و منعش مصنوع من التمر الهندي والنعناع، ممزوجًا ب…"
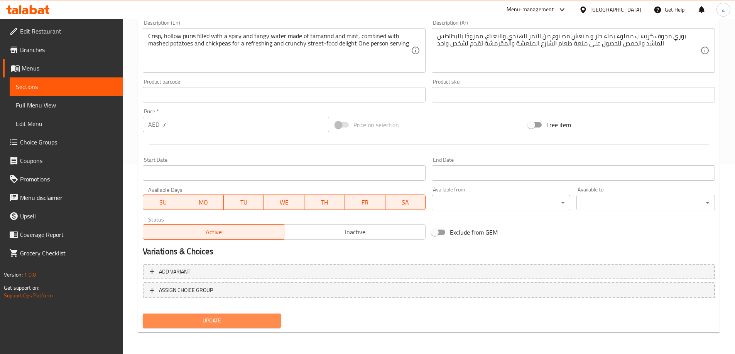
click at [221, 314] on button "Update" at bounding box center [212, 321] width 138 height 14
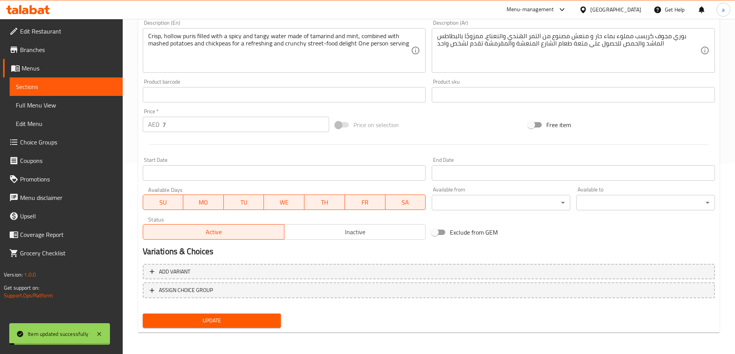
click at [78, 89] on span "Sections" at bounding box center [66, 86] width 101 height 9
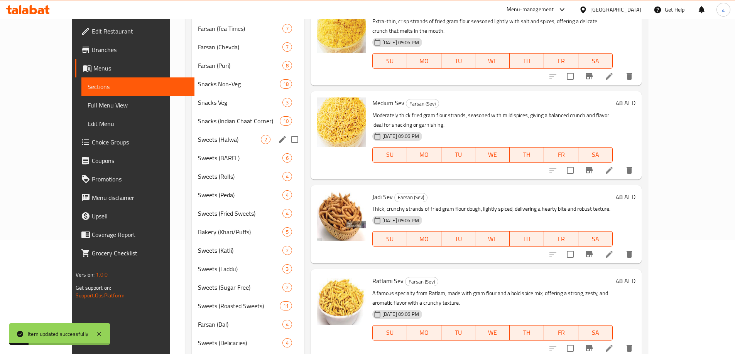
scroll to position [113, 0]
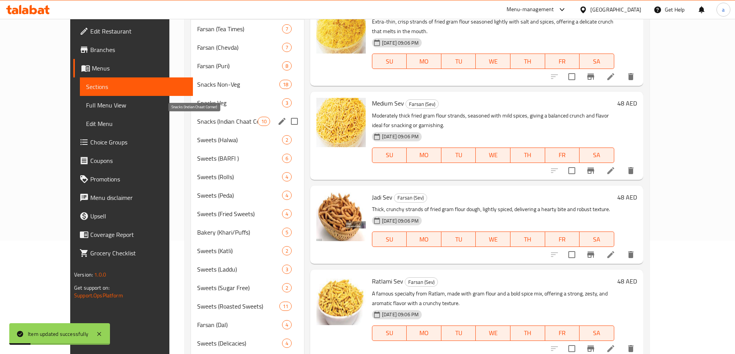
click at [210, 123] on span "Snacks (Indian Chaat Corner)" at bounding box center [227, 121] width 61 height 9
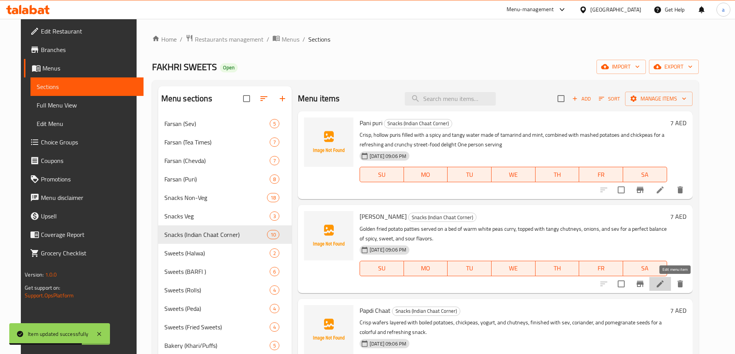
click at [665, 288] on icon at bounding box center [659, 284] width 9 height 9
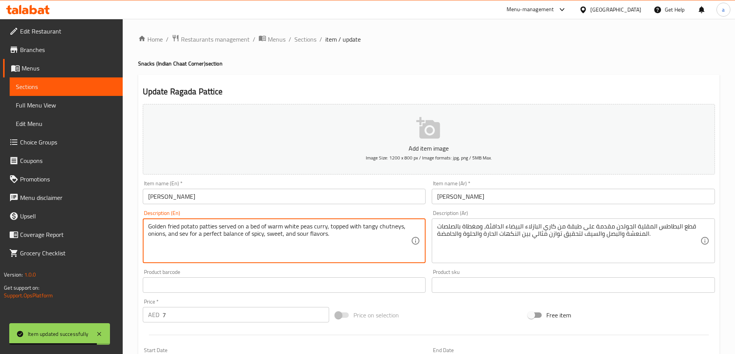
click at [350, 241] on textarea "Golden fried potato patties served on a bed of warm white peas curry, topped wi…" at bounding box center [279, 241] width 263 height 37
click at [351, 240] on textarea "Golden fried potato patties served on a bed of warm white peas curry, topped wi…" at bounding box center [279, 241] width 263 height 37
click at [352, 237] on textarea "Golden fried potato patties served on a bed of warm white peas curry, topped wi…" at bounding box center [279, 241] width 263 height 37
paste textarea "One person serving"
type textarea "Golden fried potato patties served on a bed of warm white peas curry, topped wi…"
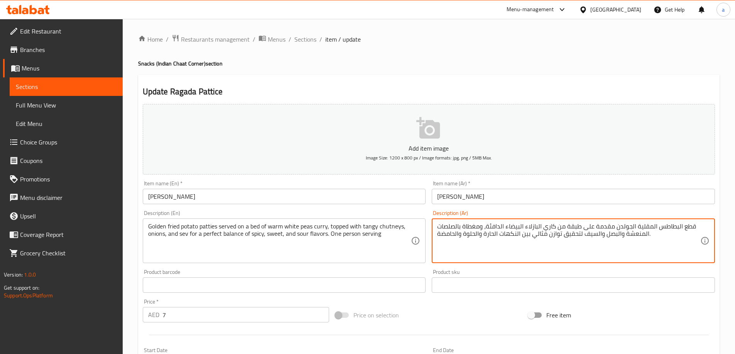
click at [665, 235] on textarea "قطع البطاطس المقلية الجولدن مقدمة على طبقة من كاري البازلاء البيضاء الدافئة، وم…" at bounding box center [568, 241] width 263 height 37
paste textarea "تقدم لشخص واحد"
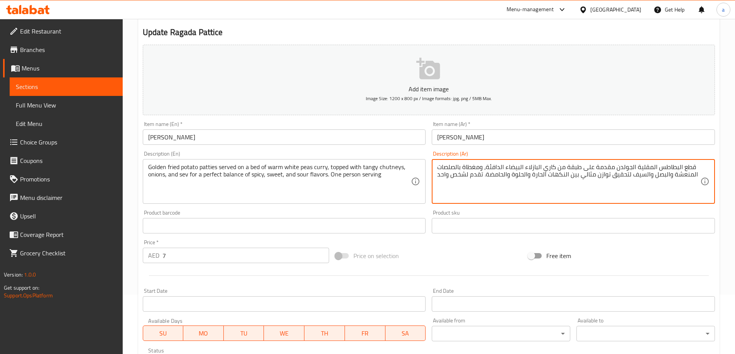
scroll to position [191, 0]
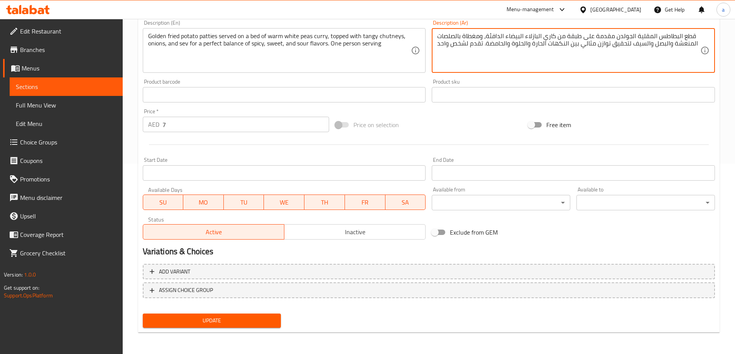
type textarea "قطع البطاطس المقلية الجولدن مقدمة على طبقة من كاري البازلاء البيضاء الدافئة، وم…"
click at [214, 320] on span "Update" at bounding box center [212, 321] width 126 height 10
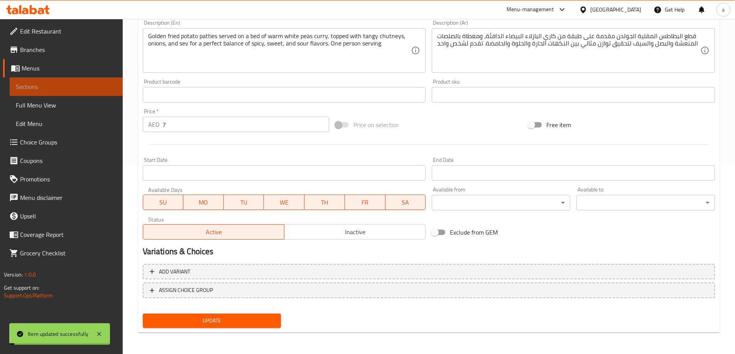
click at [83, 83] on span "Sections" at bounding box center [66, 86] width 101 height 9
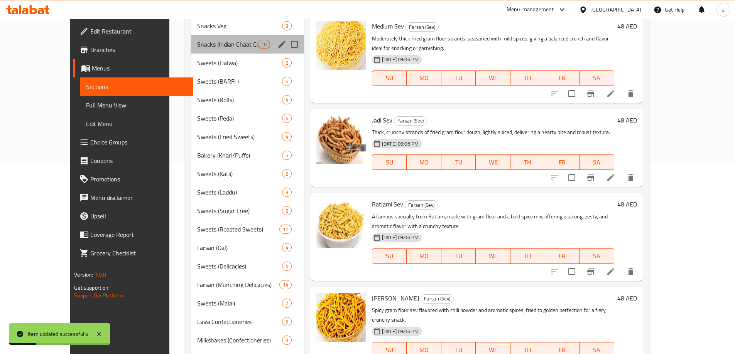
click at [224, 53] on div "Snacks (Indian Chaat Corner) 10" at bounding box center [247, 44] width 113 height 19
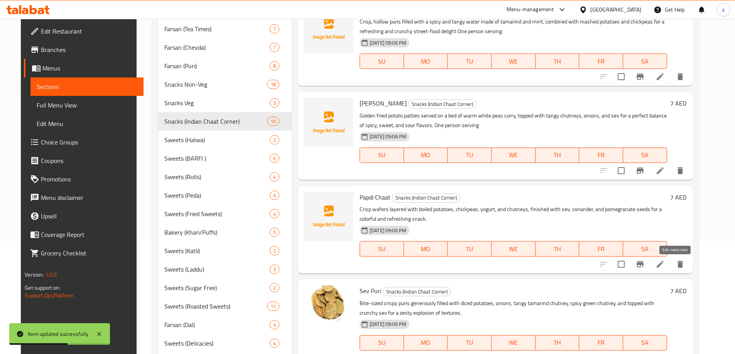
click at [665, 267] on icon at bounding box center [659, 264] width 9 height 9
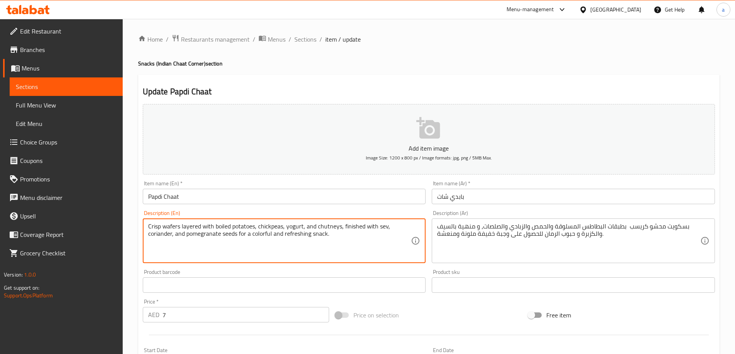
click at [370, 237] on textarea "Crisp wafers layered with boiled potatoes, chickpeas, yogurt, and chutneys, fin…" at bounding box center [279, 241] width 263 height 37
paste textarea "One person serving"
type textarea "Crisp wafers layered with boiled potatoes, chickpeas, yogurt, and chutneys, fin…"
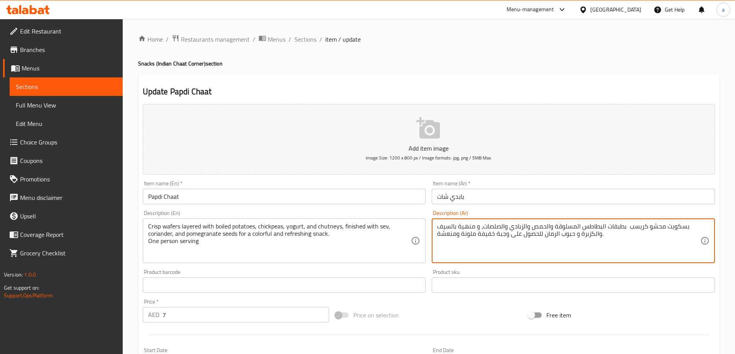
paste textarea "تقدم لشخص واحد"
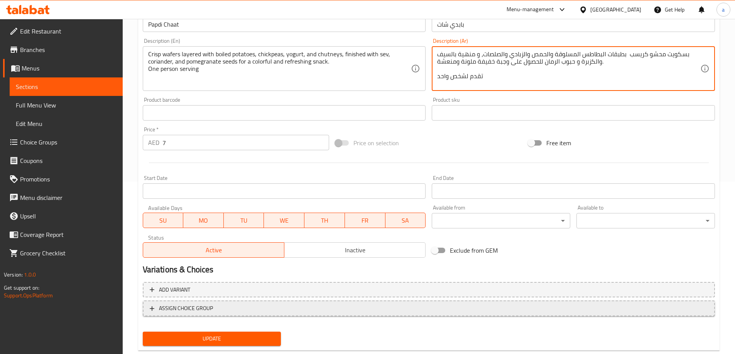
scroll to position [191, 0]
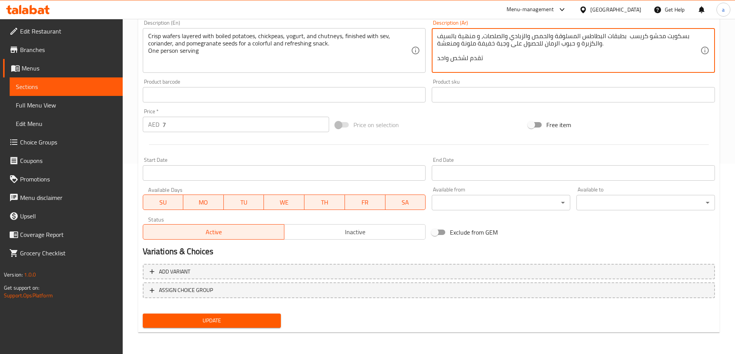
type textarea "بسكويت محشو كريسب بطبقات البطاطس المسلوقة والحمص والزبادي والصلصات، و منهية بال…"
click at [239, 322] on span "Update" at bounding box center [212, 321] width 126 height 10
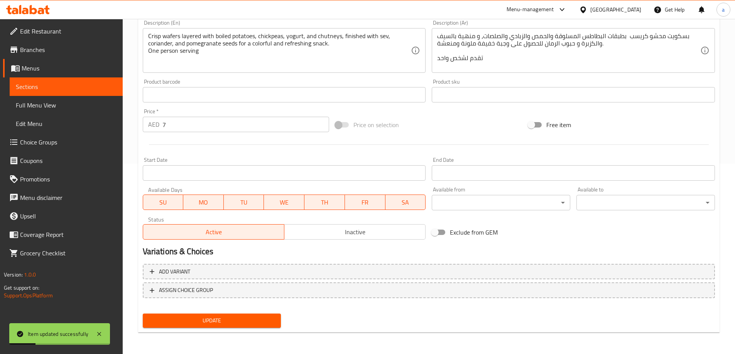
click at [201, 315] on button "Update" at bounding box center [212, 321] width 138 height 14
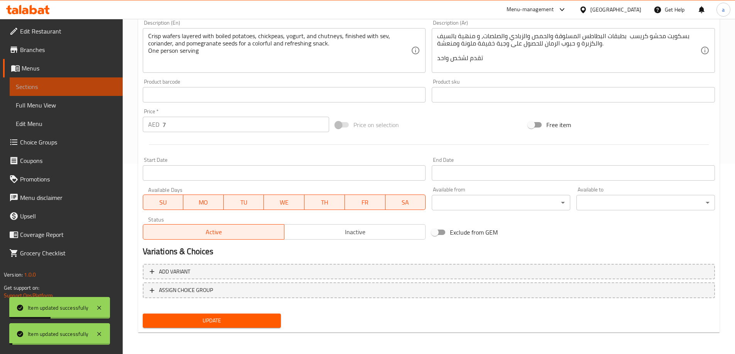
click at [95, 88] on span "Sections" at bounding box center [66, 86] width 101 height 9
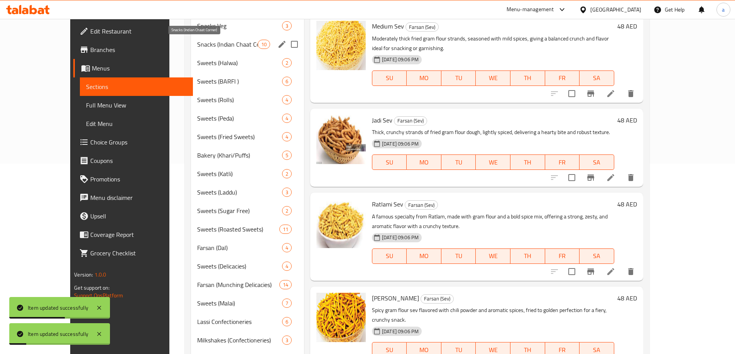
click at [201, 46] on span "Snacks (Indian Chaat Corner)" at bounding box center [227, 44] width 61 height 9
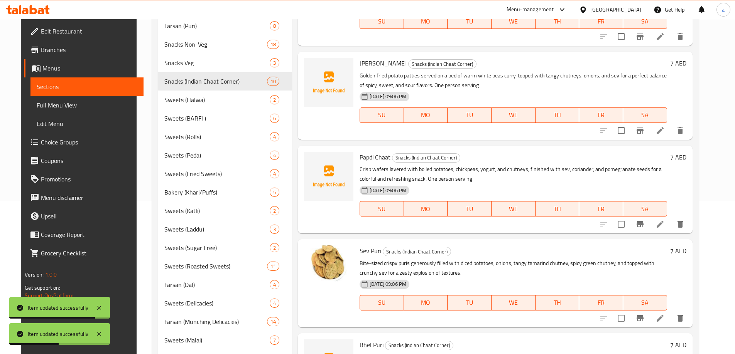
scroll to position [154, 0]
click at [663, 225] on icon at bounding box center [660, 223] width 7 height 7
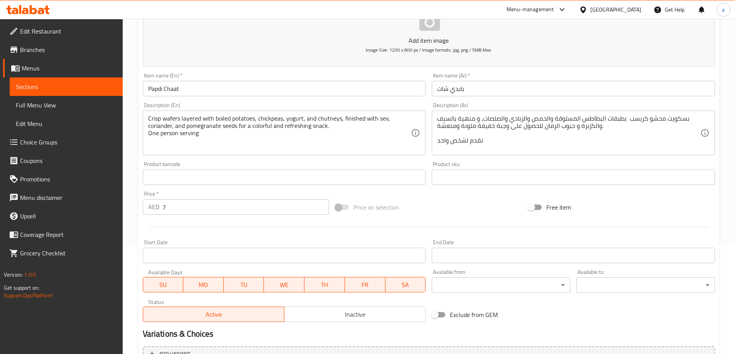
scroll to position [191, 0]
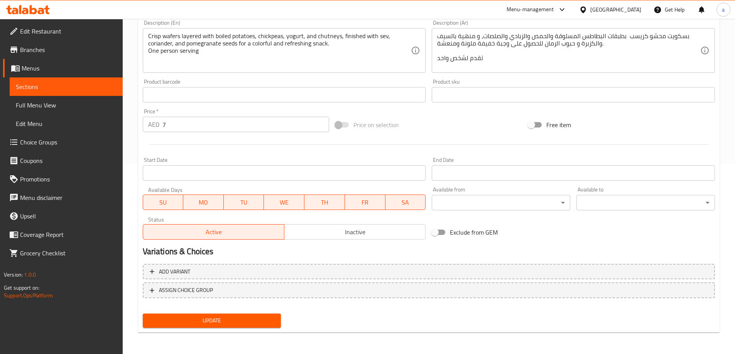
click at [224, 317] on span "Update" at bounding box center [212, 321] width 126 height 10
click at [84, 82] on link "Sections" at bounding box center [66, 87] width 113 height 19
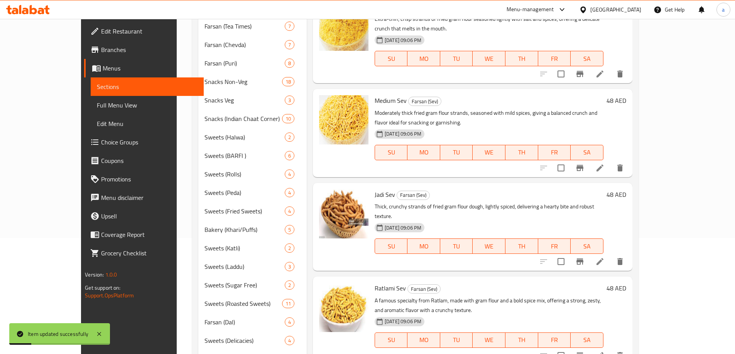
scroll to position [113, 0]
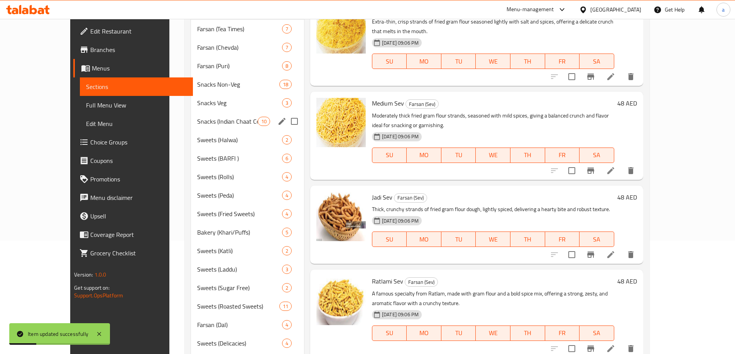
click at [191, 113] on div "Snacks (Indian Chaat Corner) 10" at bounding box center [247, 121] width 113 height 19
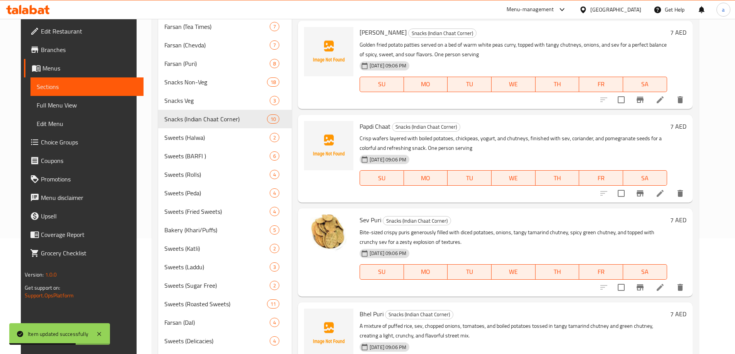
scroll to position [77, 0]
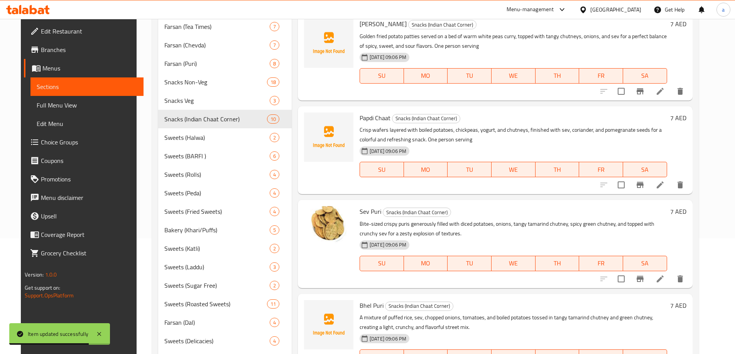
click at [663, 277] on icon at bounding box center [660, 279] width 7 height 7
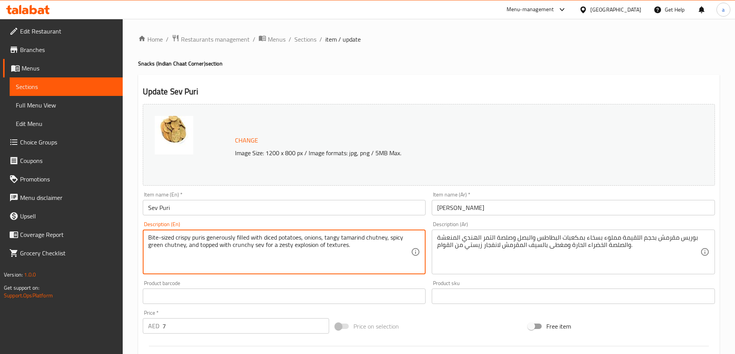
paste textarea "One person serving"
type textarea "Bite-sized crispy puris generously filled with diced potatoes, onions, tangy ta…"
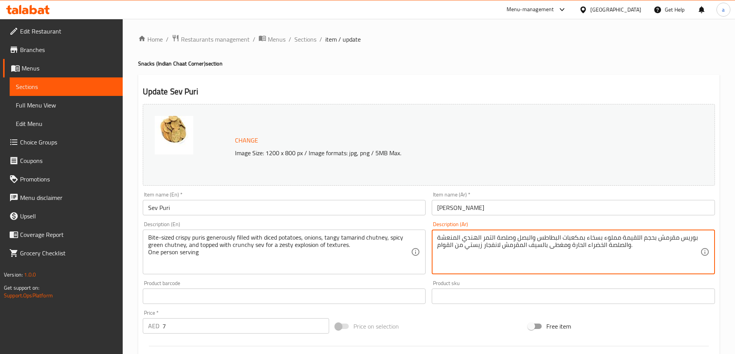
click at [664, 250] on textarea "بوريس مقرمش بحجم اللقيمة مملوء بسخاء بمكعبات البطاطس والبصل وصلصة التمر الهندي …" at bounding box center [568, 252] width 263 height 37
paste textarea "تقدم لشخص واحد"
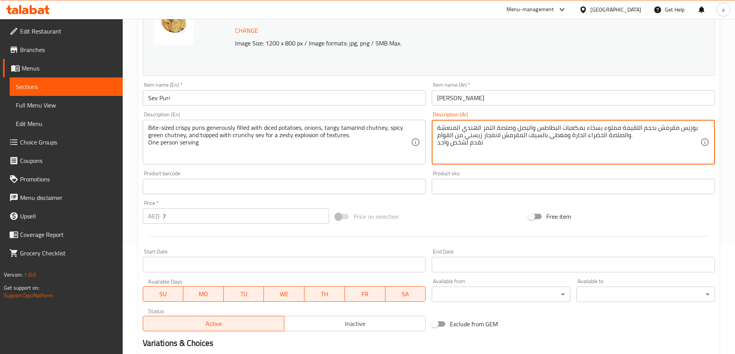
scroll to position [193, 0]
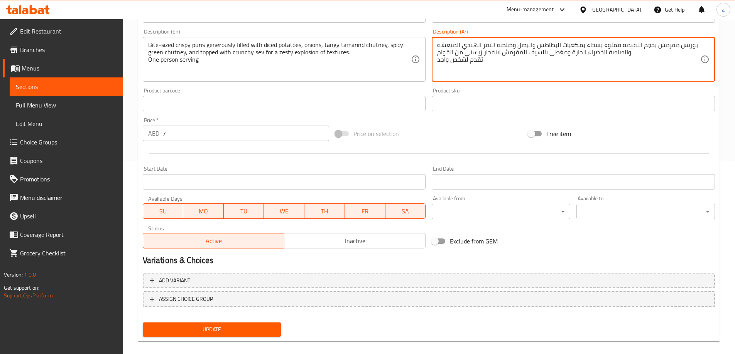
type textarea "بوريس مقرمش بحجم اللقيمة مملوء بسخاء بمكعبات البطاطس والبصل وصلصة التمر الهندي …"
click at [242, 329] on span "Update" at bounding box center [212, 330] width 126 height 10
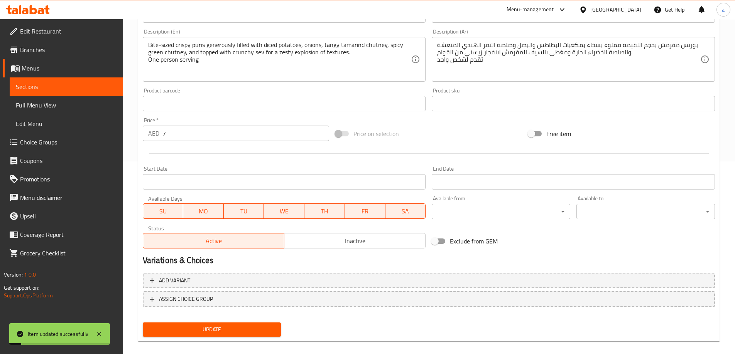
click at [225, 334] on span "Update" at bounding box center [212, 330] width 126 height 10
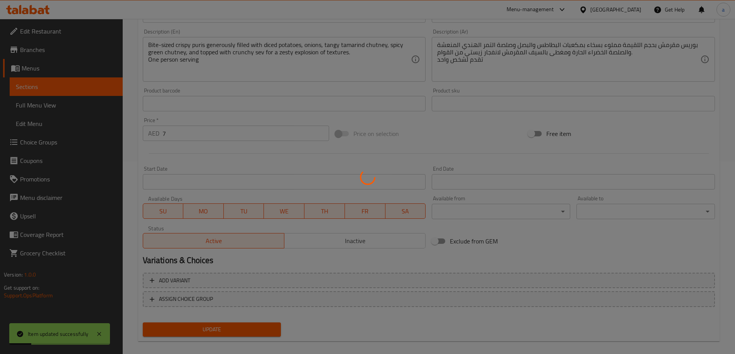
click at [62, 89] on div at bounding box center [367, 177] width 735 height 354
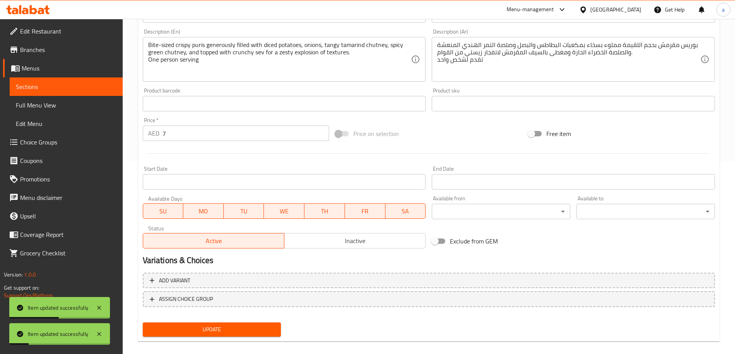
click at [62, 89] on span "Sections" at bounding box center [66, 86] width 101 height 9
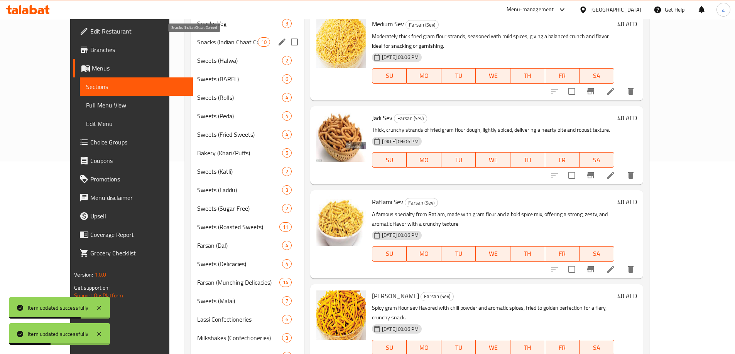
click at [207, 40] on span "Snacks (Indian Chaat Corner)" at bounding box center [227, 41] width 61 height 9
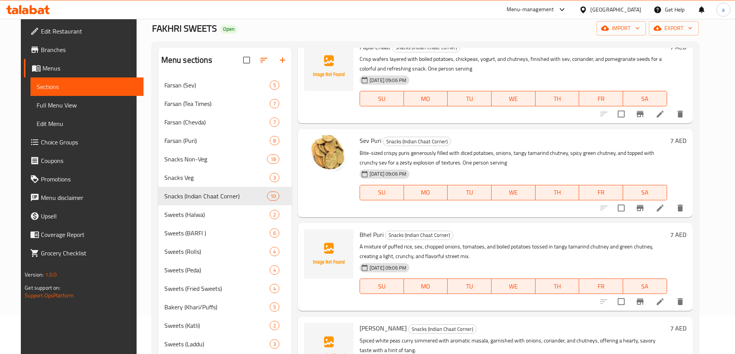
scroll to position [270, 0]
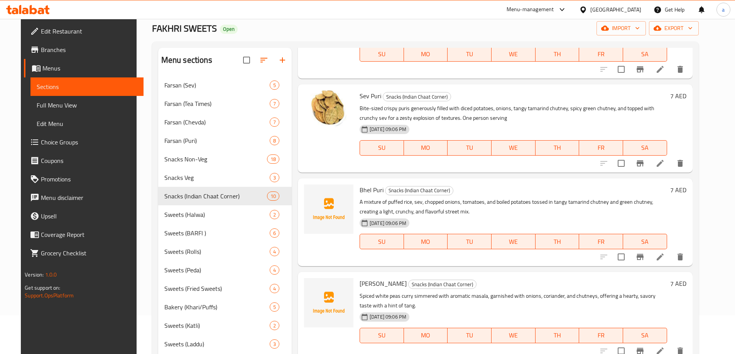
click at [663, 256] on icon at bounding box center [660, 257] width 7 height 7
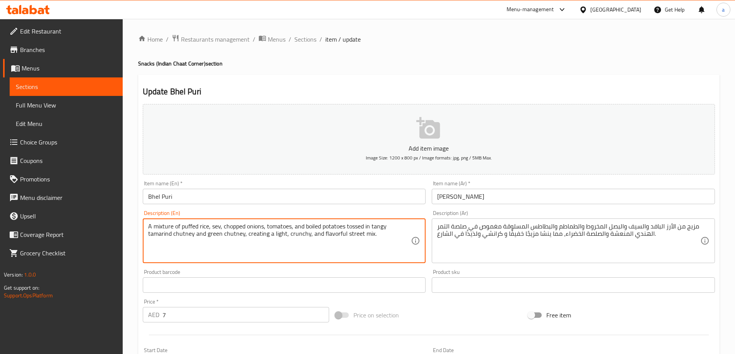
paste textarea "One person serving"
type textarea "A mixture of puffed rice, sev, chopped onions, tomatoes, and boiled potatoes to…"
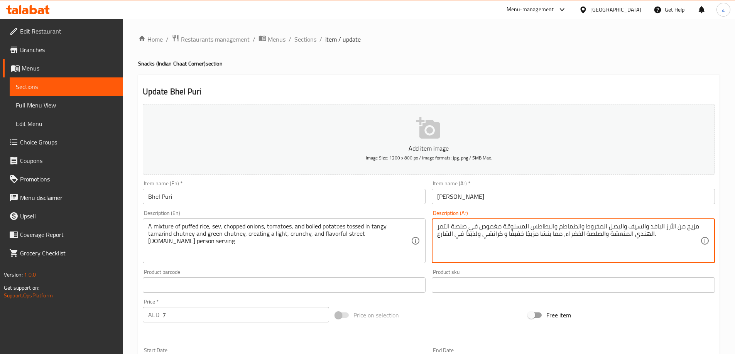
paste textarea "تقدم لشخص واحد"
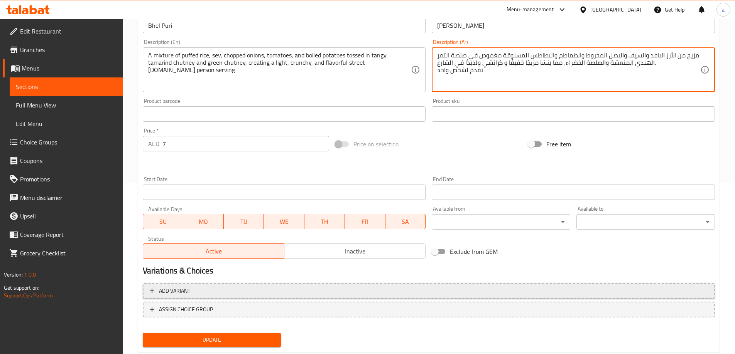
scroll to position [191, 0]
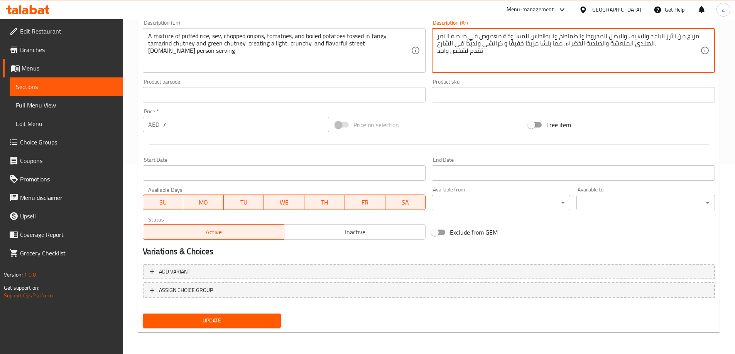
type textarea "مزيج من الأرز البافد والسيف والبصل المخروط والطماطم والبطاطس المسلوقة مغموص في …"
click at [230, 317] on span "Update" at bounding box center [212, 321] width 126 height 10
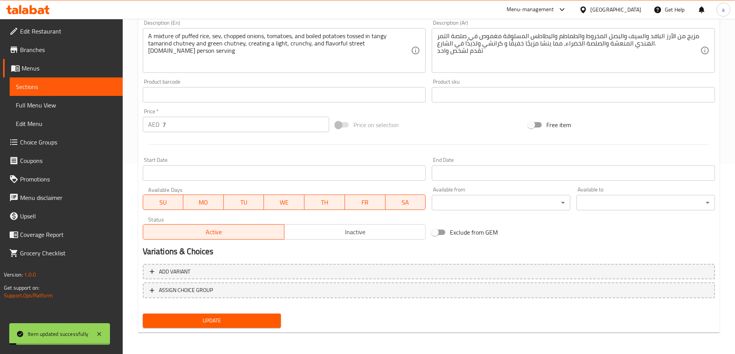
click at [211, 319] on span "Update" at bounding box center [212, 321] width 126 height 10
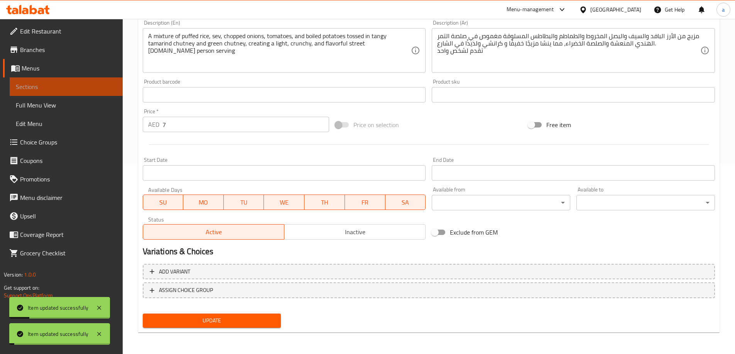
click at [82, 88] on span "Sections" at bounding box center [66, 86] width 101 height 9
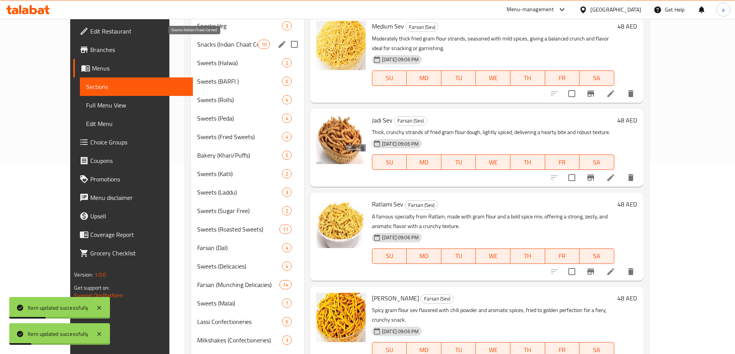
click at [208, 45] on span "Snacks (Indian Chaat Corner)" at bounding box center [227, 44] width 61 height 9
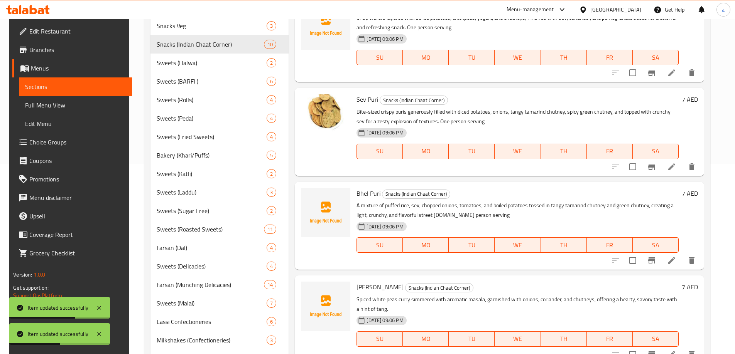
scroll to position [116, 0]
click at [674, 263] on icon at bounding box center [671, 259] width 9 height 9
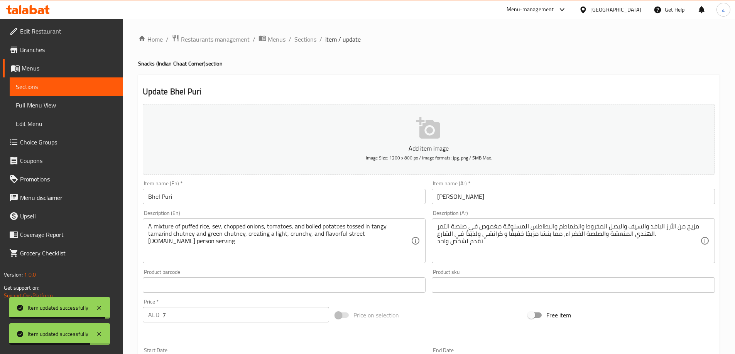
click at [103, 89] on span "Sections" at bounding box center [66, 86] width 101 height 9
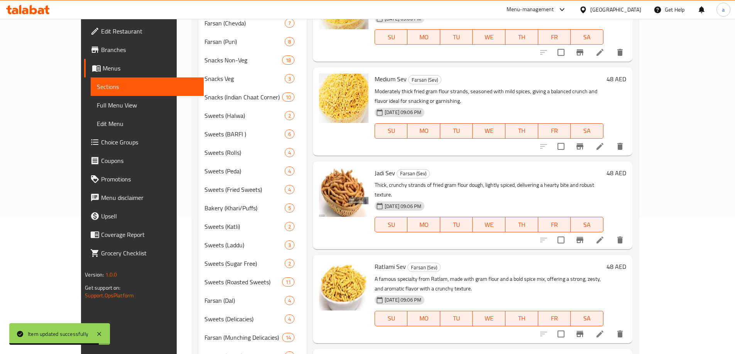
scroll to position [193, 0]
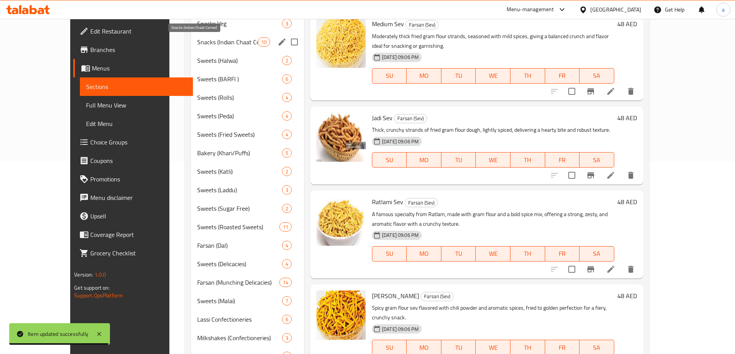
click at [228, 45] on span "Snacks (Indian Chaat Corner)" at bounding box center [227, 41] width 61 height 9
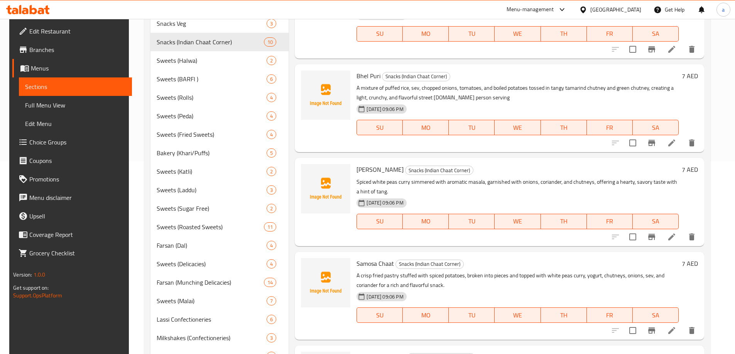
scroll to position [231, 0]
click at [673, 236] on icon at bounding box center [671, 235] width 7 height 7
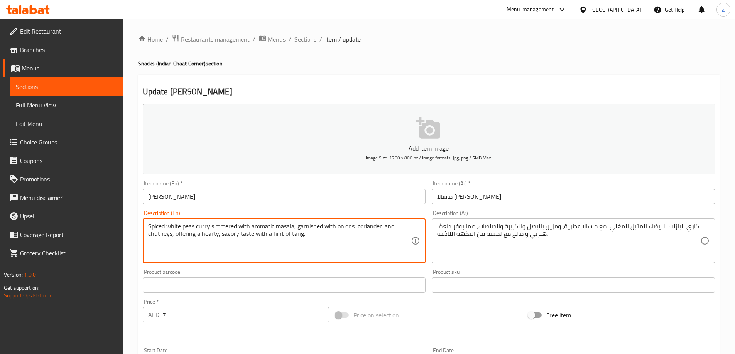
paste textarea "One person serving"
type textarea "Spiced white peas curry simmered with aromatic masala, garnished with onions, c…"
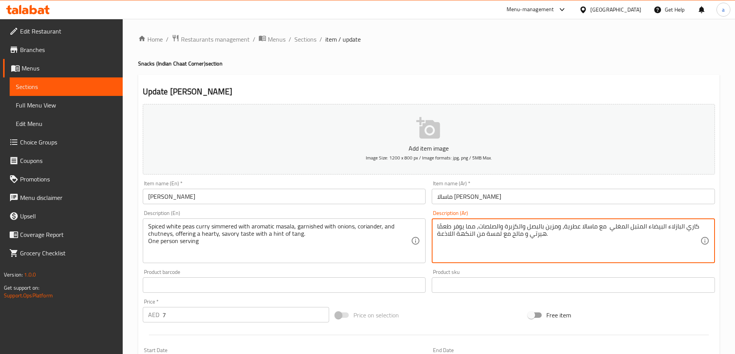
paste textarea "تقدم لشخص واحد"
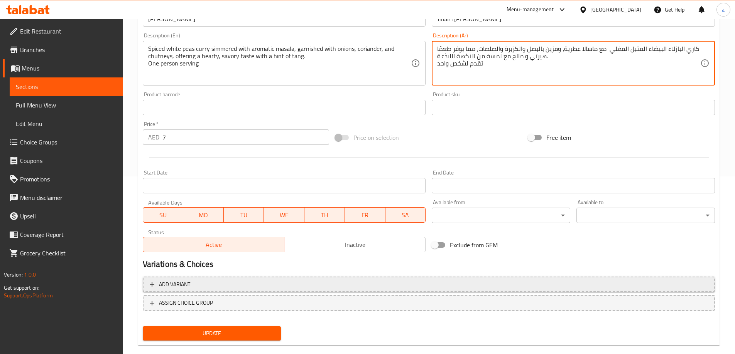
scroll to position [191, 0]
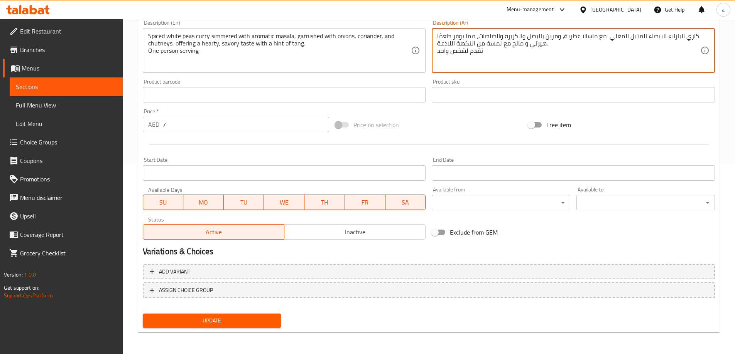
type textarea "كاري البازلاء البيضاء المتبل المغلي مع ماسالا عطرية، ومزين بالبصل والكزبرة والص…"
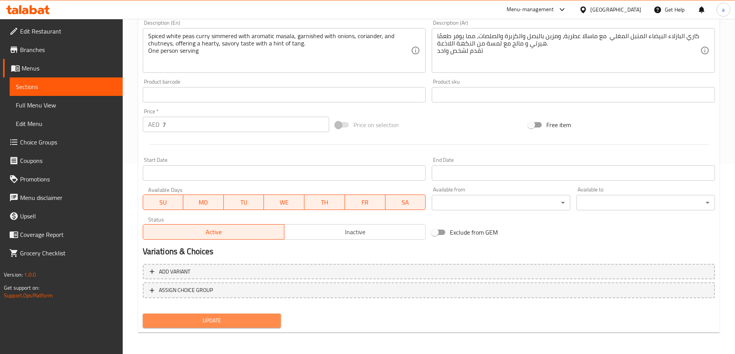
click at [239, 328] on button "Update" at bounding box center [212, 321] width 138 height 14
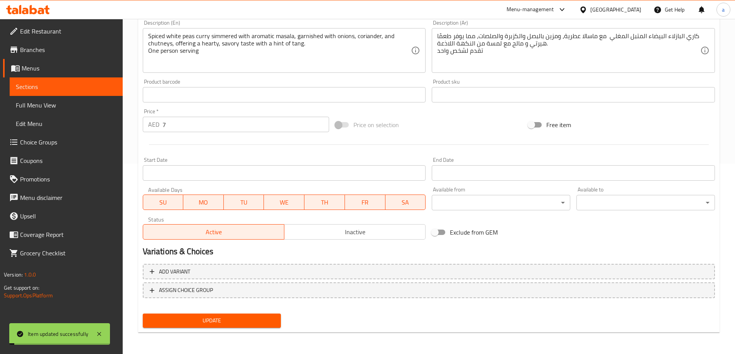
click at [82, 94] on link "Sections" at bounding box center [66, 87] width 113 height 19
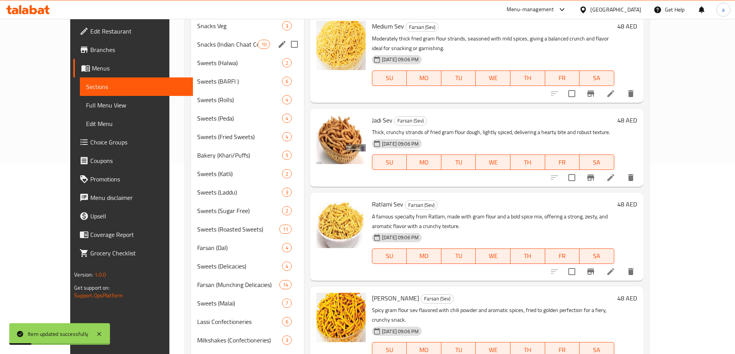
click at [227, 48] on span "Snacks (Indian Chaat Corner)" at bounding box center [227, 44] width 61 height 9
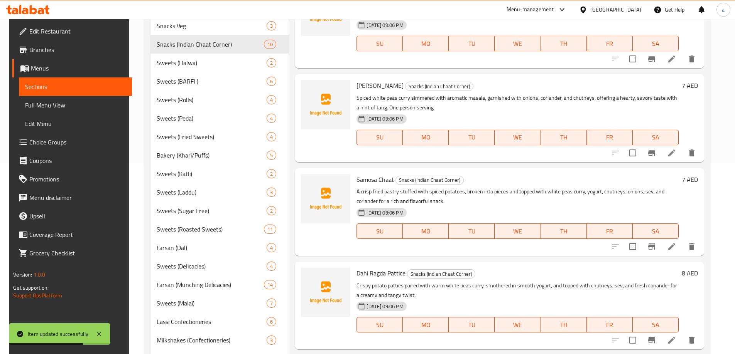
scroll to position [314, 0]
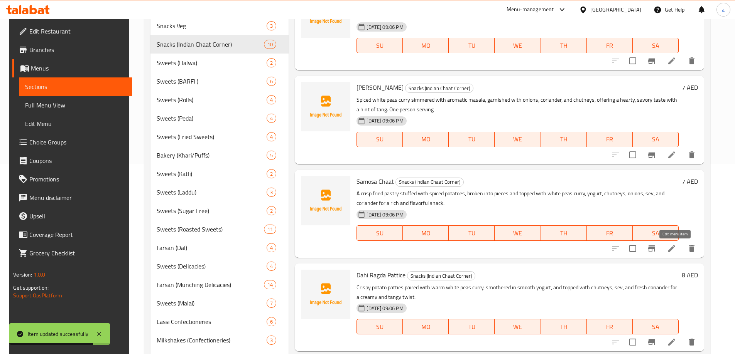
click at [673, 250] on icon at bounding box center [671, 248] width 7 height 7
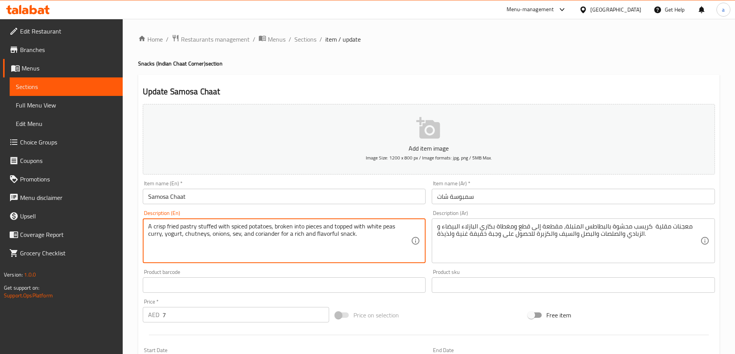
paste textarea "One person serving"
type textarea "A crisp fried pastry stuffed with spiced potatoes, broken into pieces and toppe…"
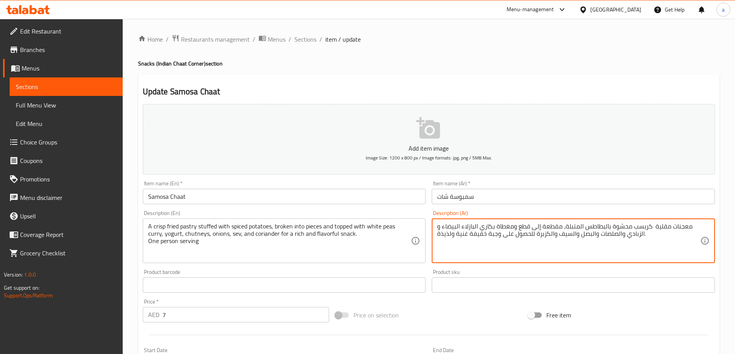
paste textarea "تقدم لشخص واحد"
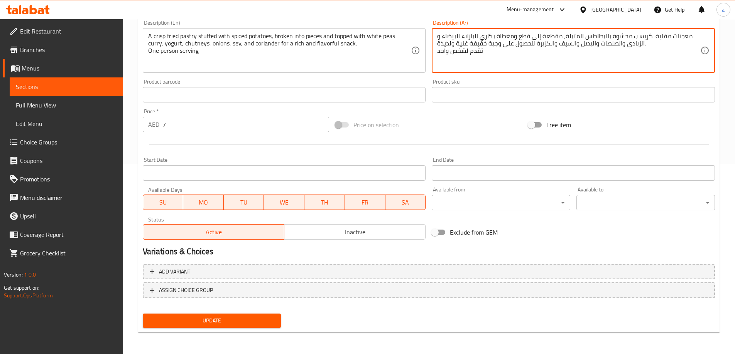
type textarea "معجنات مقلية كريسب محشوة بالبطاطس المتبلة، مقطعة إلى قطع ومغطاة بكاري البازلاء …"
click at [233, 314] on button "Update" at bounding box center [212, 321] width 138 height 14
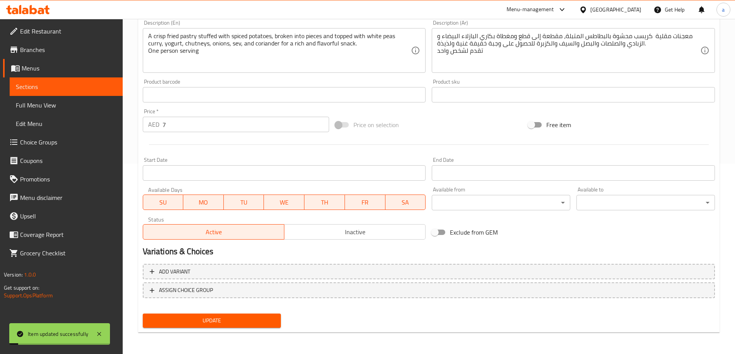
click at [231, 314] on button "Update" at bounding box center [212, 321] width 138 height 14
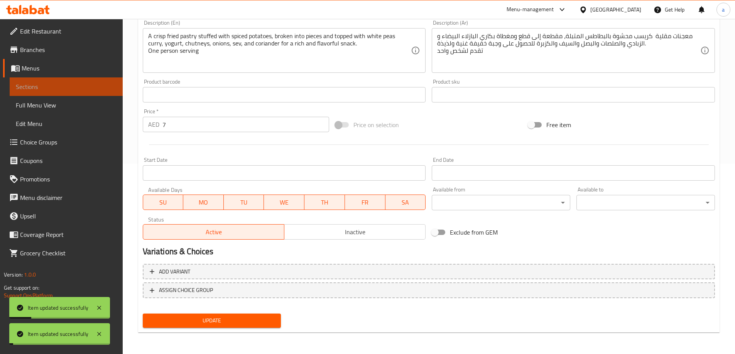
click at [84, 93] on link "Sections" at bounding box center [66, 87] width 113 height 19
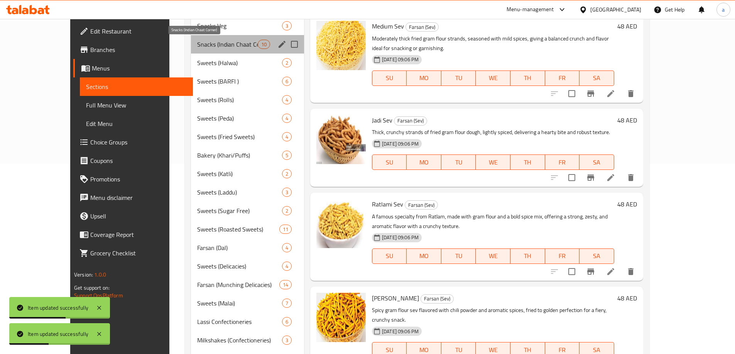
click at [214, 45] on span "Snacks (Indian Chaat Corner)" at bounding box center [227, 44] width 61 height 9
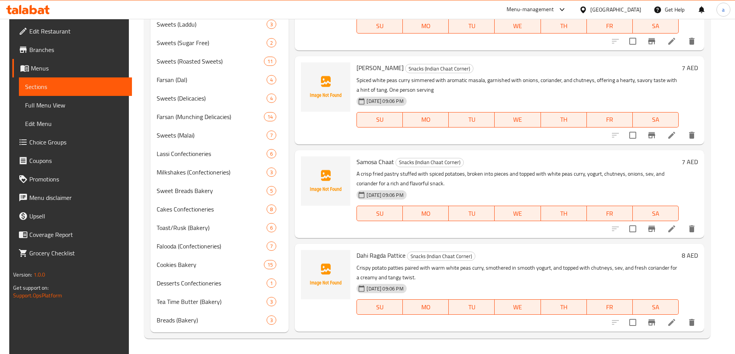
scroll to position [160, 0]
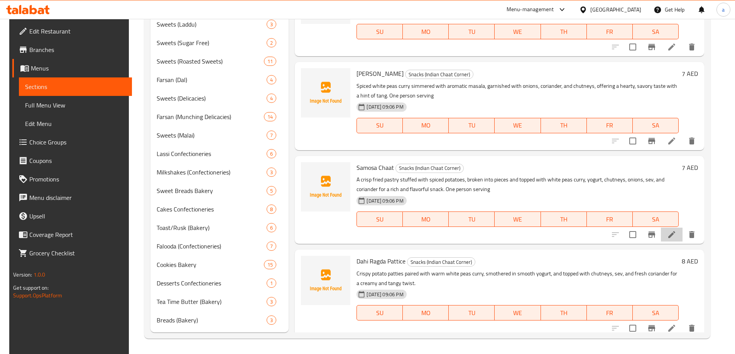
click at [675, 237] on icon at bounding box center [671, 234] width 9 height 9
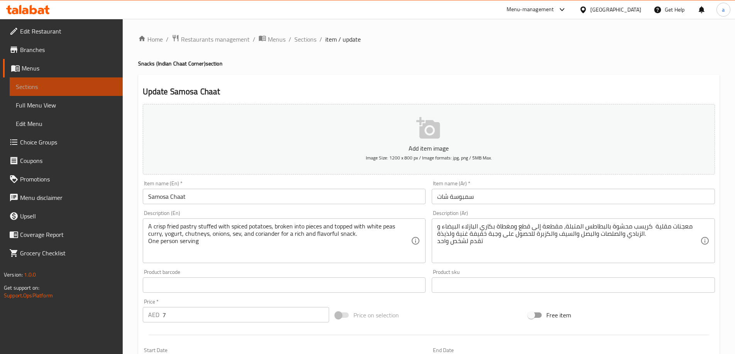
click at [72, 86] on span "Sections" at bounding box center [66, 86] width 101 height 9
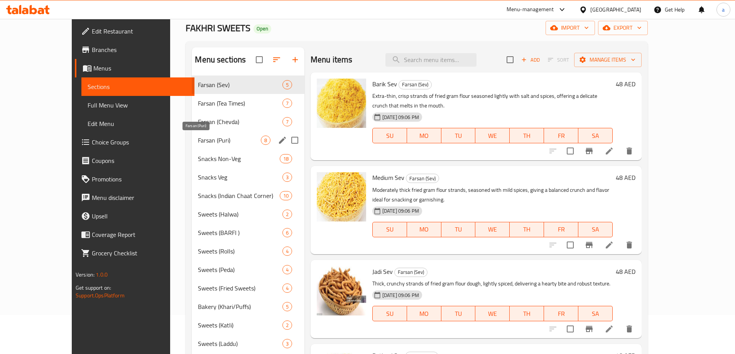
scroll to position [39, 0]
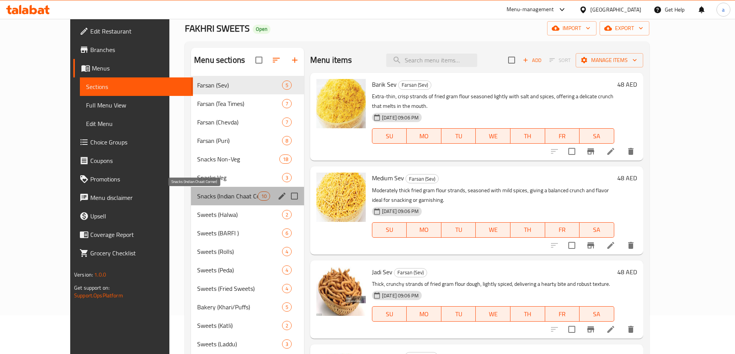
click at [208, 196] on span "Snacks (Indian Chaat Corner)" at bounding box center [227, 196] width 61 height 9
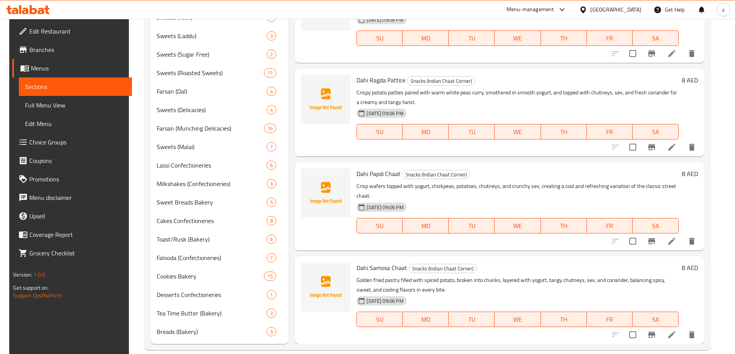
scroll to position [359, 0]
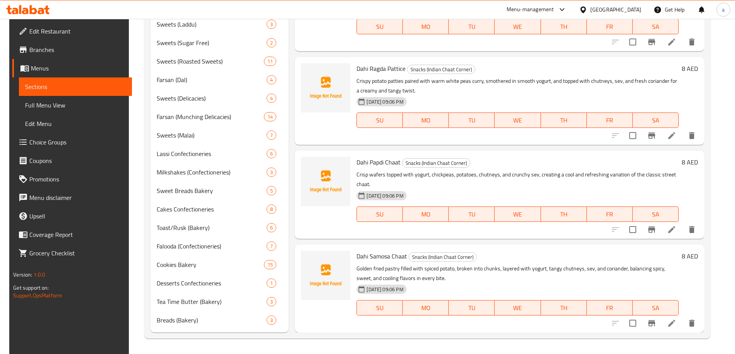
click at [668, 138] on li at bounding box center [672, 136] width 22 height 14
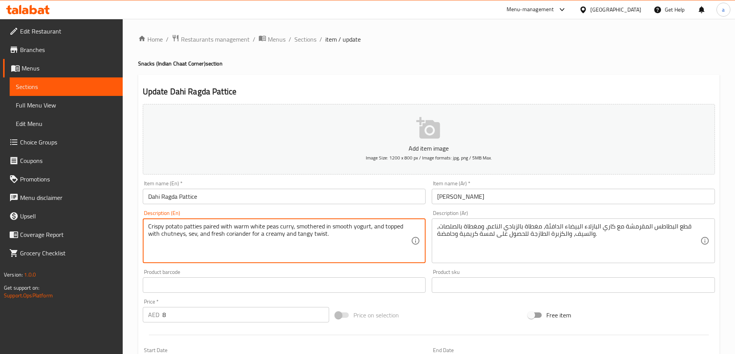
paste textarea "One person serving"
type textarea "Crispy potato patties paired with warm white peas curry, smothered in smooth yo…"
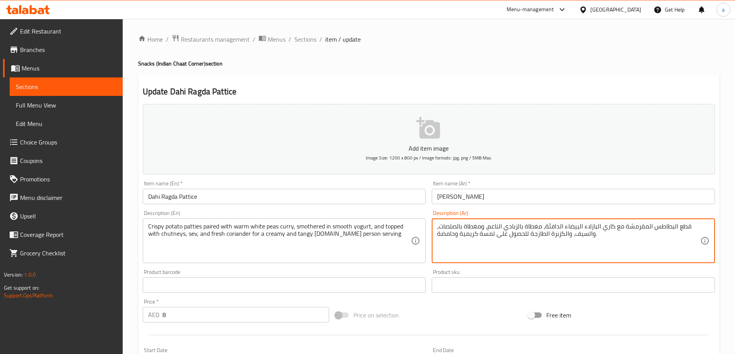
paste textarea "تقدم لشخص واحد"
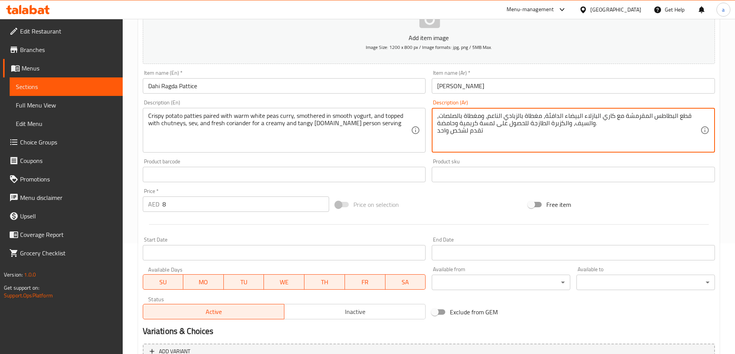
scroll to position [191, 0]
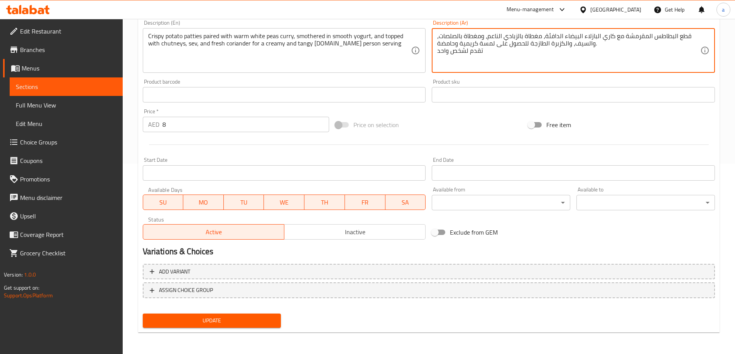
type textarea "قطع البطاطس المقرمشة مع كاري البازلاء البيضاء الدافئة، مغطاة بالزبادي الناعم، و…"
click at [226, 311] on div "Update" at bounding box center [212, 321] width 145 height 20
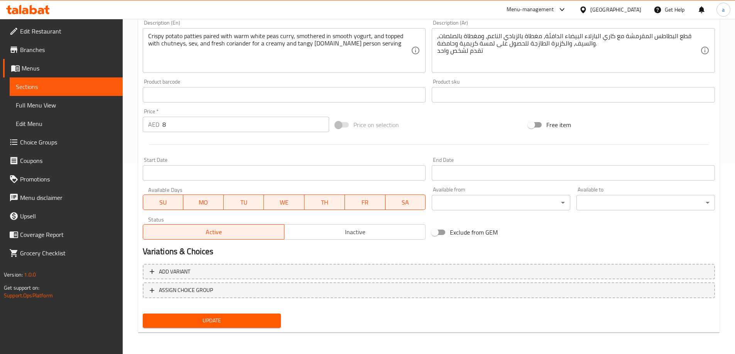
click at [225, 319] on span "Update" at bounding box center [212, 321] width 126 height 10
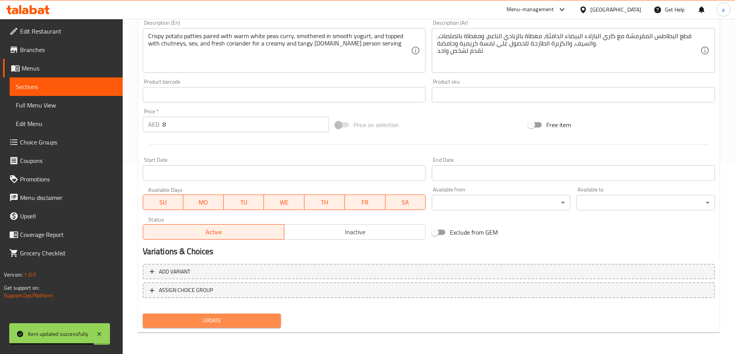
click at [252, 314] on button "Update" at bounding box center [212, 321] width 138 height 14
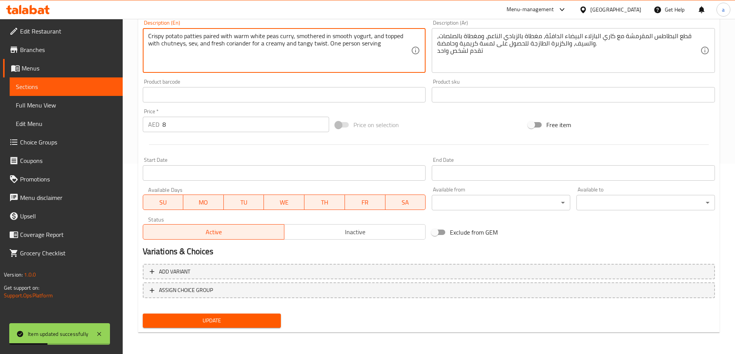
type textarea "Crispy potato patties paired with warm white peas curry, smothered in smooth yo…"
click at [257, 321] on span "Update" at bounding box center [212, 321] width 126 height 10
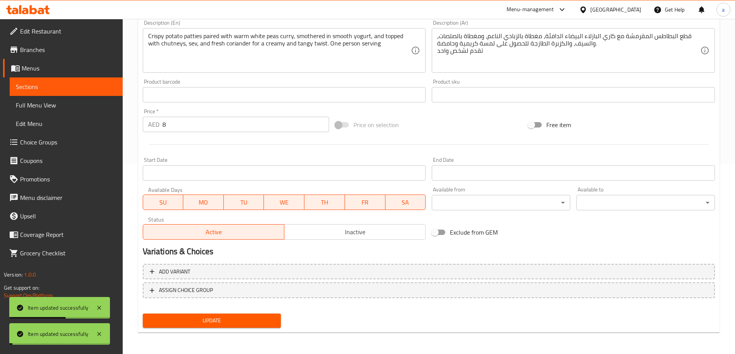
click at [73, 86] on span "Sections" at bounding box center [66, 86] width 101 height 9
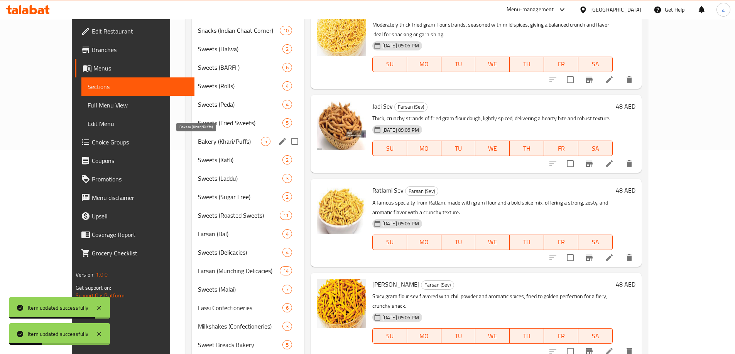
scroll to position [127, 0]
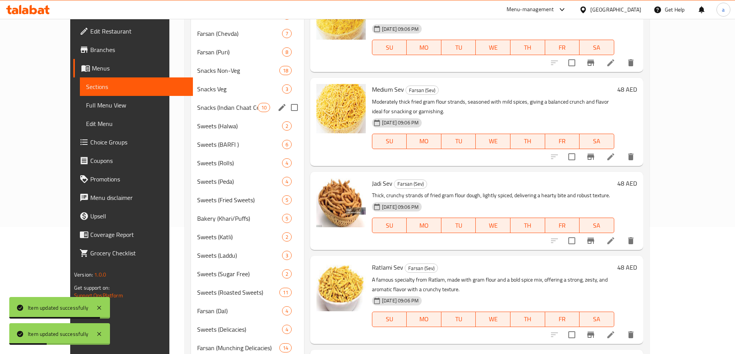
click at [206, 113] on div "Snacks (Indian Chaat Corner) 10" at bounding box center [247, 107] width 113 height 19
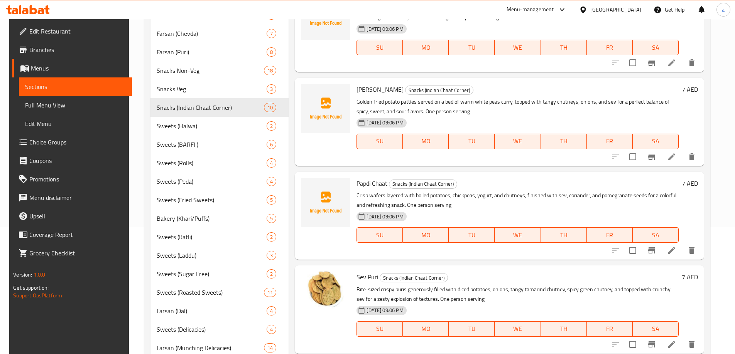
click at [289, 266] on div "Menu items Add Sort Manage items Pani puri Snacks (Indian Chaat Corner) Crisp, …" at bounding box center [496, 261] width 415 height 605
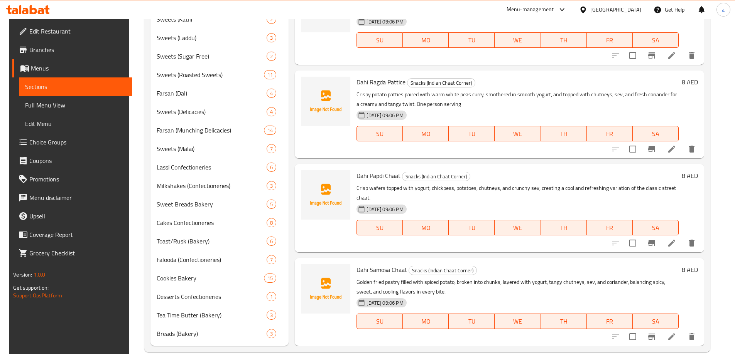
scroll to position [359, 0]
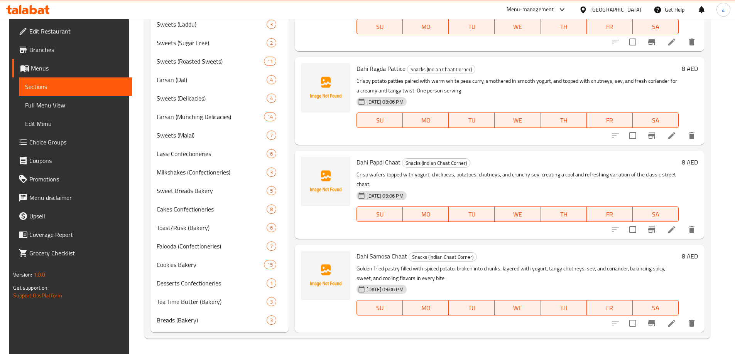
click at [675, 232] on icon at bounding box center [671, 229] width 9 height 9
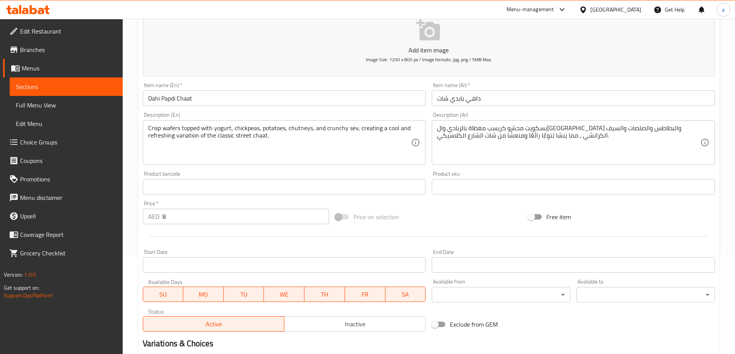
scroll to position [75, 0]
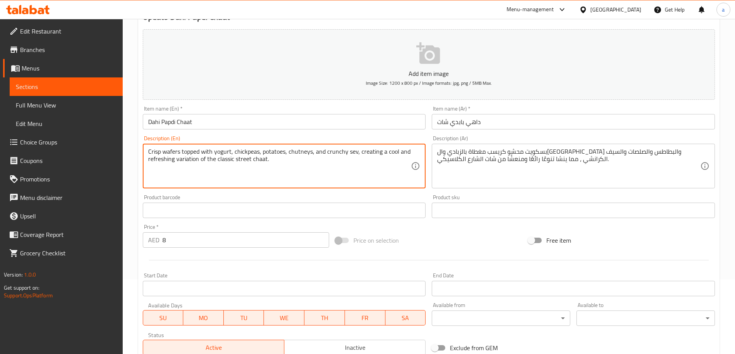
paste textarea "One person serving"
type textarea "Crisp wafers topped with yogurt, chickpeas, potatoes, chutneys, and crunchy sev…"
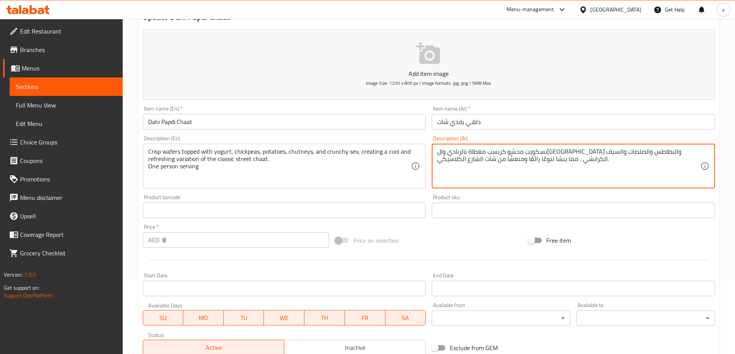
paste textarea "تقدم لشخص واحد"
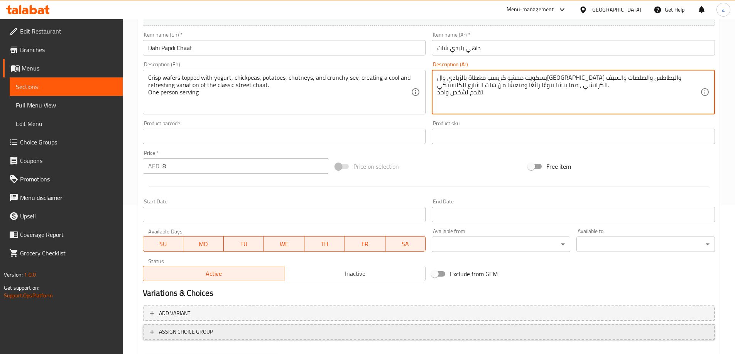
scroll to position [191, 0]
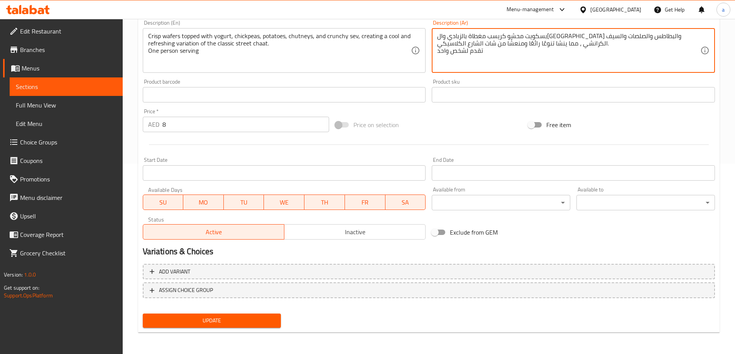
type textarea "بسكويت محشو كريسب مغطاة بالزبادي وال[GEOGRAPHIC_DATA] والبطاطس والصلصات والسيف …"
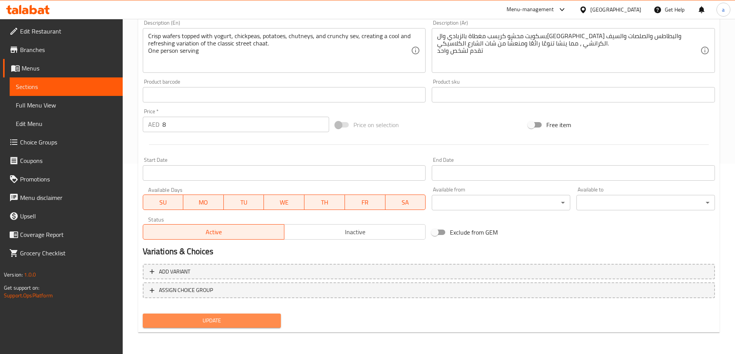
click at [235, 322] on span "Update" at bounding box center [212, 321] width 126 height 10
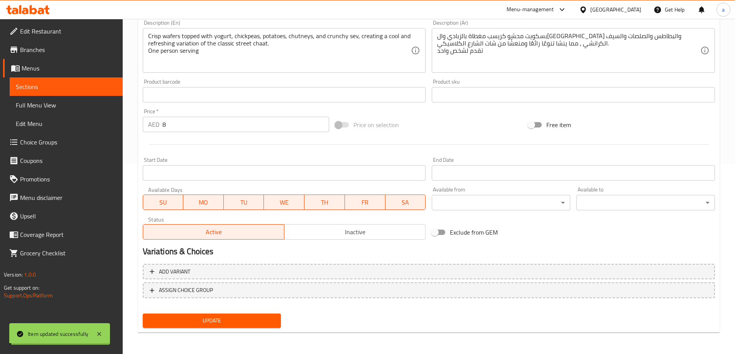
click at [232, 317] on span "Update" at bounding box center [212, 321] width 126 height 10
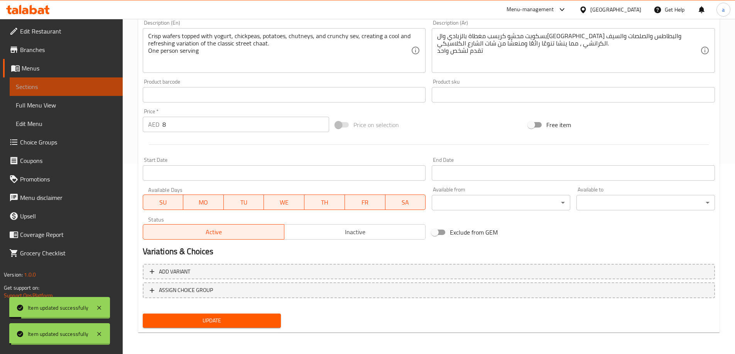
click at [78, 89] on span "Sections" at bounding box center [66, 86] width 101 height 9
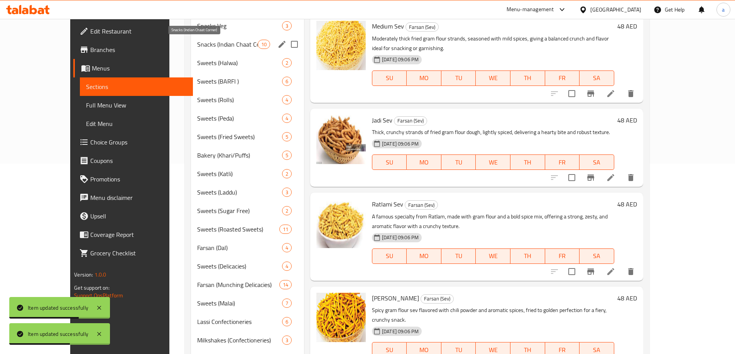
click at [207, 40] on span "Snacks (Indian Chaat Corner)" at bounding box center [227, 44] width 61 height 9
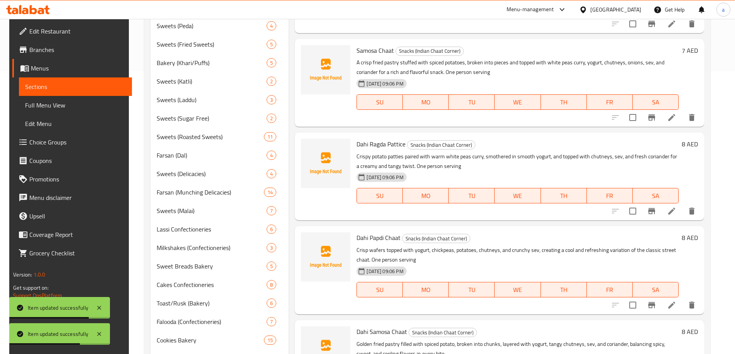
scroll to position [359, 0]
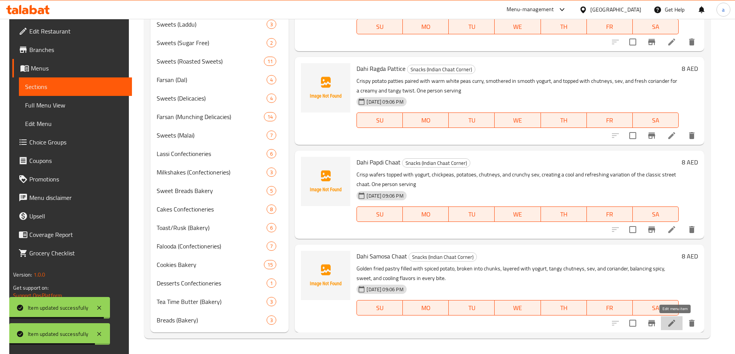
click at [676, 326] on icon at bounding box center [671, 323] width 9 height 9
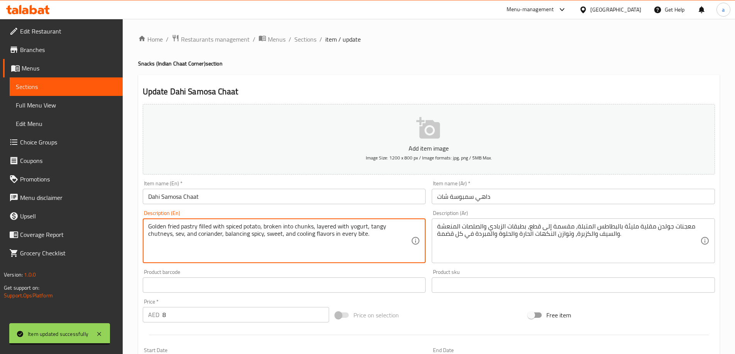
click at [371, 243] on textarea "Golden fried pastry filled with spiced potato, broken into chunks, layered with…" at bounding box center [279, 241] width 263 height 37
paste textarea "One person serving"
type textarea "Golden fried pastry filled with spiced potato, broken into chunks, layered with…"
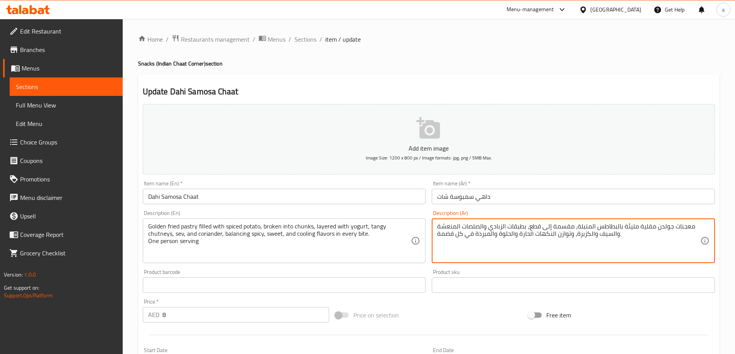
paste textarea "تقدم لشخص واحد"
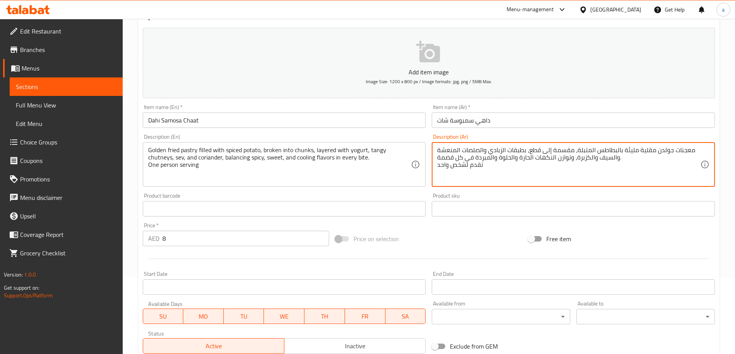
scroll to position [191, 0]
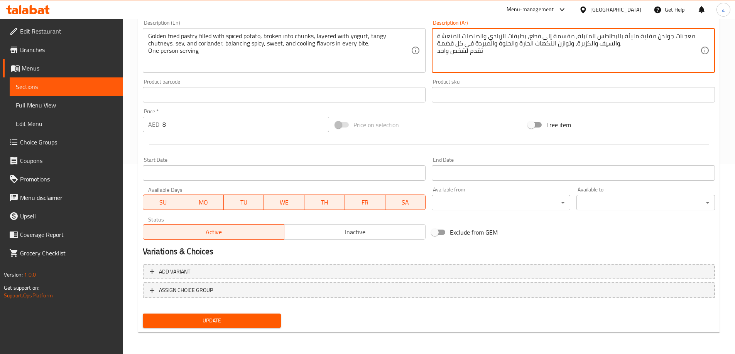
type textarea "معجنات جولدن مقلية مليئة بالبطاطس المتبلة، مقسمة إلى قطع، بطبقات الزبادي والصلص…"
click at [169, 322] on span "Update" at bounding box center [212, 321] width 126 height 10
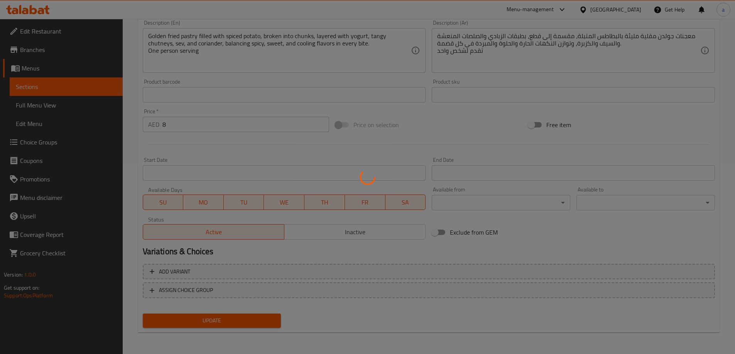
click at [176, 324] on div at bounding box center [367, 177] width 735 height 354
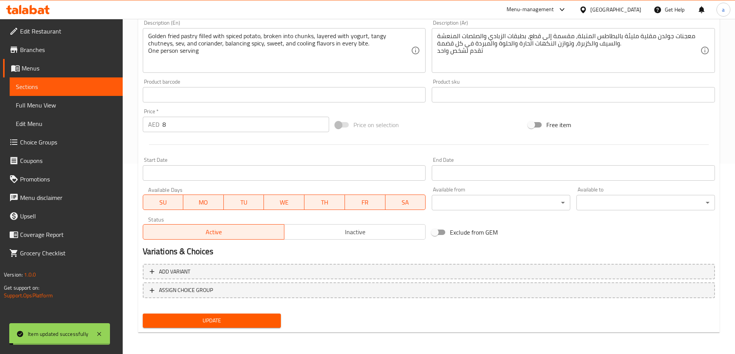
click at [177, 321] on span "Update" at bounding box center [212, 321] width 126 height 10
click at [205, 313] on div "Update" at bounding box center [212, 321] width 145 height 20
click at [204, 319] on span "Update" at bounding box center [212, 321] width 126 height 10
